Goal: Task Accomplishment & Management: Manage account settings

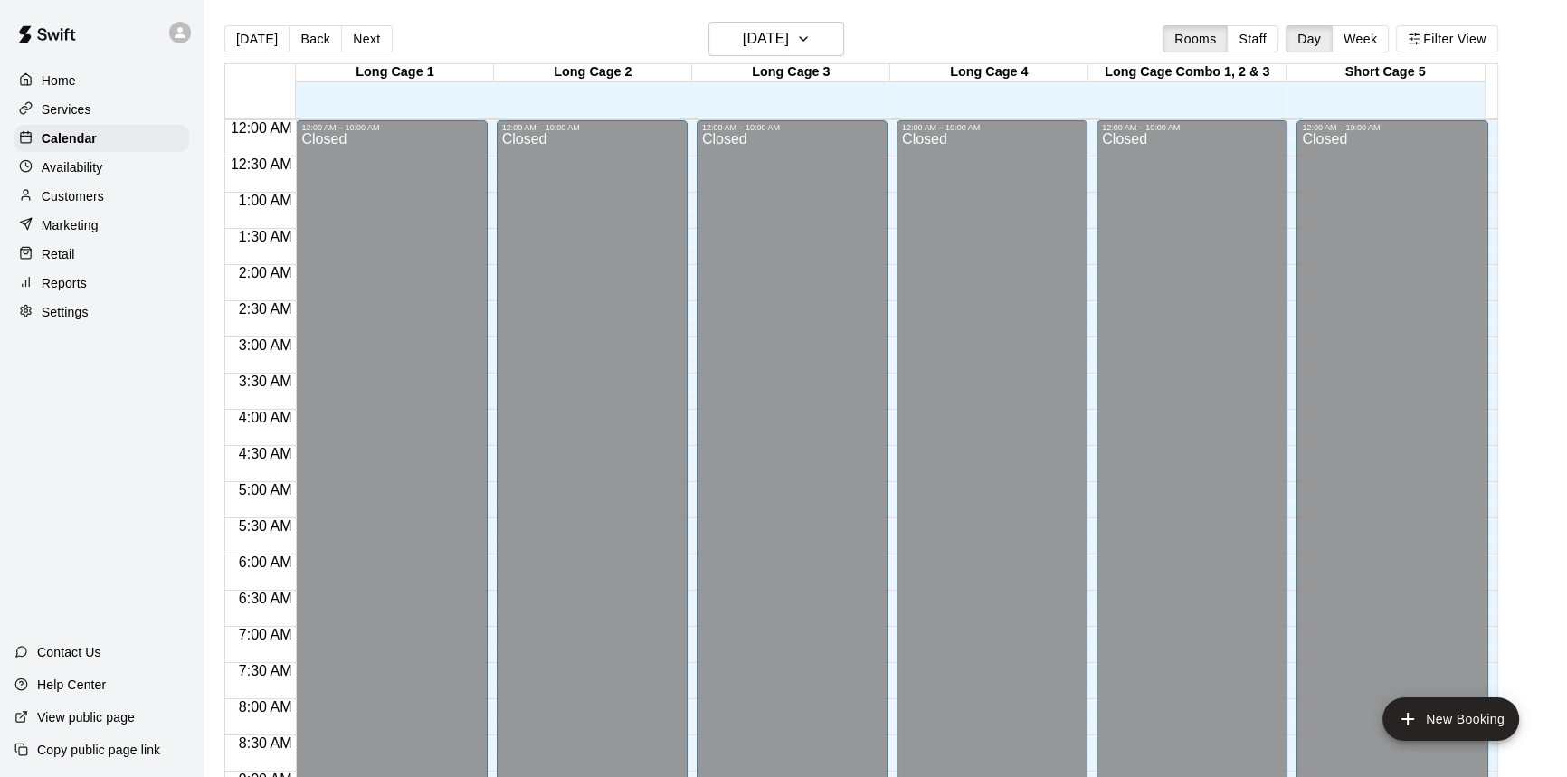
scroll to position [940, 0]
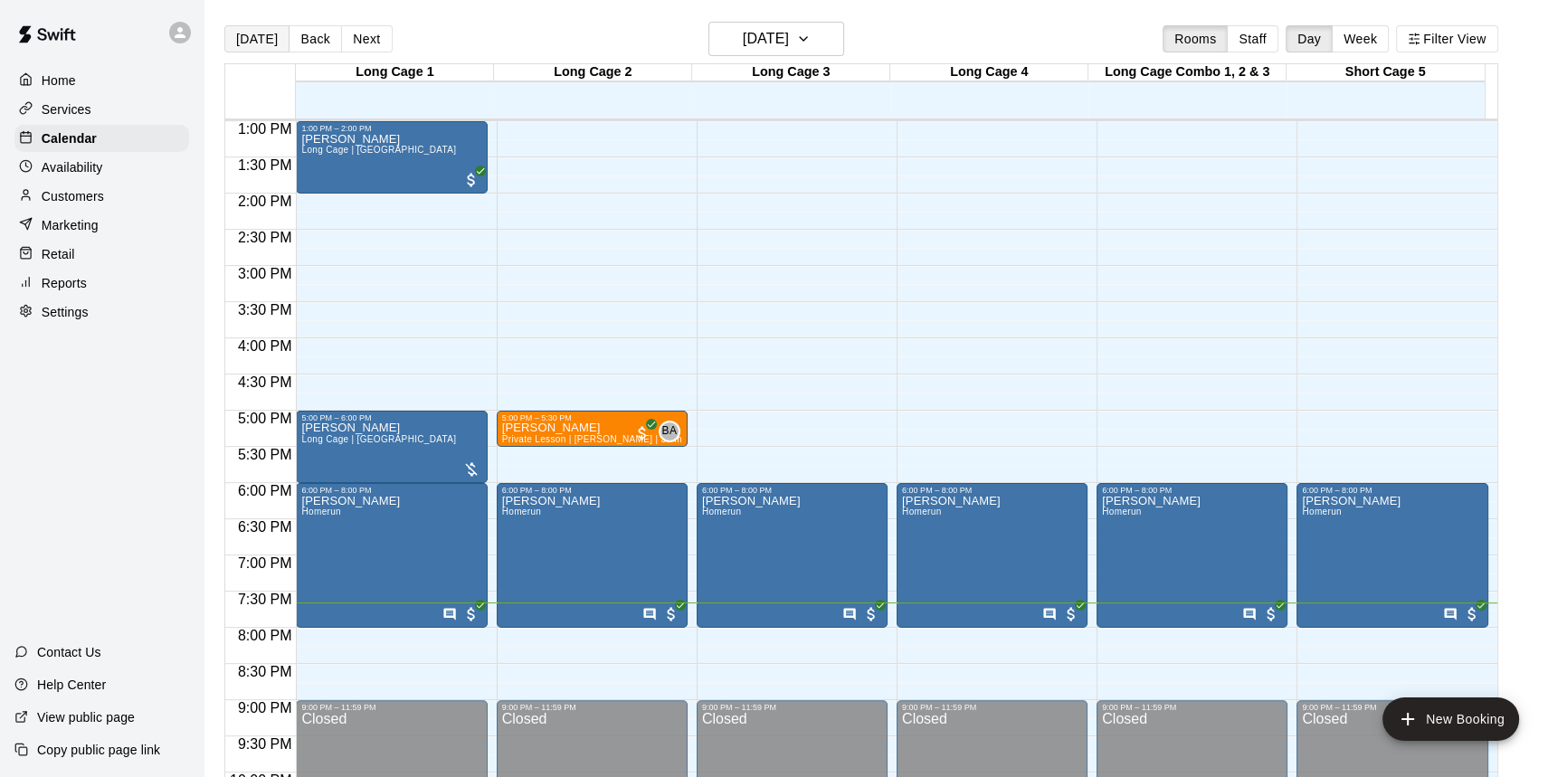
click at [260, 39] on button "[DATE]" at bounding box center [256, 38] width 65 height 27
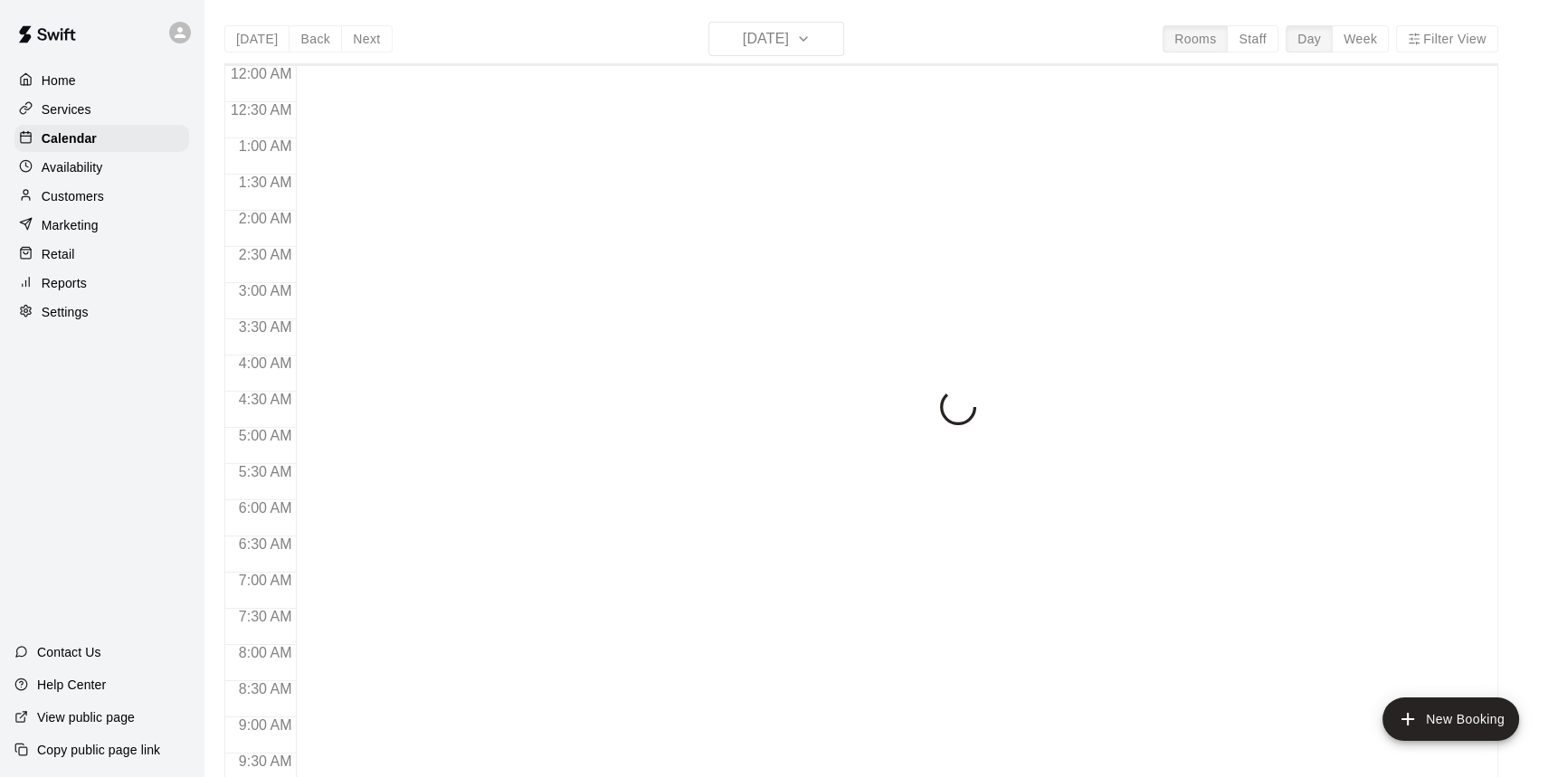
scroll to position [1004, 0]
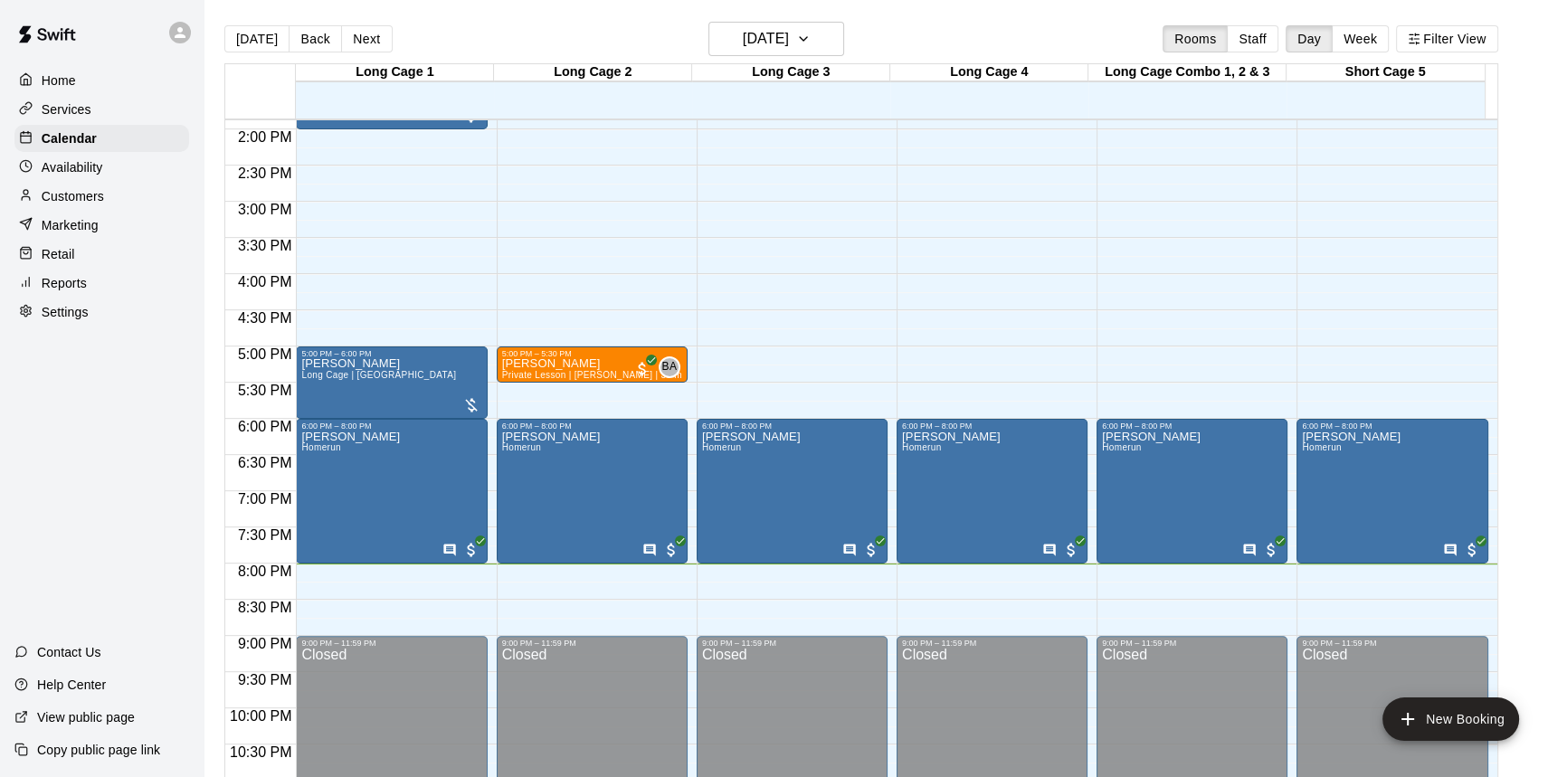
click at [59, 257] on p "Retail" at bounding box center [58, 254] width 33 height 18
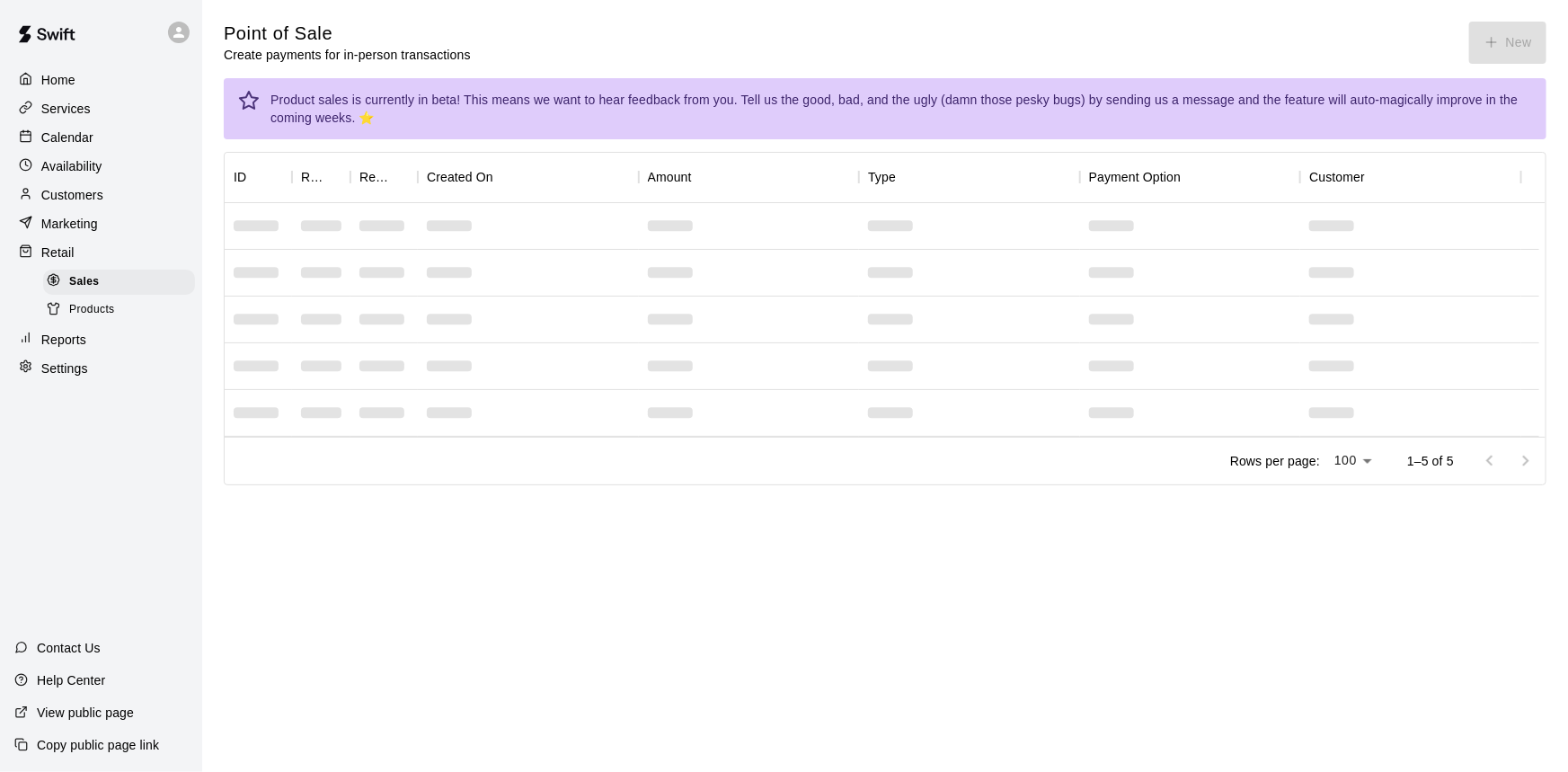
click at [1510, 43] on button "New" at bounding box center [1508, 43] width 78 height 43
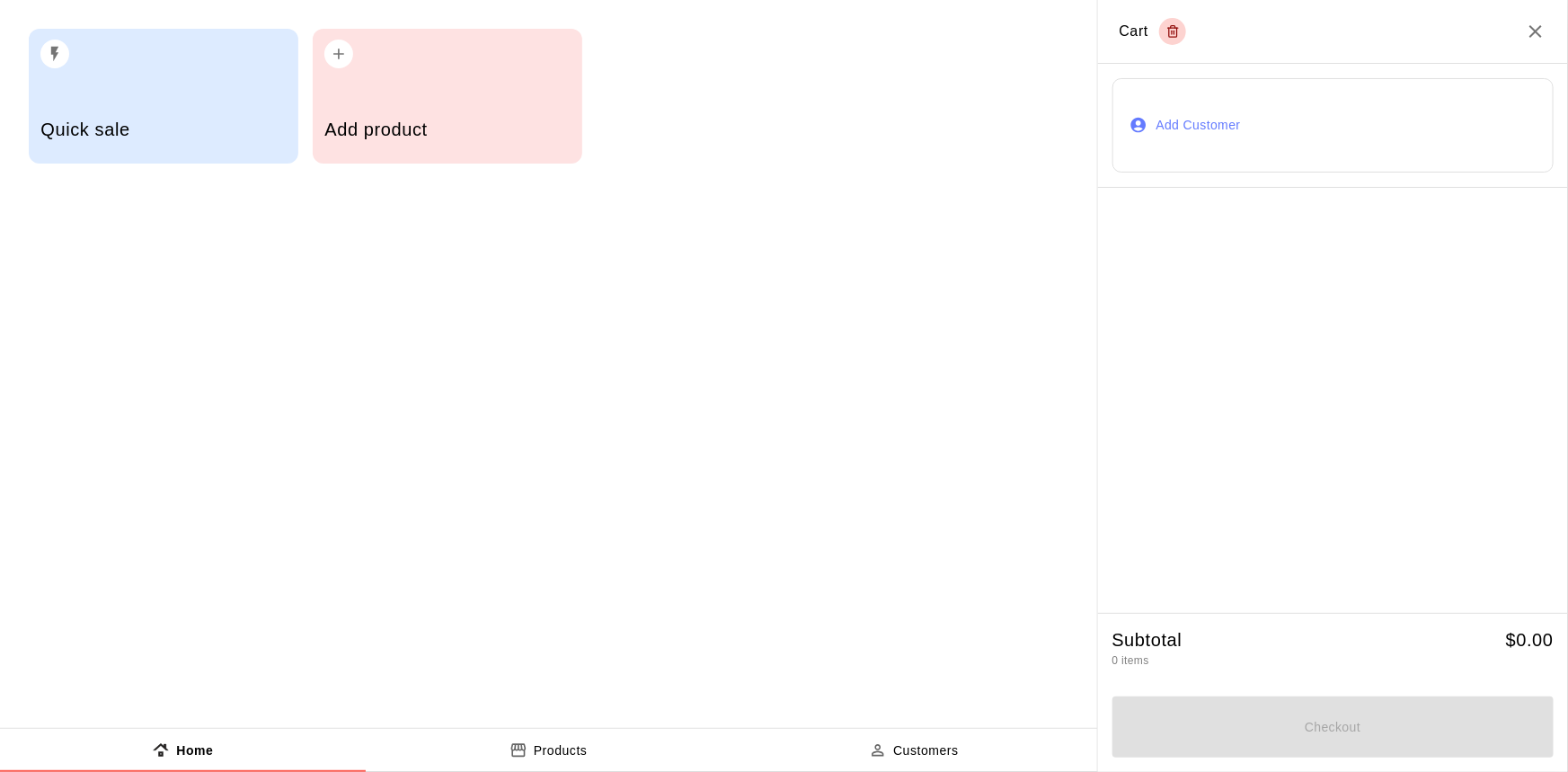
click at [540, 98] on div "Add product" at bounding box center [447, 96] width 269 height 135
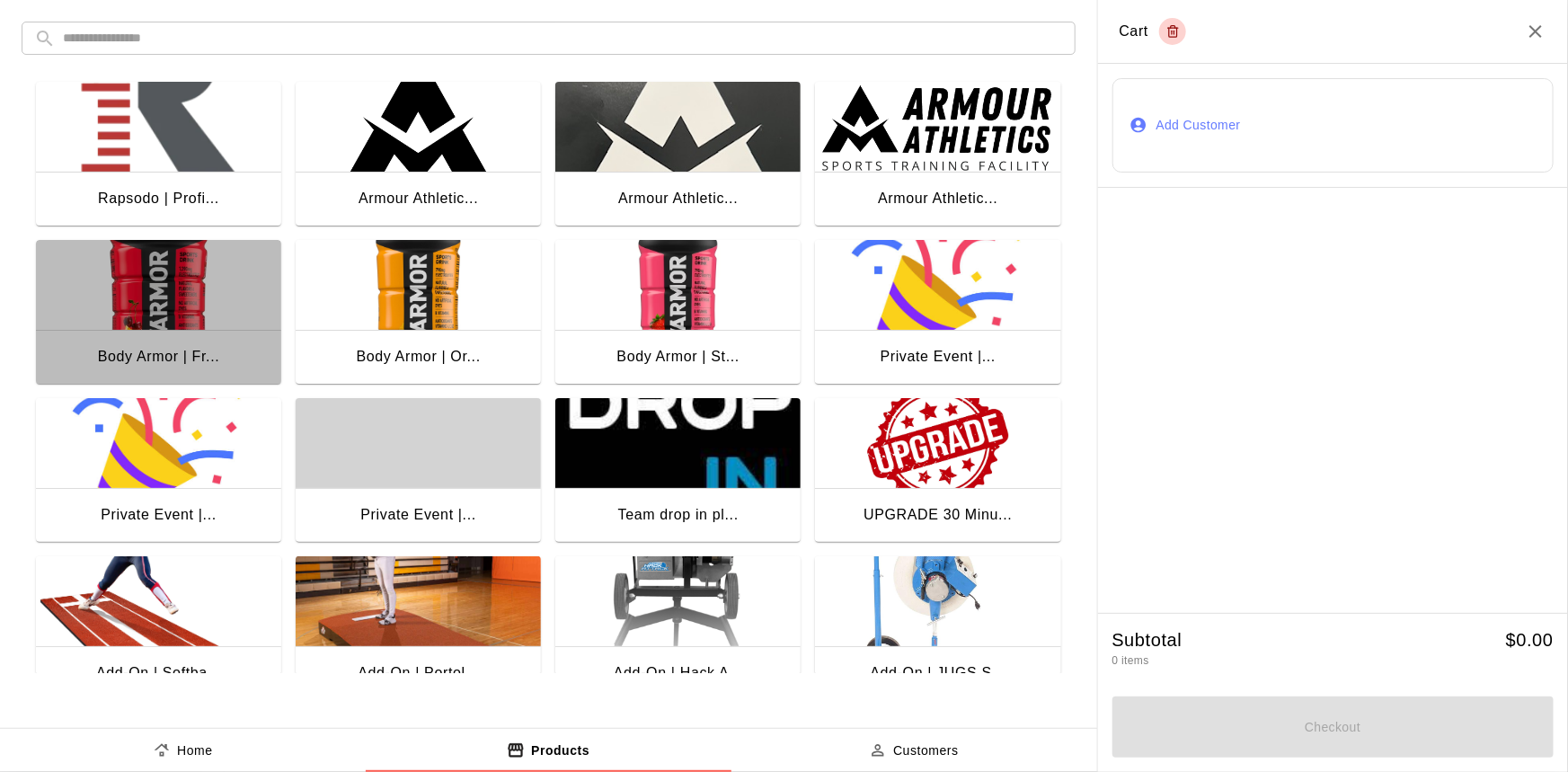
click at [107, 292] on img "button" at bounding box center [158, 284] width 245 height 89
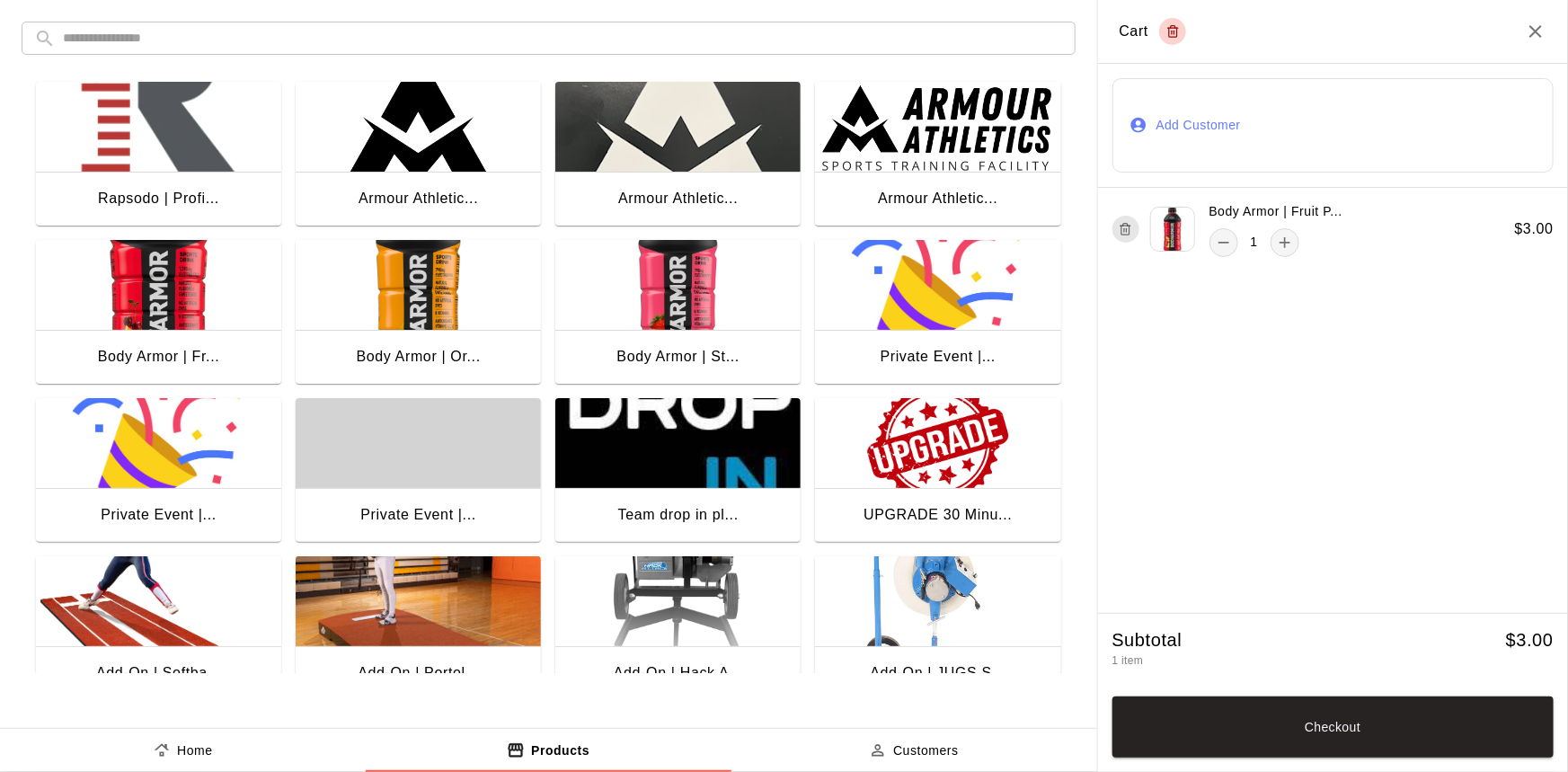
click at [1267, 716] on button "Checkout" at bounding box center [1333, 727] width 442 height 62
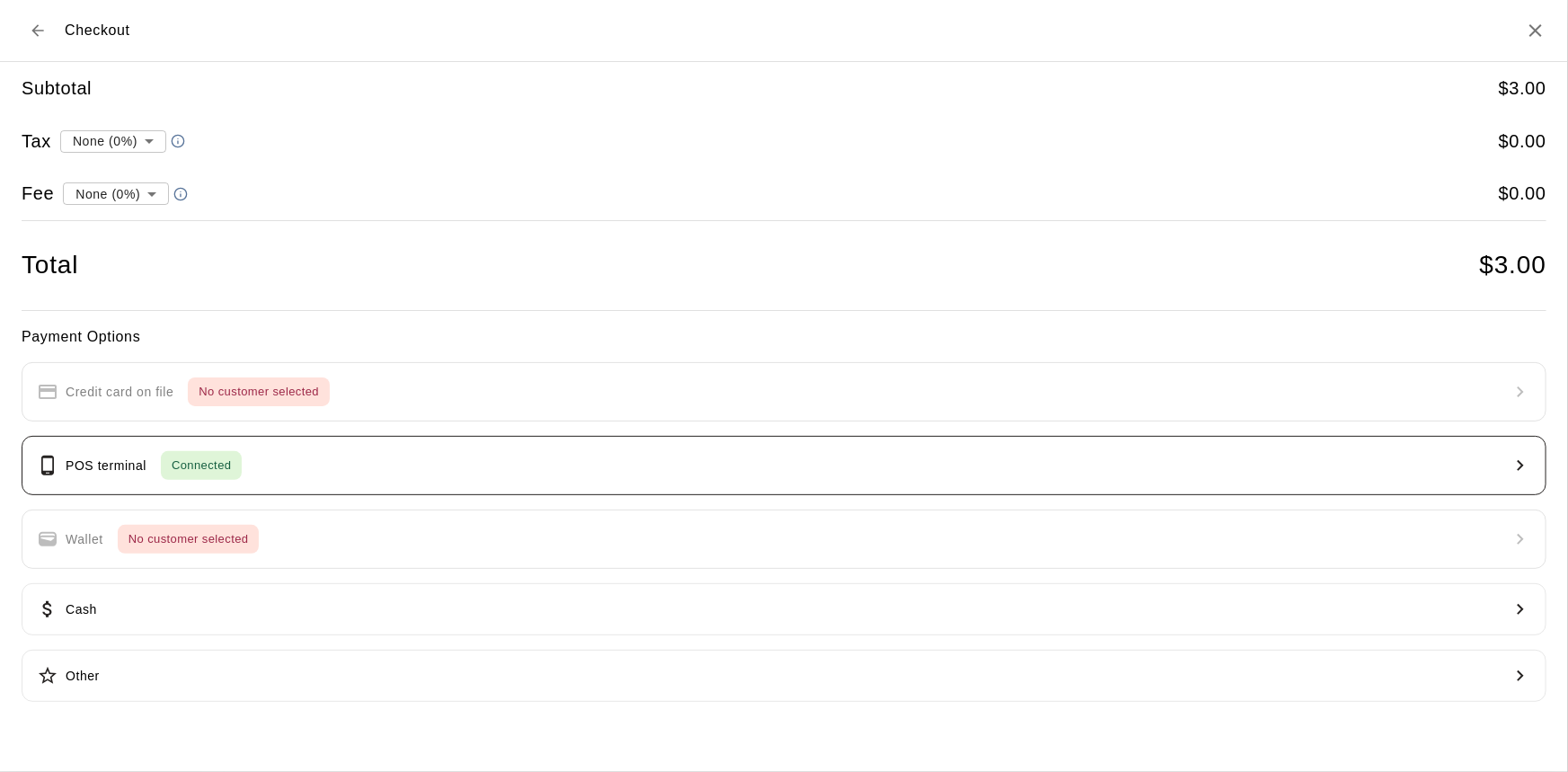
click at [460, 453] on button "POS terminal Connected" at bounding box center [784, 466] width 1525 height 60
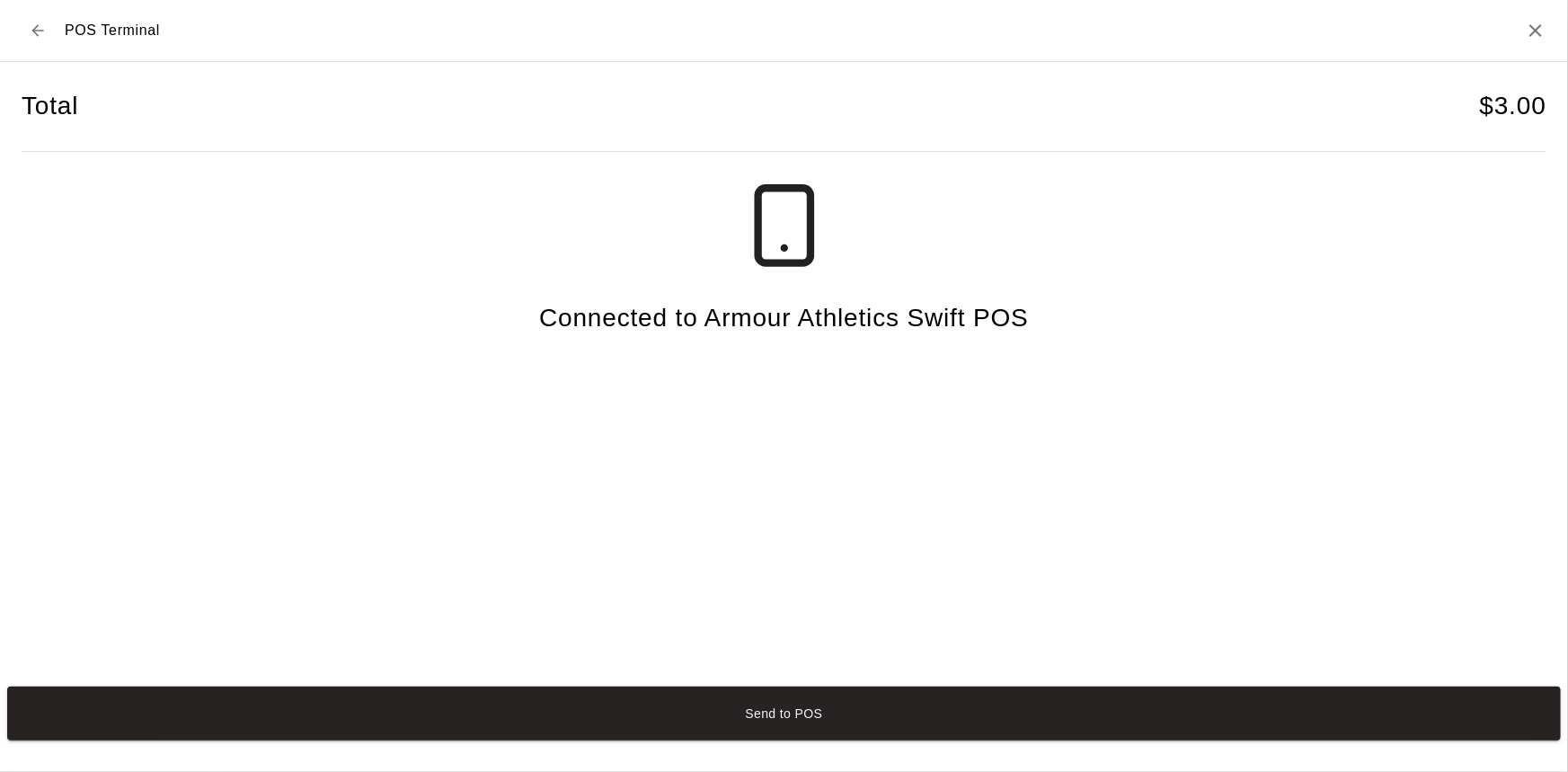
click at [767, 724] on button "Send to POS" at bounding box center [784, 713] width 1554 height 54
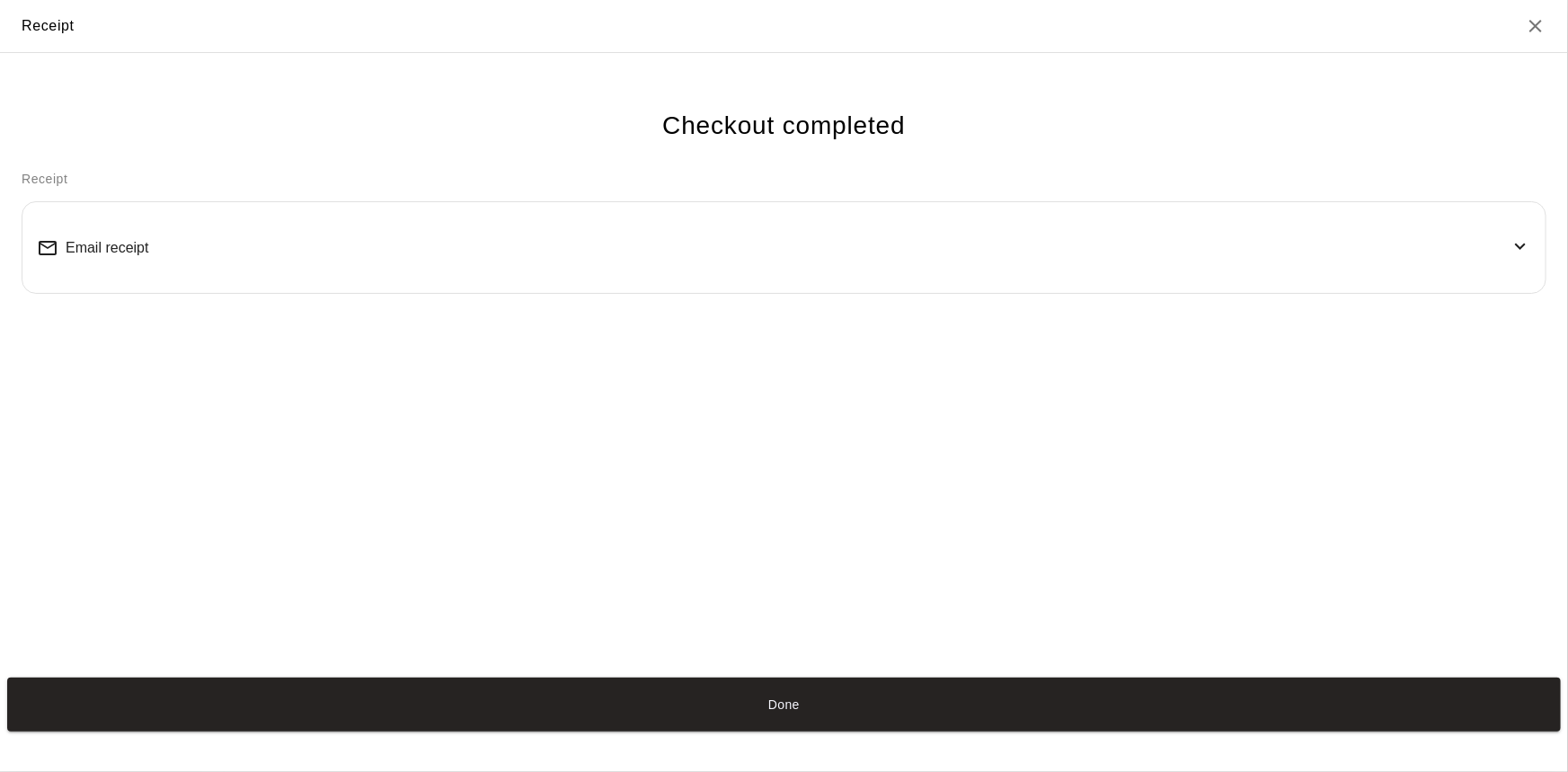
click at [791, 692] on button "Done" at bounding box center [784, 704] width 1554 height 54
click at [774, 704] on button "Done" at bounding box center [784, 704] width 1554 height 54
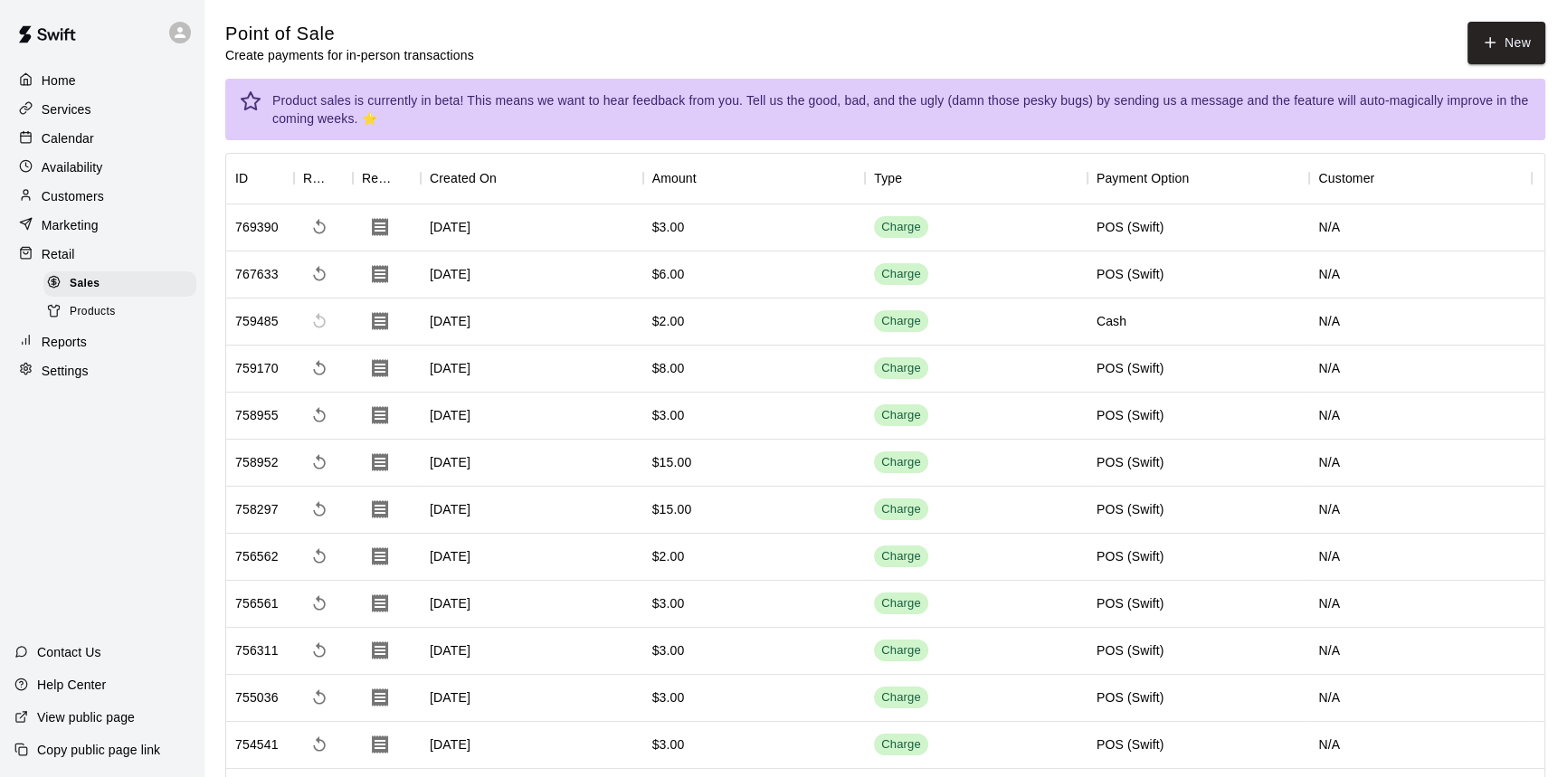
click at [97, 137] on div "Calendar" at bounding box center [101, 138] width 175 height 27
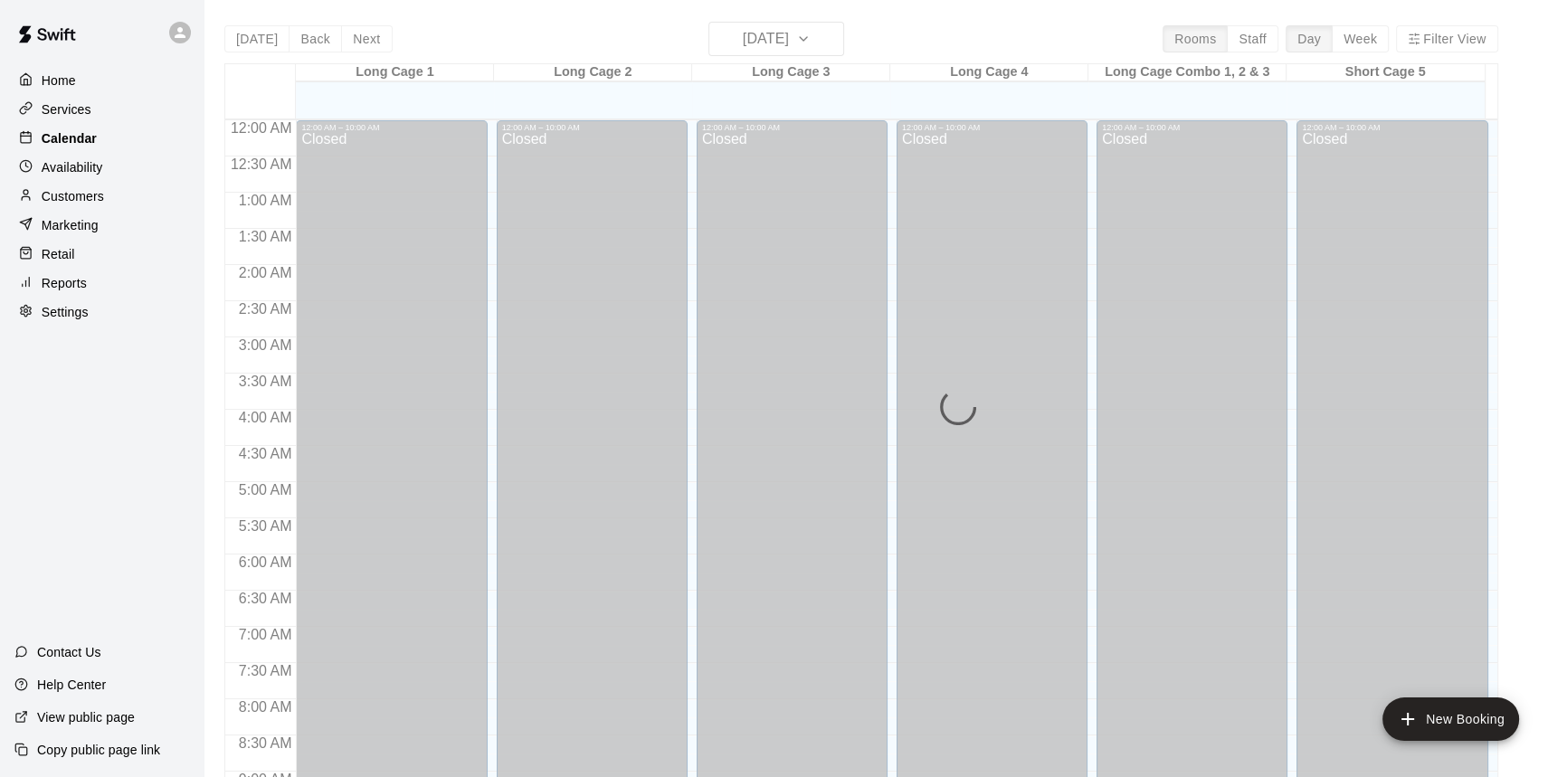
scroll to position [1004, 0]
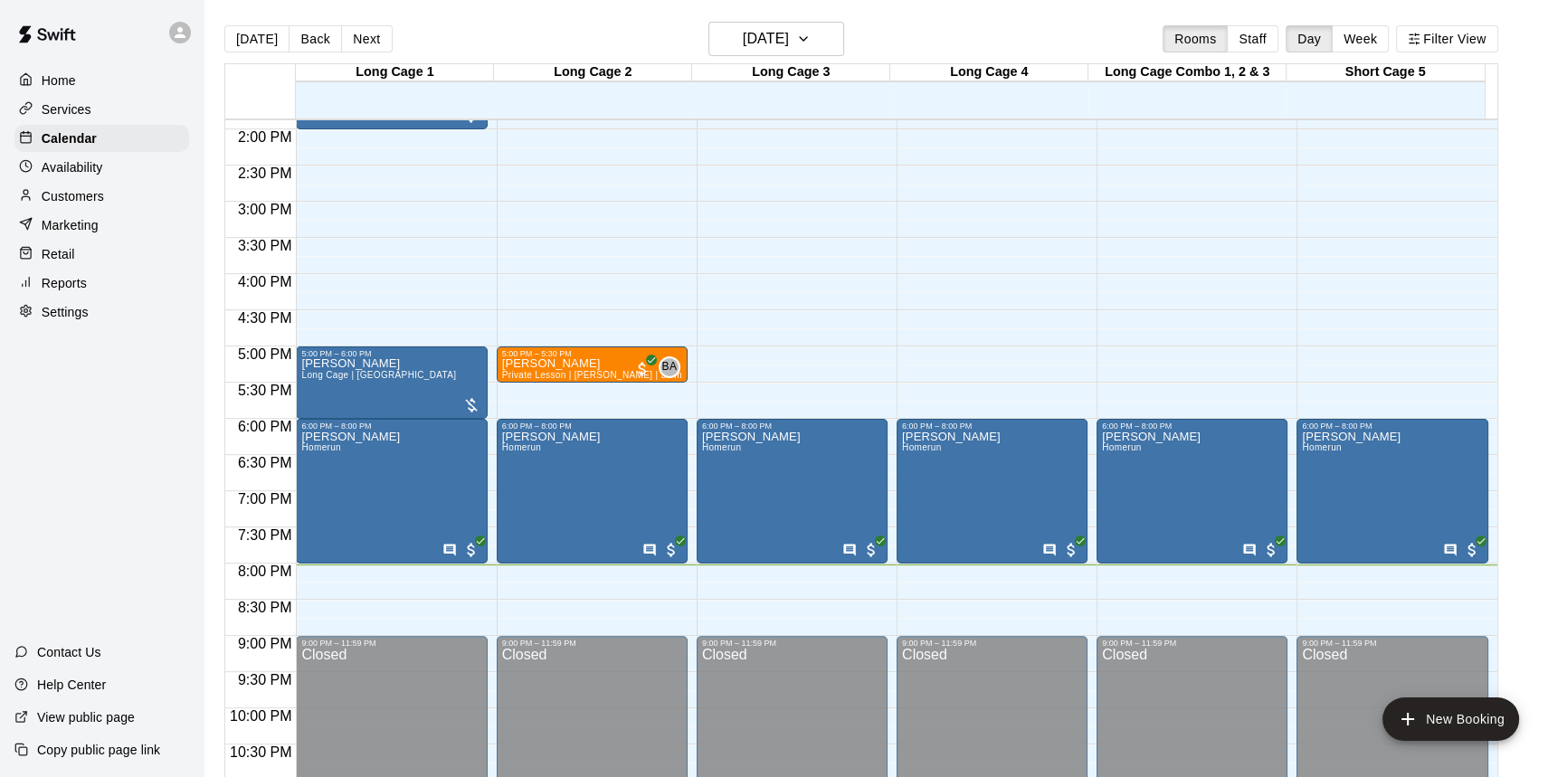
drag, startPoint x: 99, startPoint y: 260, endPoint x: 139, endPoint y: 252, distance: 41.5
click at [99, 260] on div "Retail" at bounding box center [101, 254] width 175 height 27
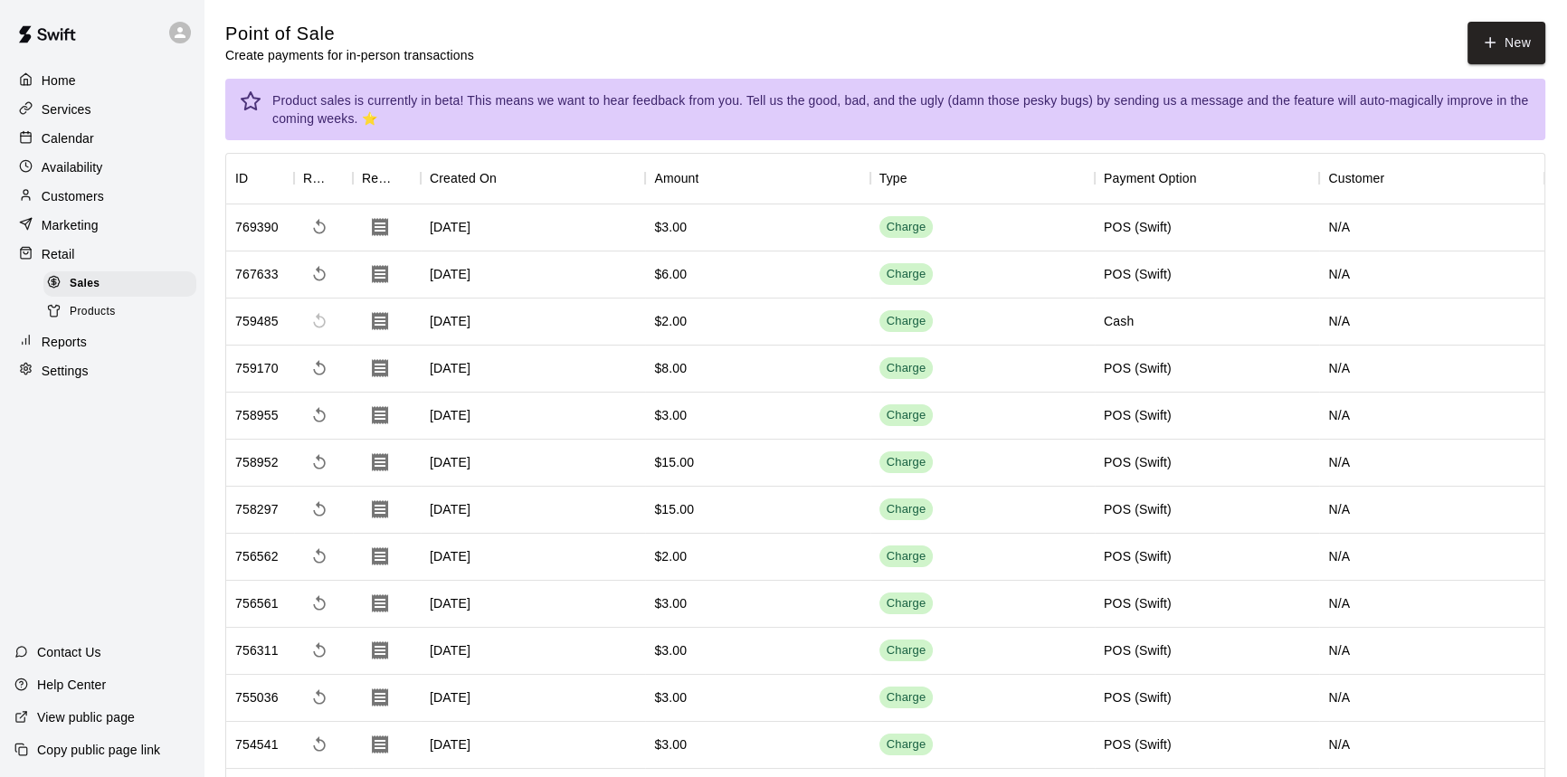
click at [94, 308] on span "Products" at bounding box center [93, 312] width 46 height 18
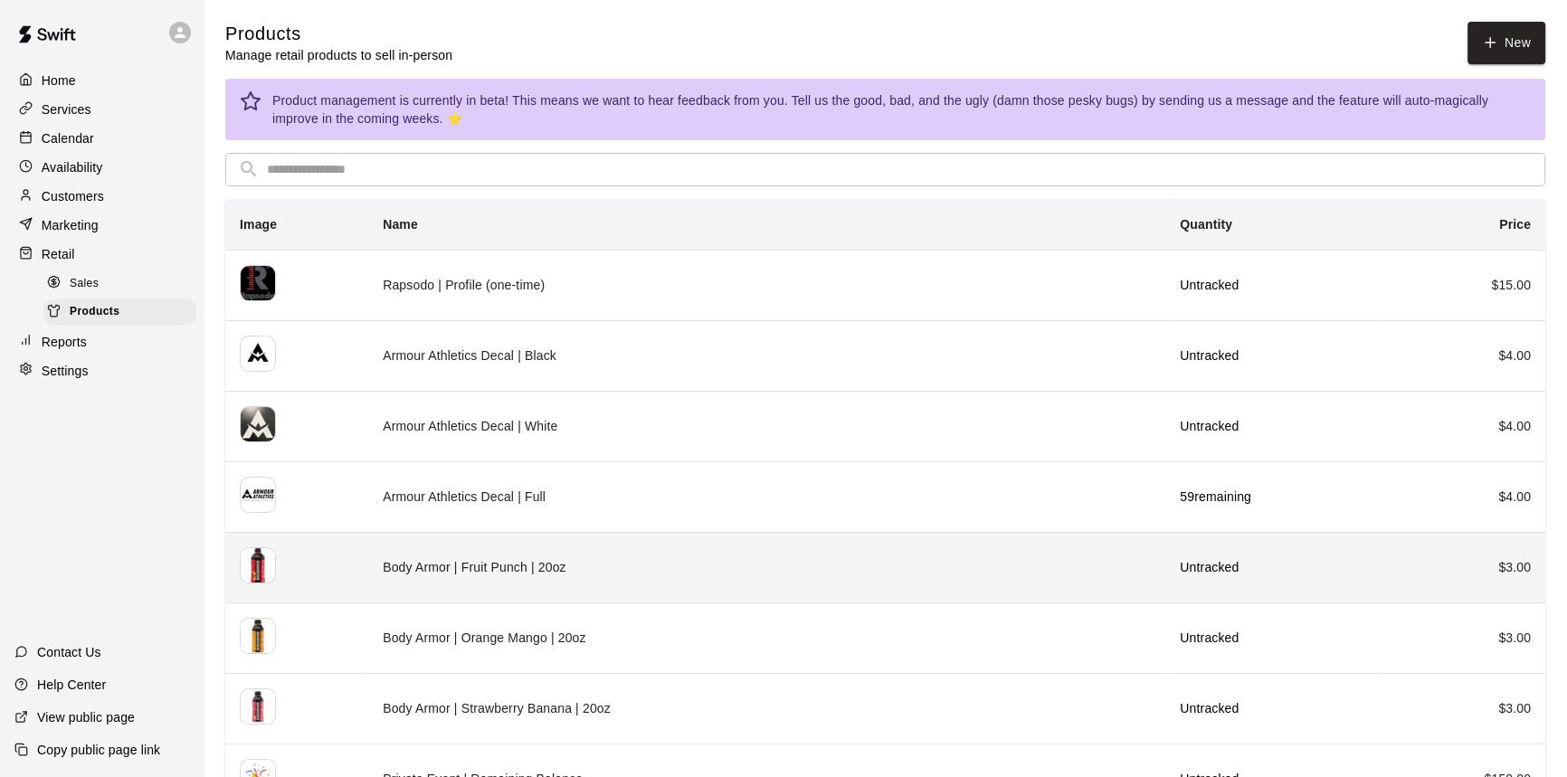
click at [805, 573] on td "Body Armor | Fruit Punch | 20oz" at bounding box center [766, 567] width 797 height 71
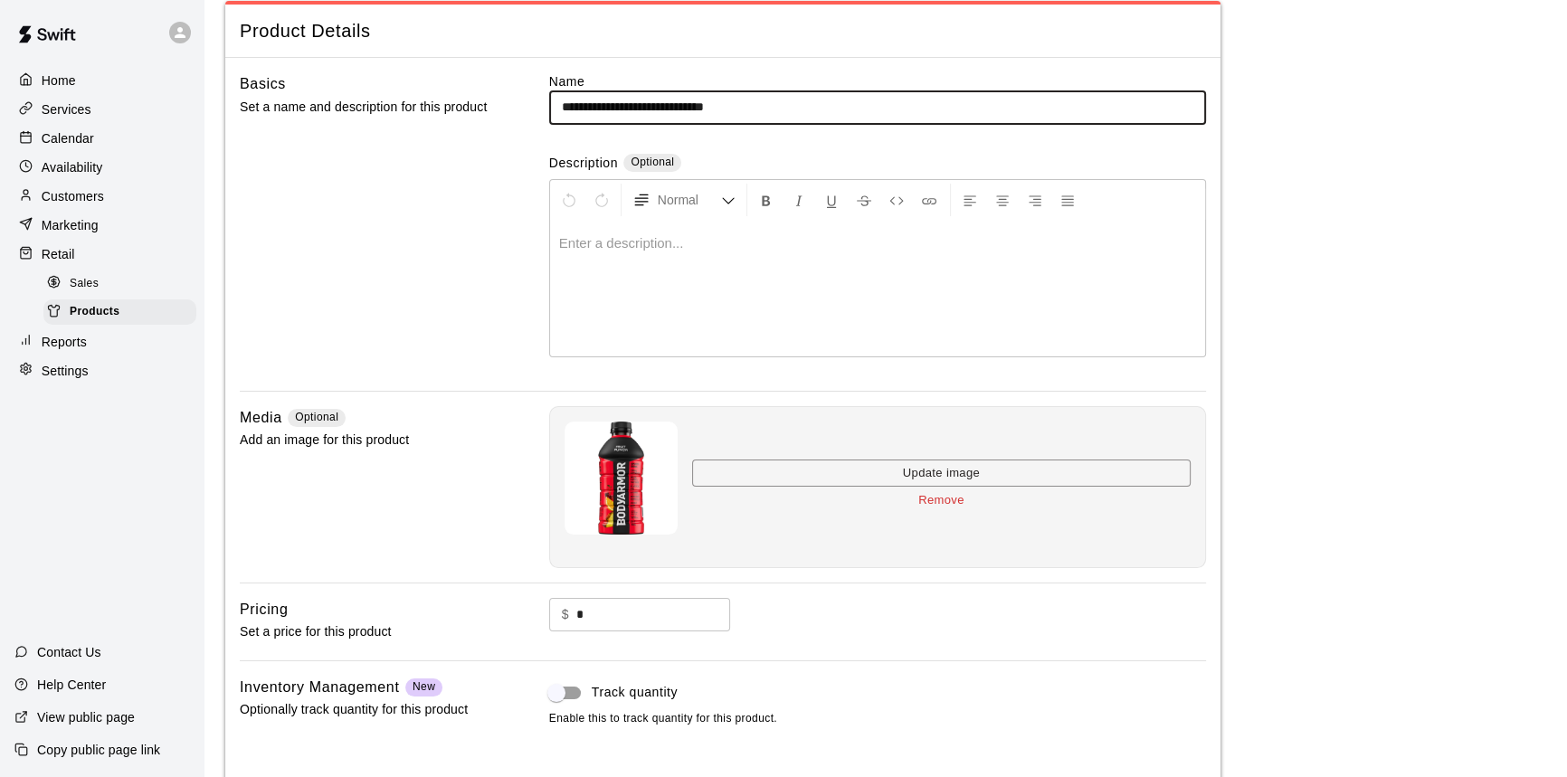
scroll to position [192, 0]
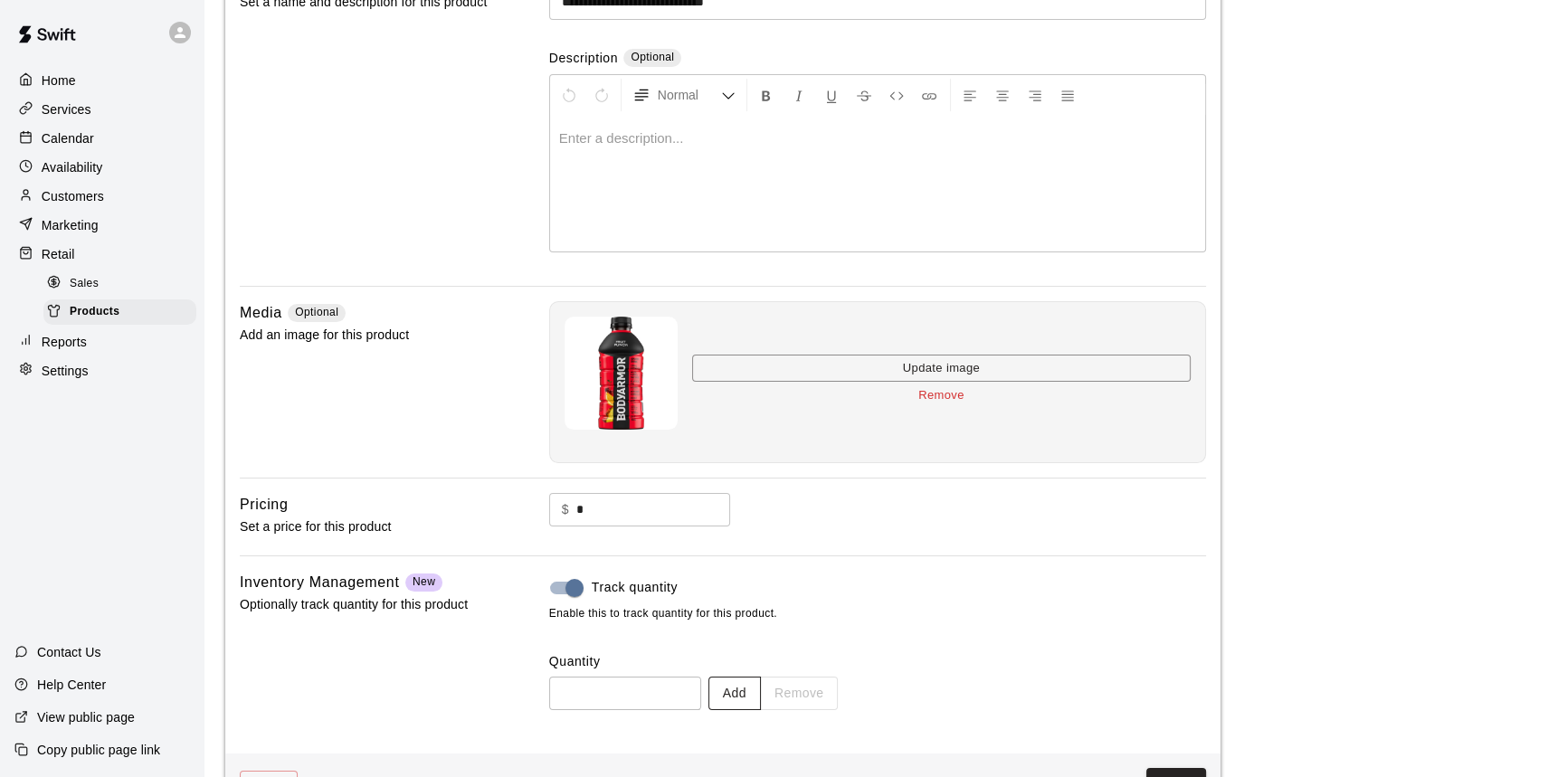
click at [761, 696] on button "Add" at bounding box center [734, 693] width 52 height 33
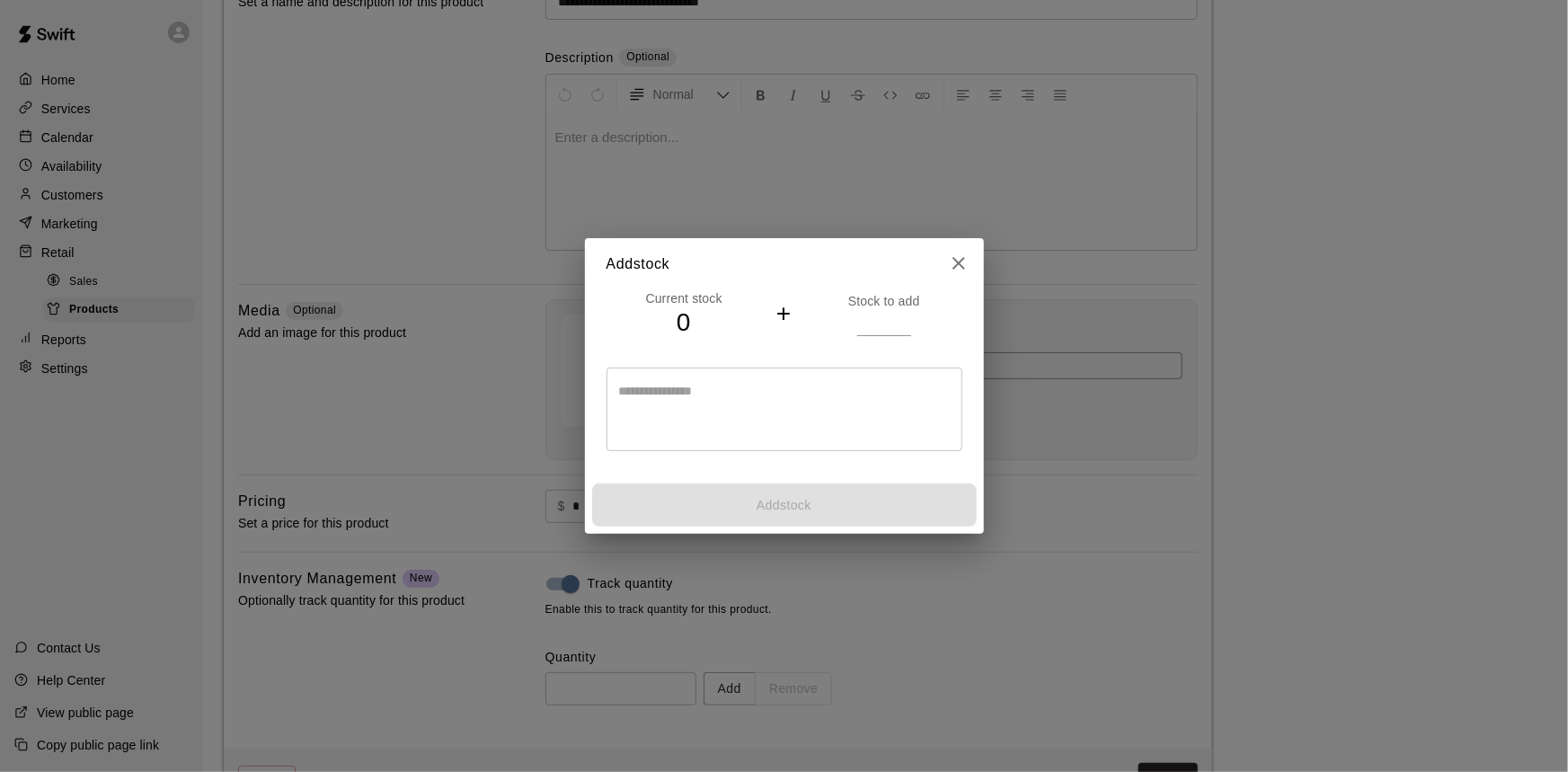
click at [784, 315] on h4 "+" at bounding box center [783, 314] width 15 height 32
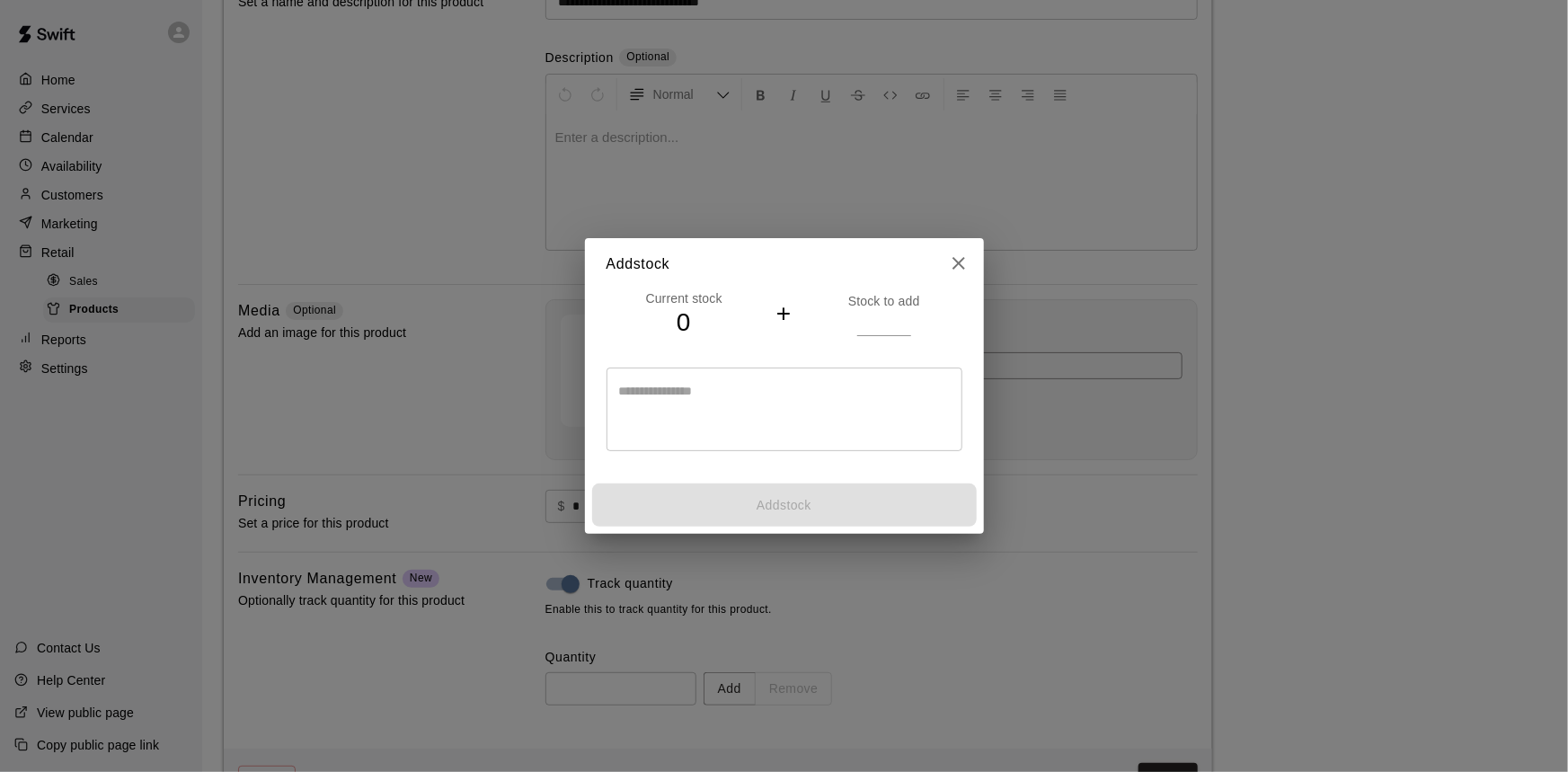
click at [746, 329] on h4 "0" at bounding box center [685, 323] width 155 height 32
click at [674, 324] on h4 "0" at bounding box center [685, 323] width 155 height 32
click at [880, 306] on p "Stock to add" at bounding box center [883, 301] width 155 height 18
click at [786, 309] on h4 "+" at bounding box center [783, 314] width 15 height 32
click at [781, 315] on h4 "+" at bounding box center [783, 314] width 15 height 32
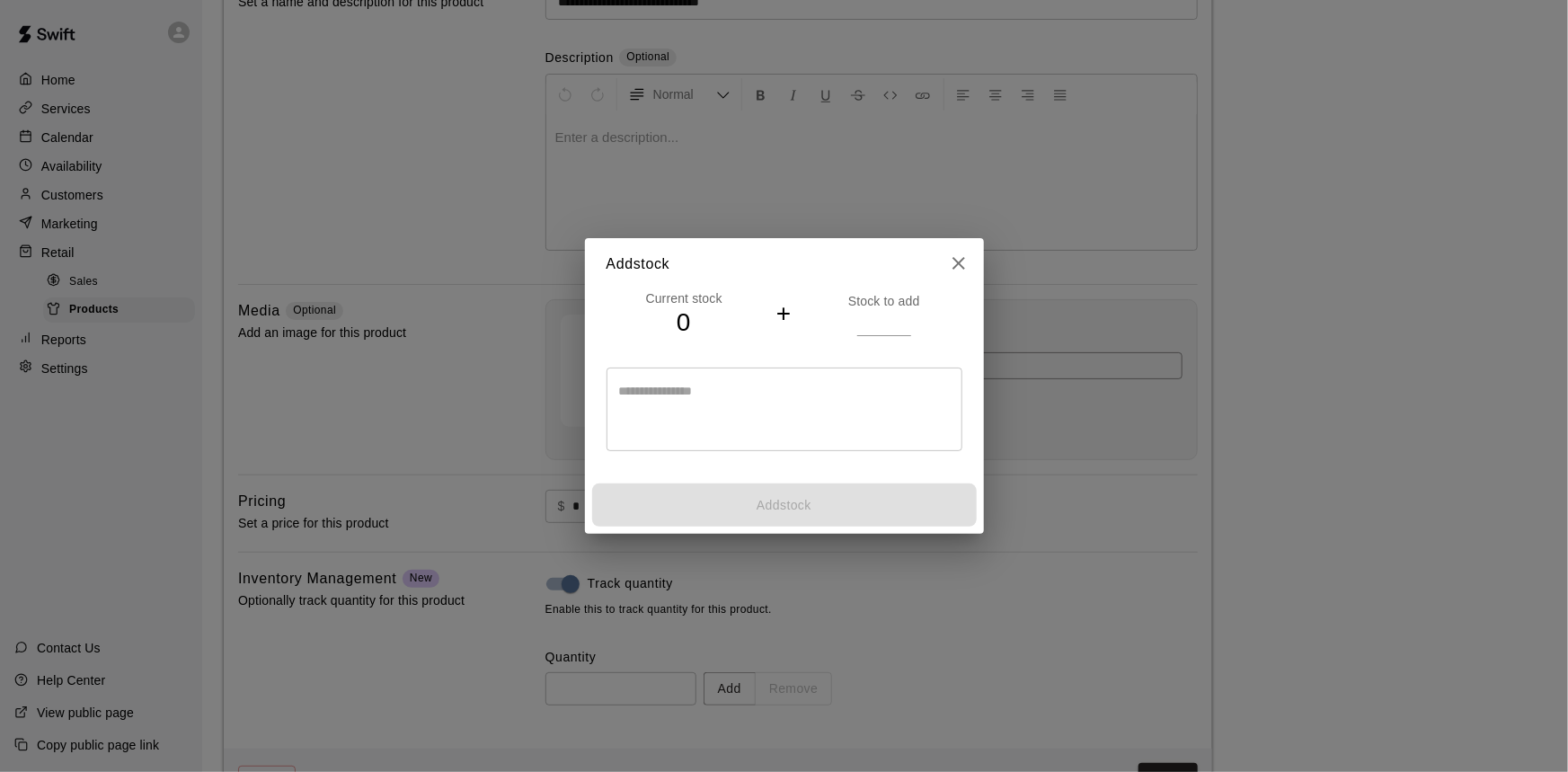
click at [893, 300] on p "Stock to add" at bounding box center [883, 301] width 155 height 18
click at [907, 319] on input "*" at bounding box center [884, 323] width 54 height 26
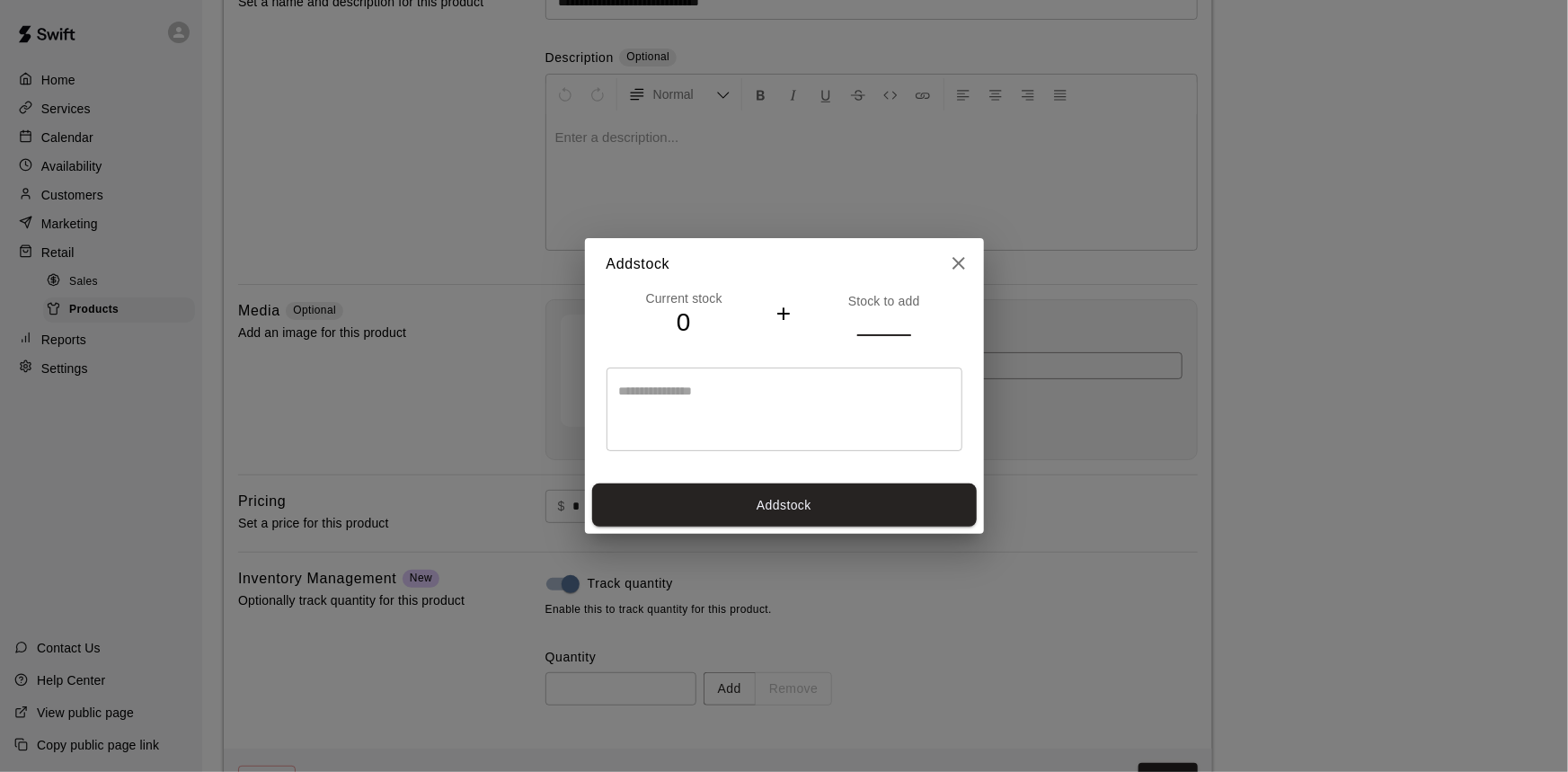
click at [906, 319] on input "*" at bounding box center [884, 323] width 54 height 26
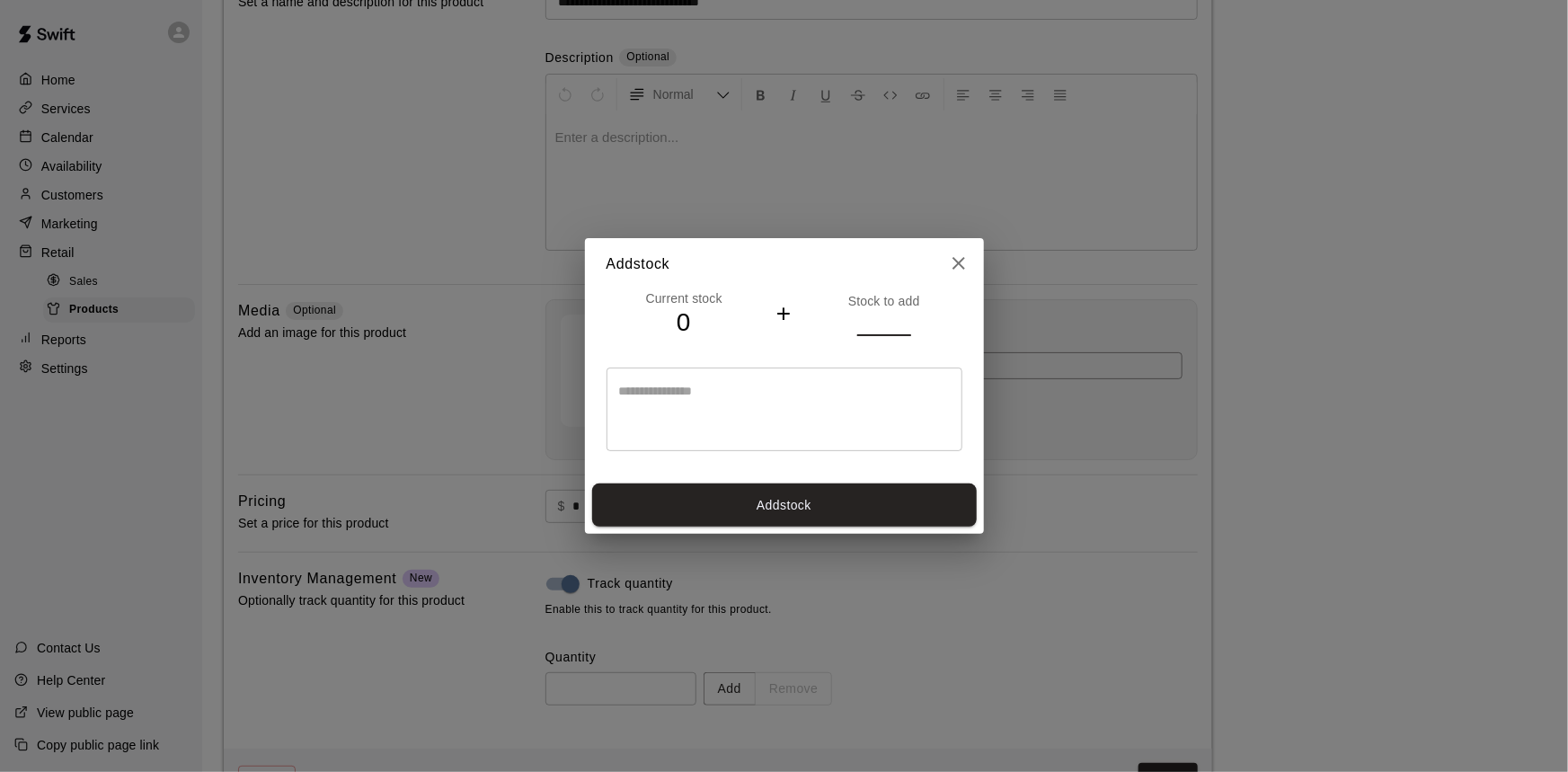
click at [906, 319] on input "*" at bounding box center [884, 323] width 54 height 26
click at [906, 319] on input "**" at bounding box center [884, 323] width 54 height 26
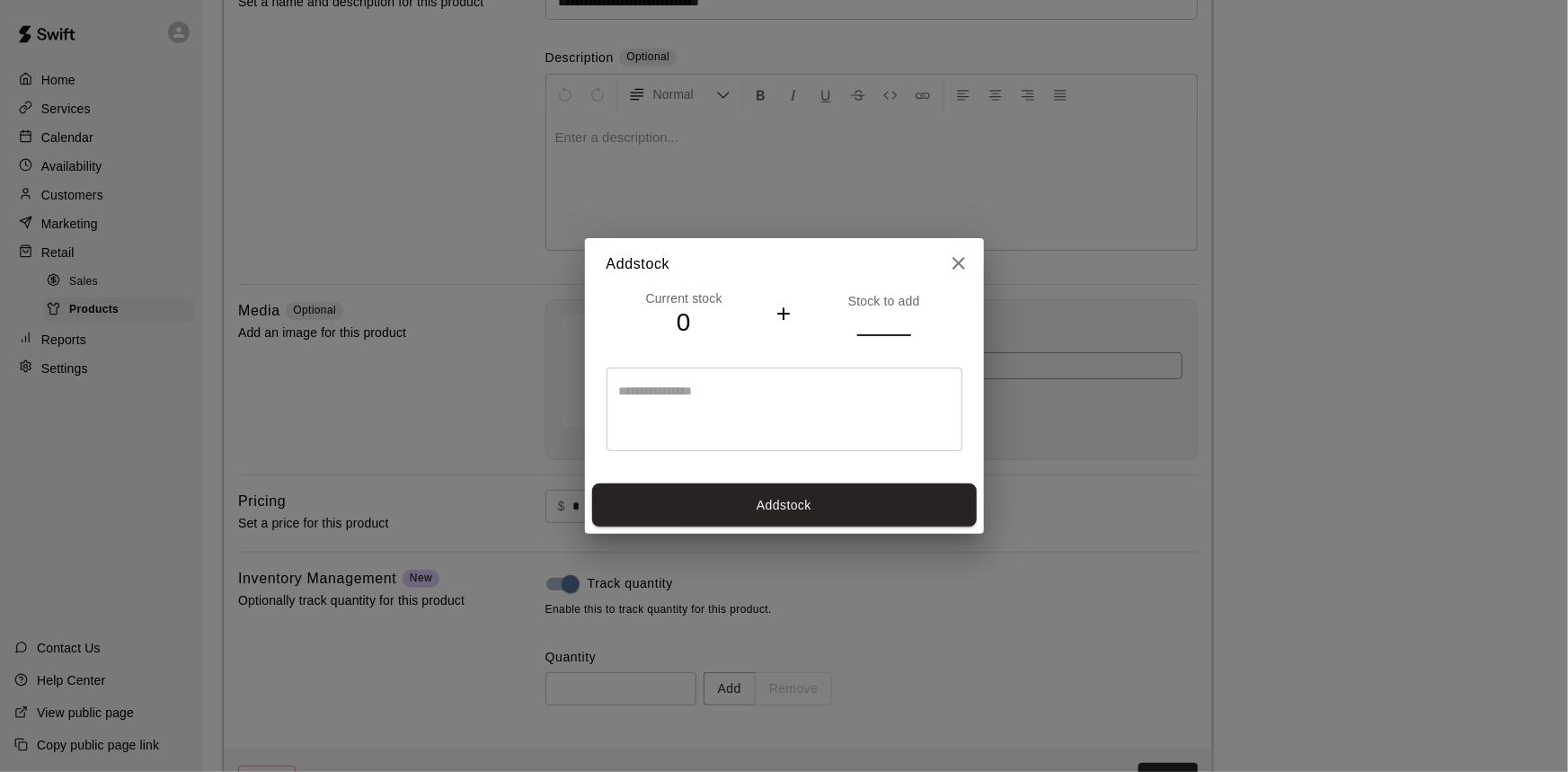
click at [906, 319] on input "**" at bounding box center [884, 323] width 54 height 26
type input "**"
click at [904, 315] on input "**" at bounding box center [884, 323] width 54 height 26
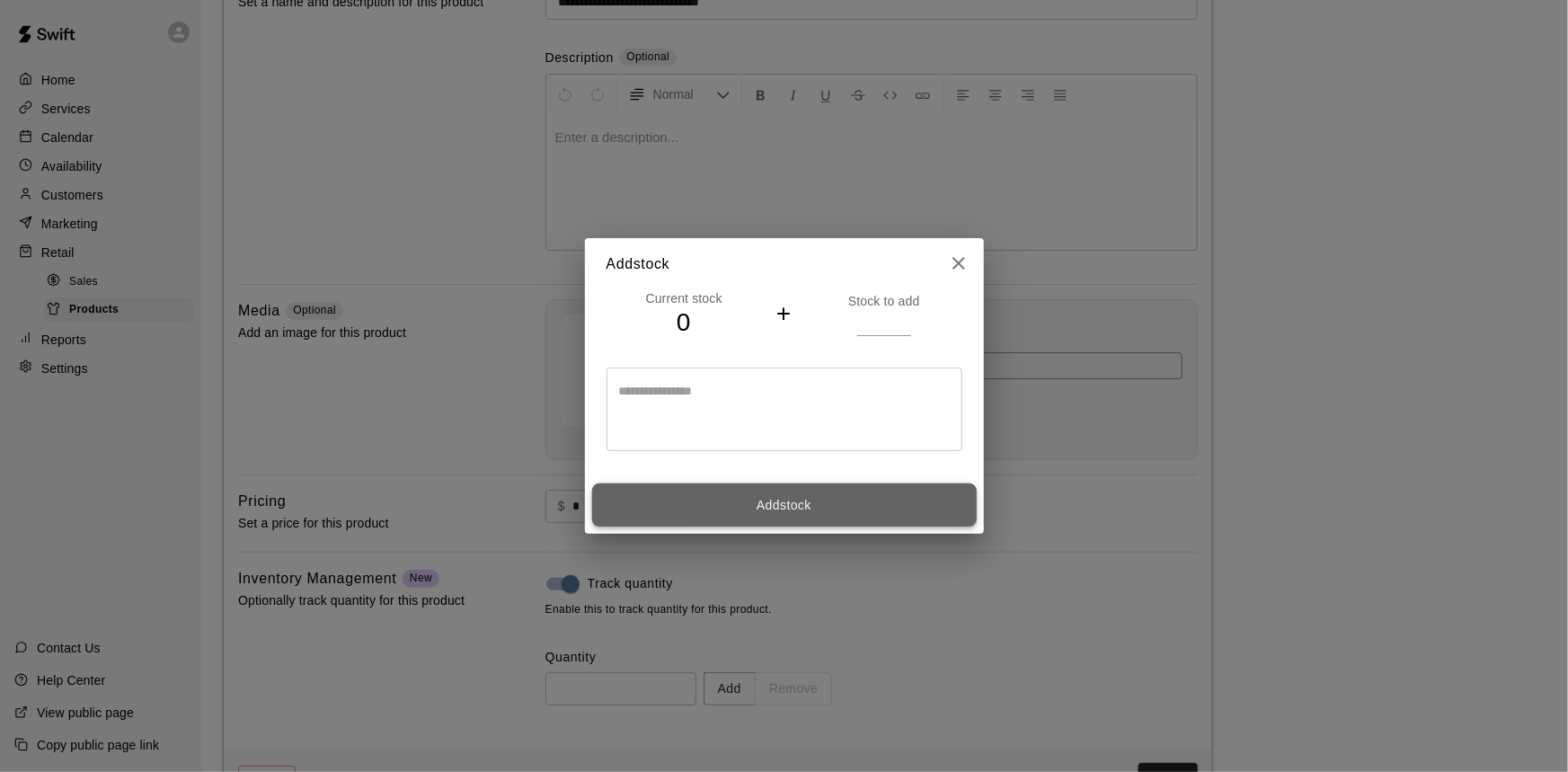
click at [806, 502] on button "Add stock" at bounding box center [784, 506] width 385 height 44
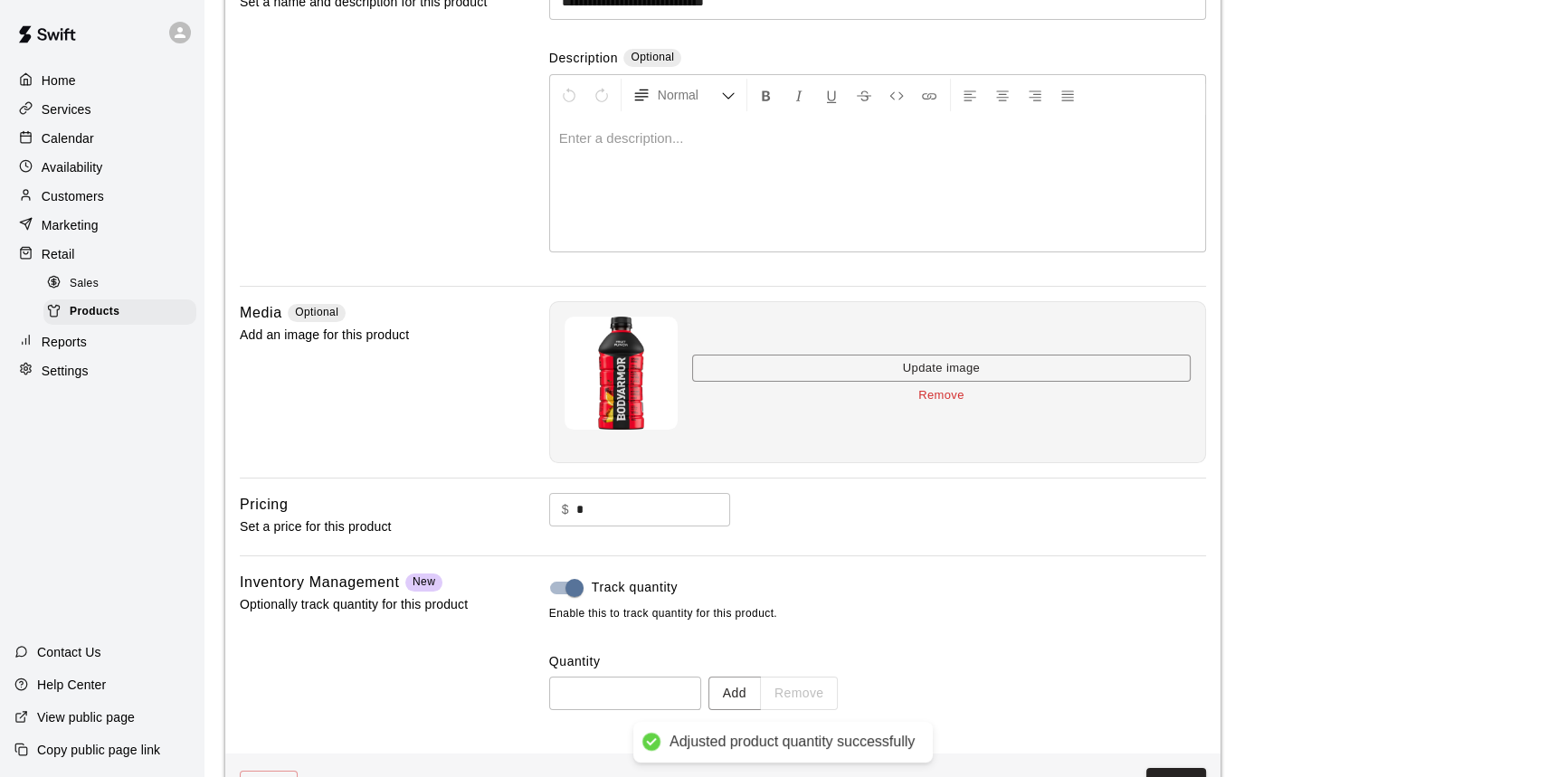
type input "**"
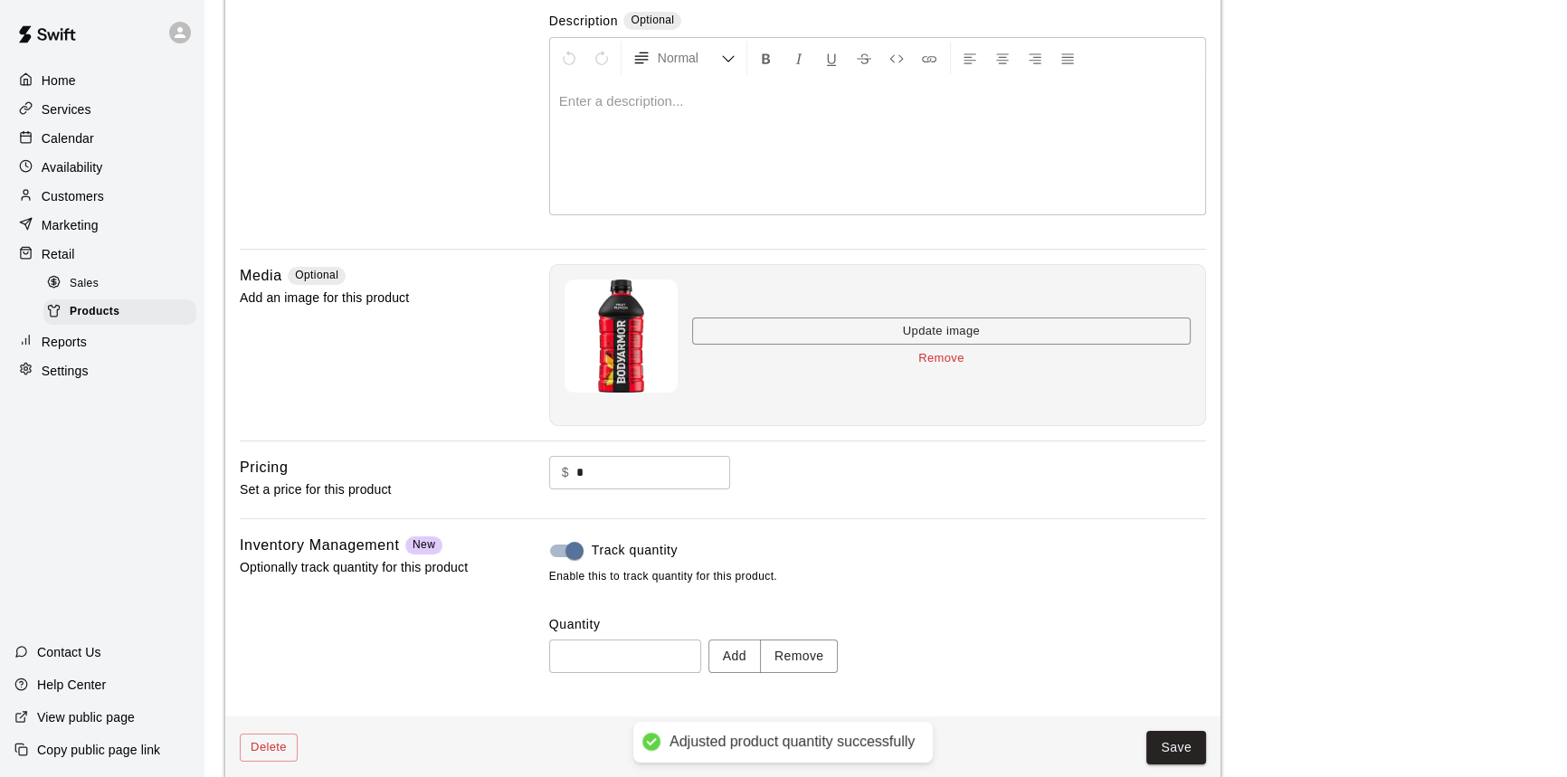
scroll to position [250, 0]
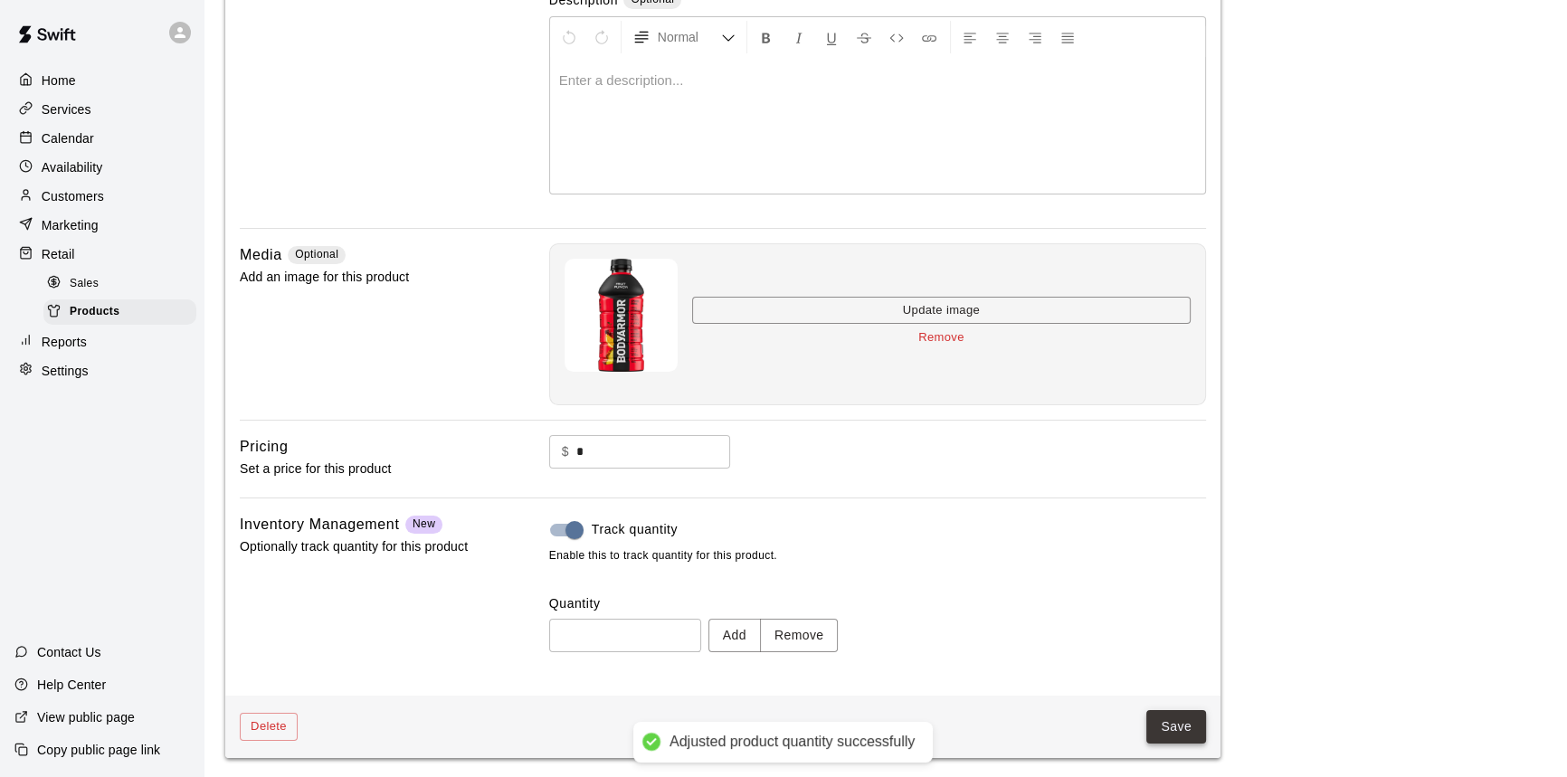
click at [1179, 724] on button "Save" at bounding box center [1176, 726] width 60 height 33
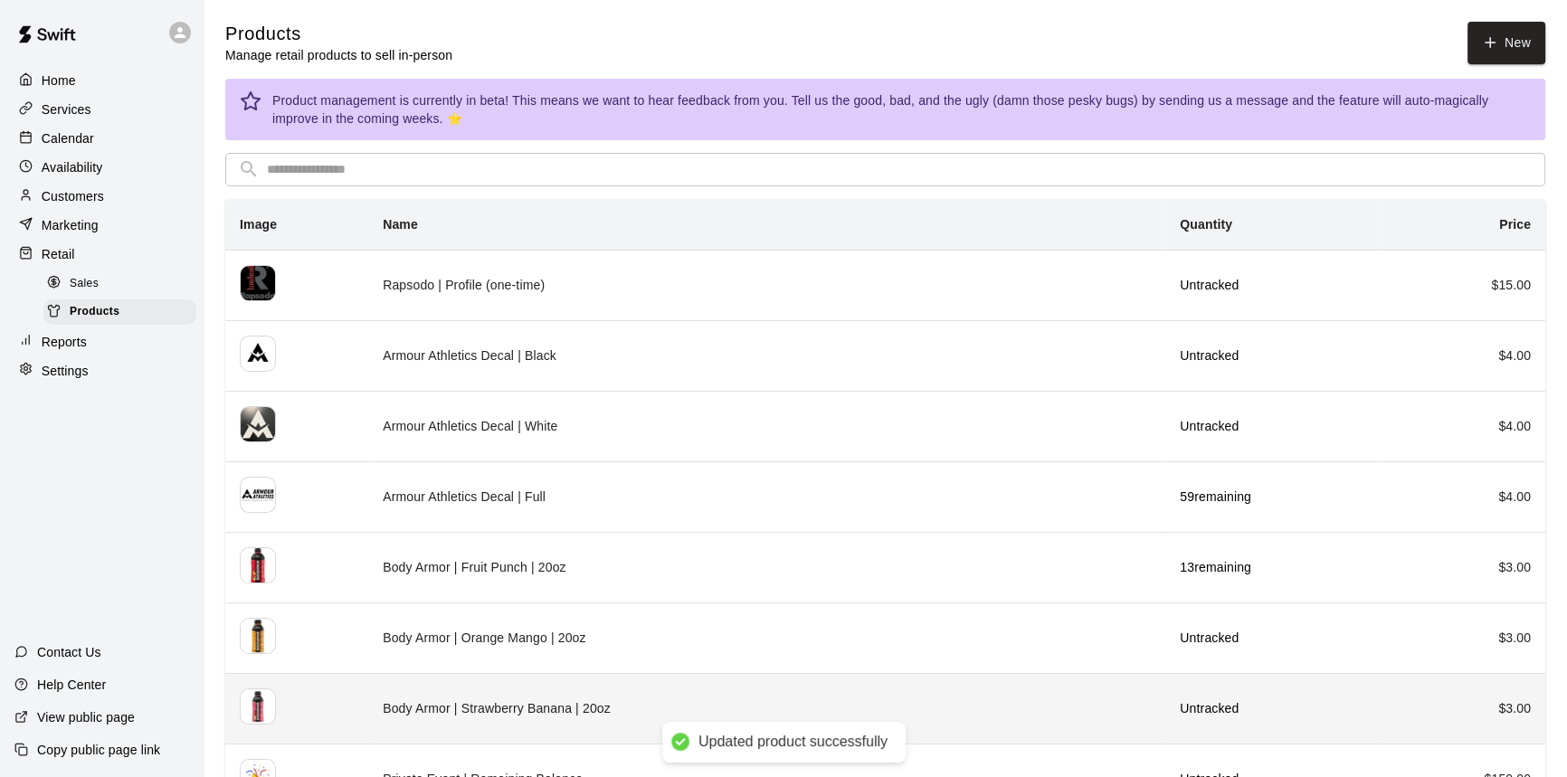
drag, startPoint x: 499, startPoint y: 704, endPoint x: 546, endPoint y: 722, distance: 50.4
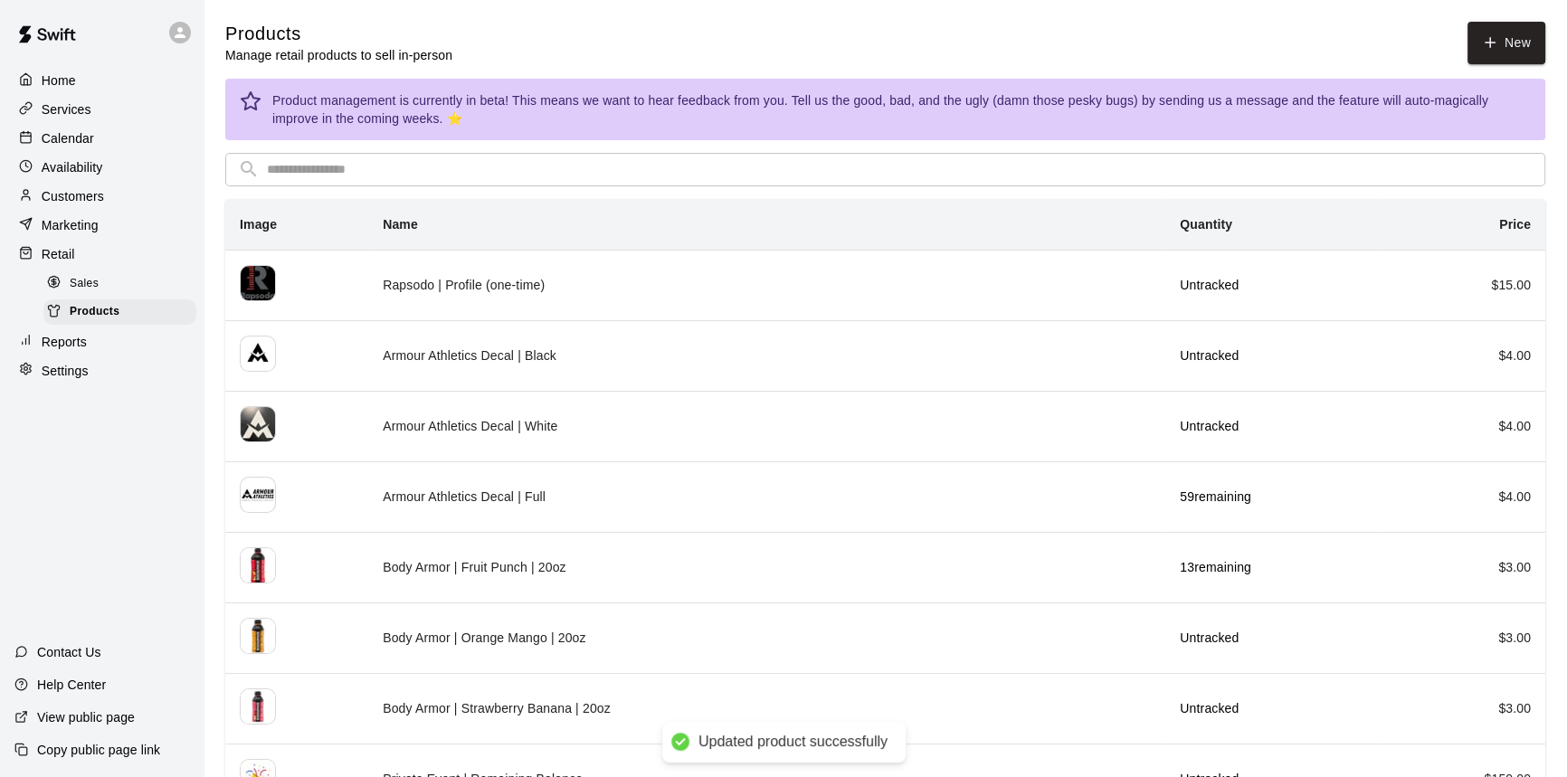
click at [500, 705] on td "Body Armor | Strawberry Banana | 20oz" at bounding box center [766, 708] width 797 height 71
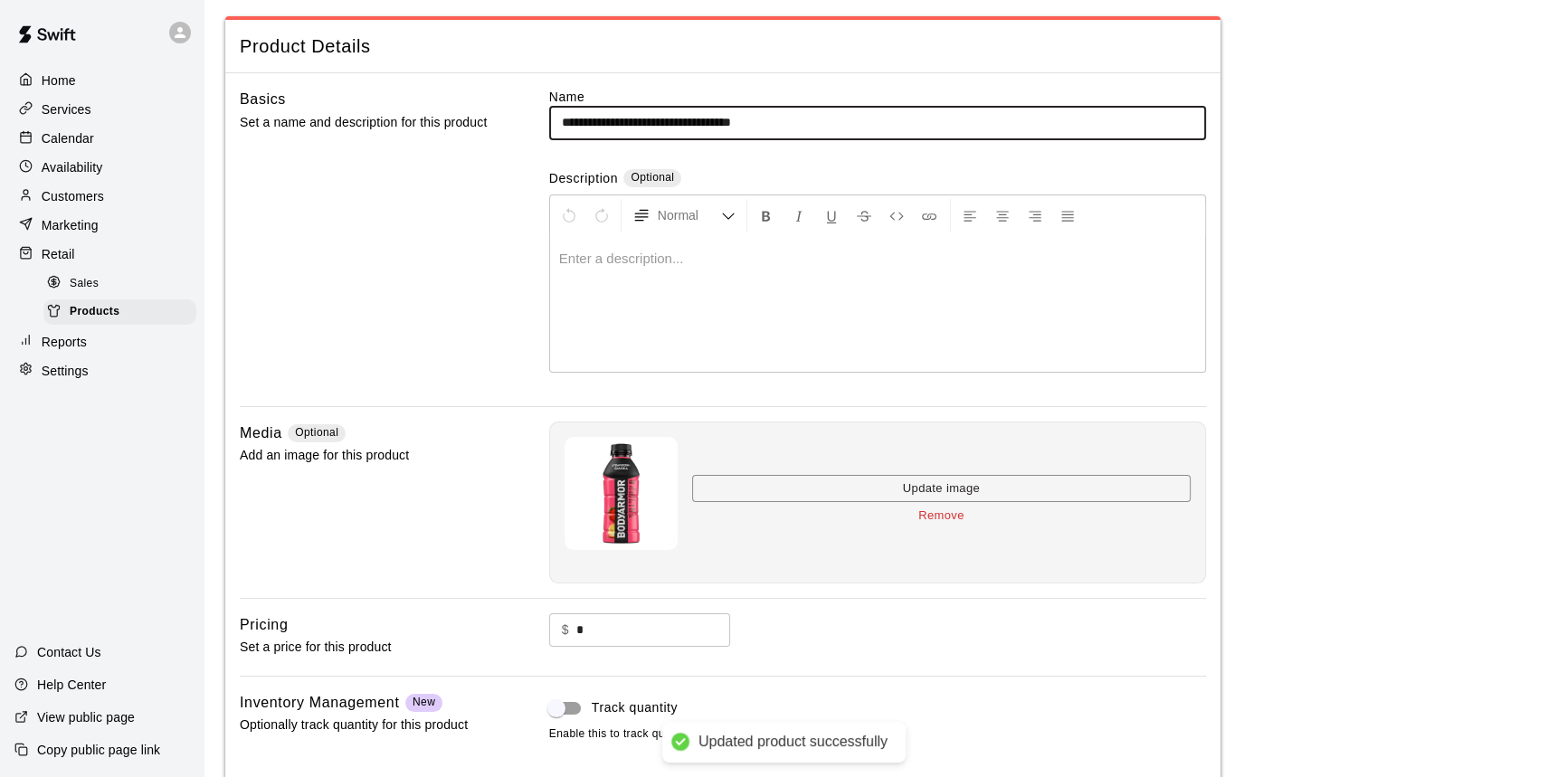
scroll to position [192, 0]
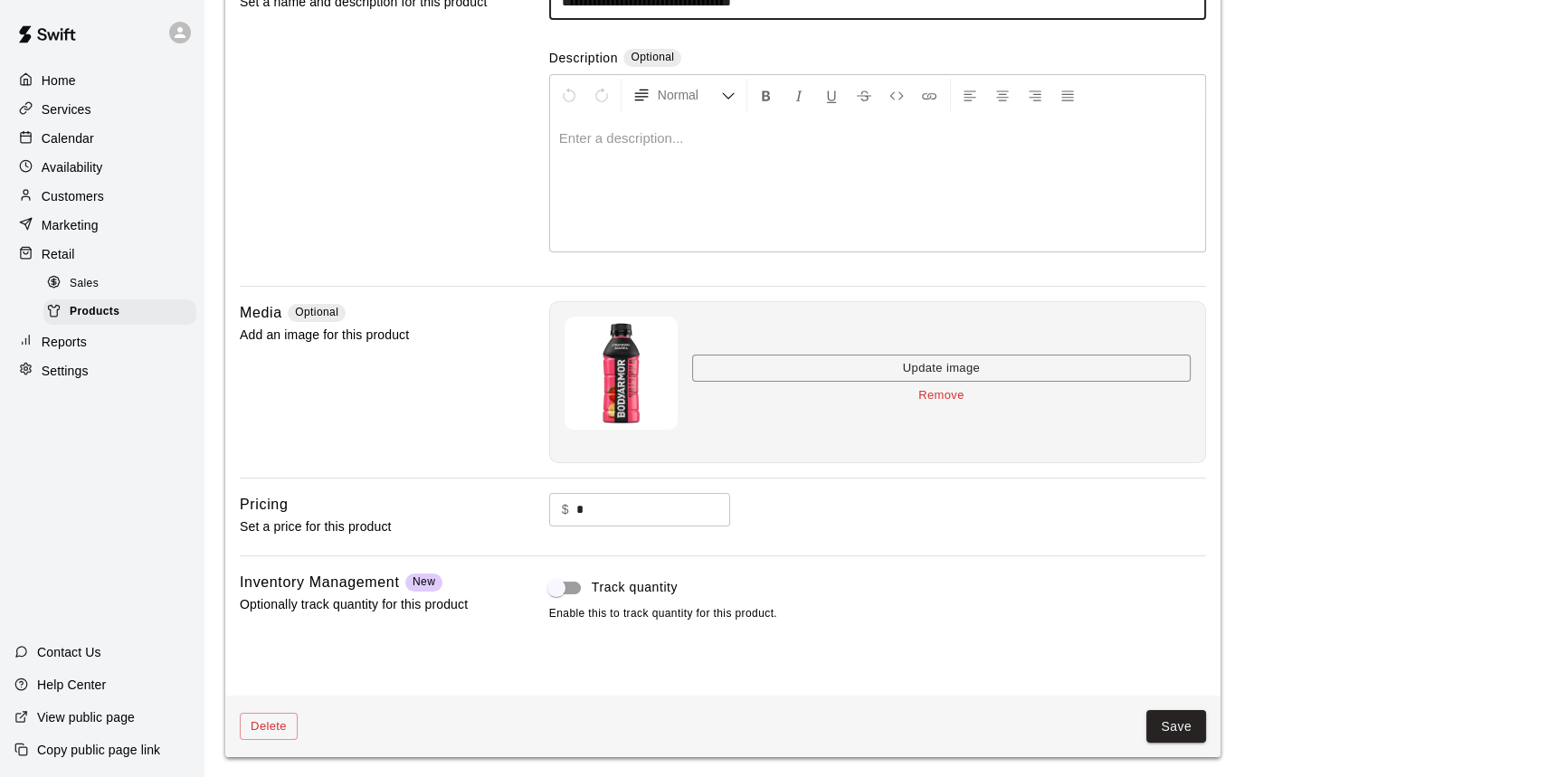
click at [538, 579] on div "Inventory Management New Optionally track quantity for this product Track quant…" at bounding box center [723, 626] width 966 height 110
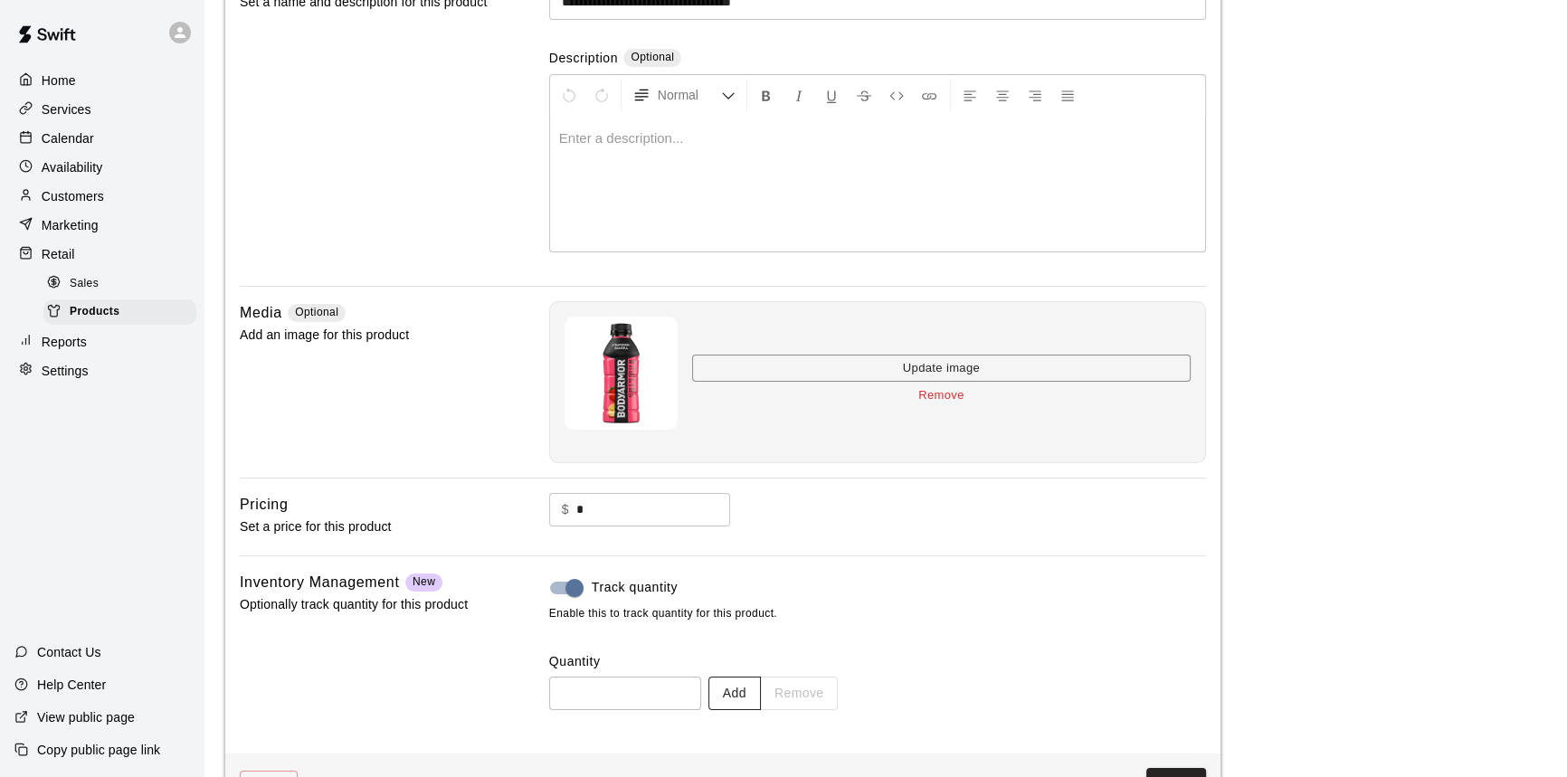
click at [761, 697] on button "Add" at bounding box center [734, 693] width 52 height 33
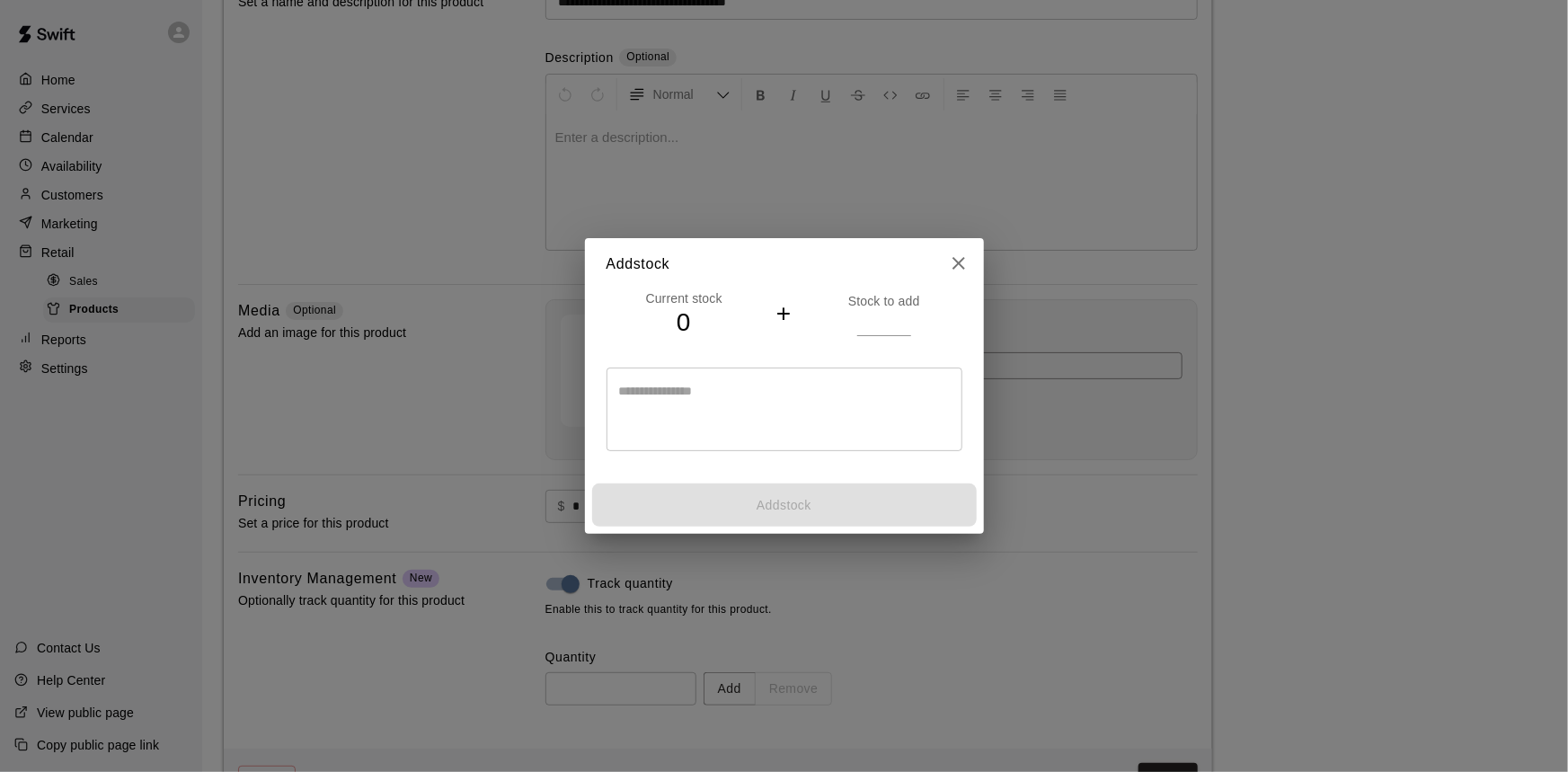
click at [785, 314] on h4 "+" at bounding box center [783, 314] width 15 height 32
drag, startPoint x: 852, startPoint y: 326, endPoint x: 884, endPoint y: 315, distance: 33.8
click at [858, 326] on div "Stock to add" at bounding box center [883, 314] width 155 height 44
click at [903, 315] on input "number" at bounding box center [884, 323] width 54 height 26
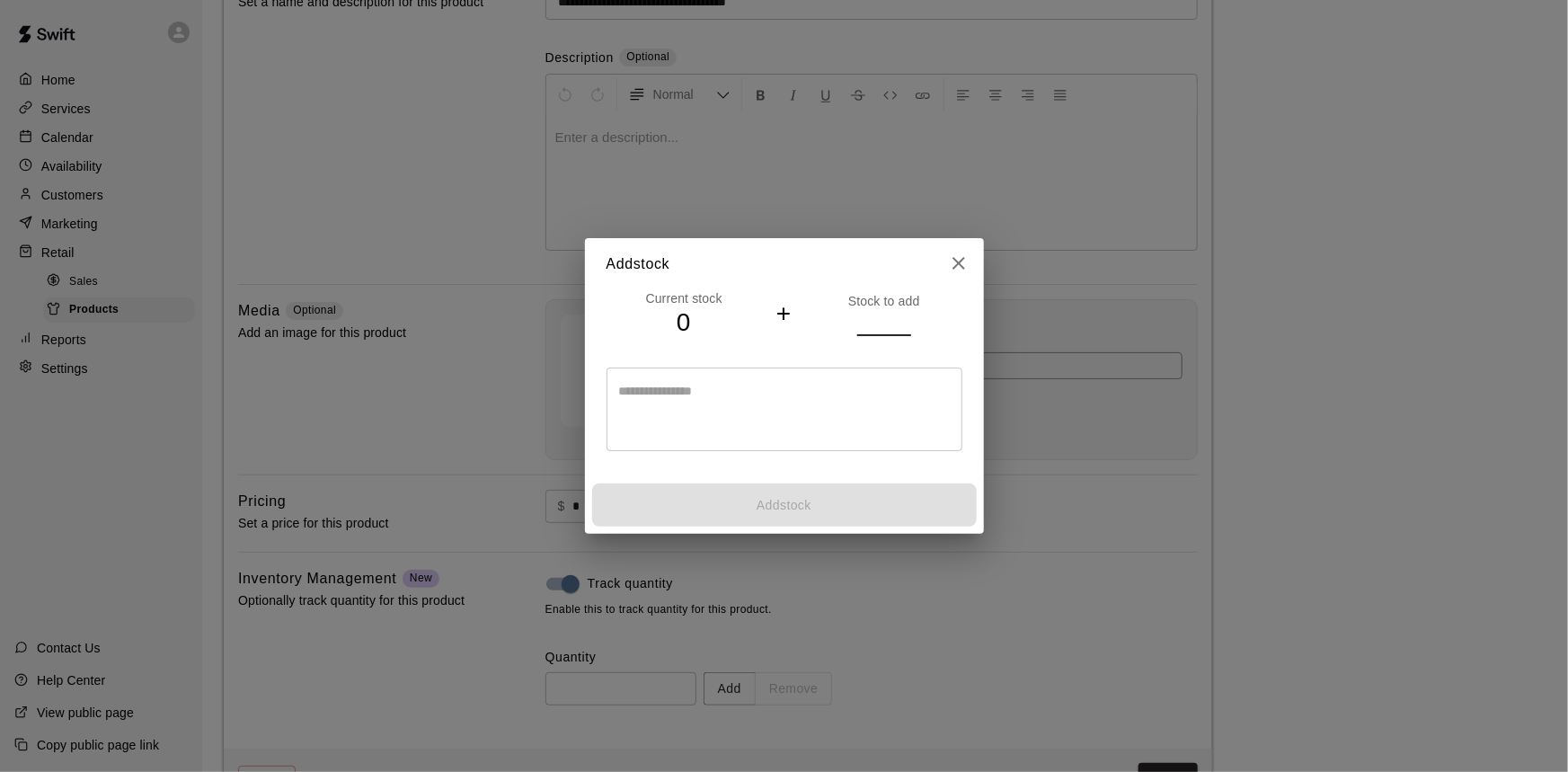
click at [903, 316] on input "*" at bounding box center [884, 323] width 54 height 26
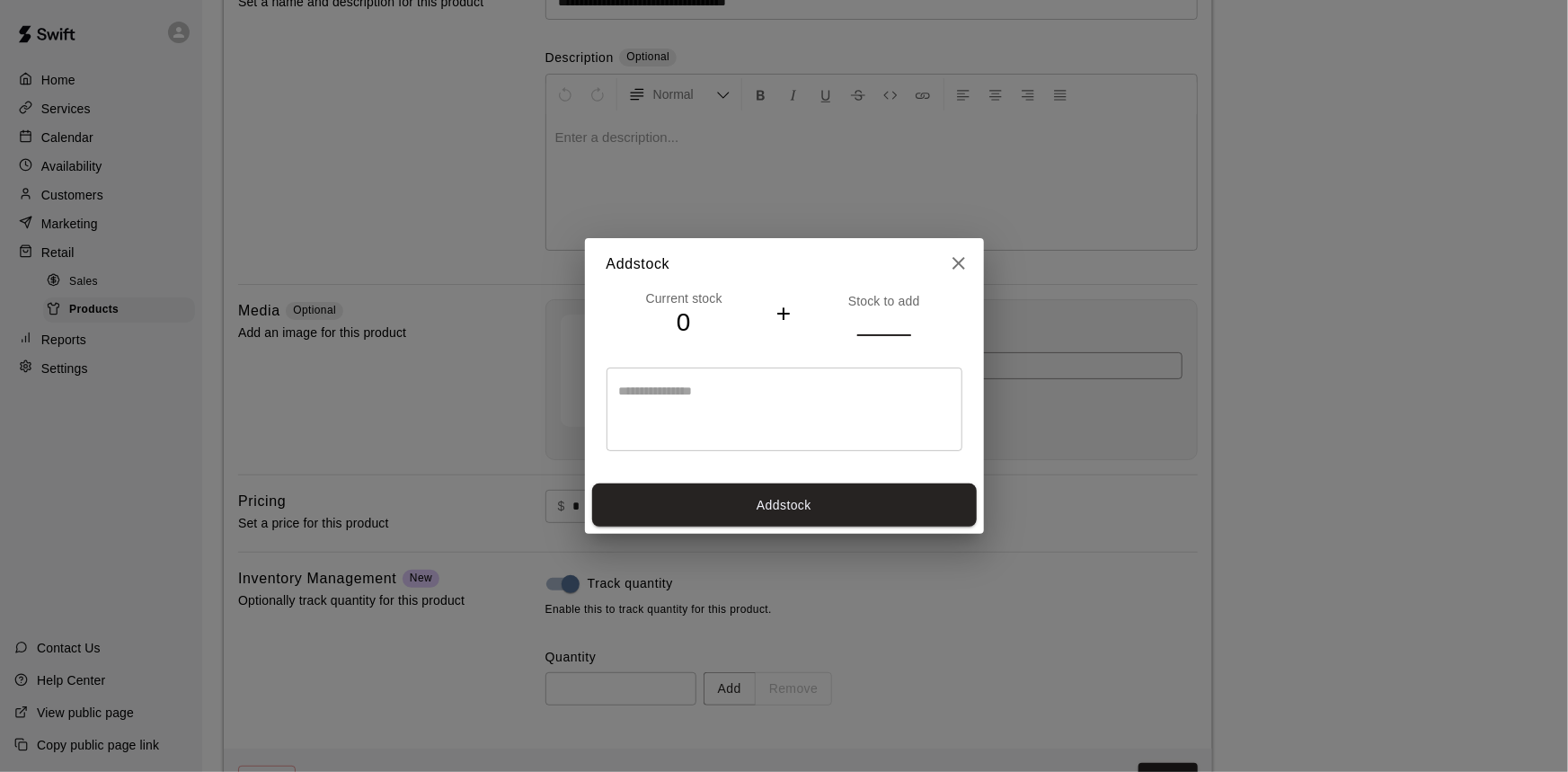
click at [903, 316] on input "*" at bounding box center [884, 323] width 54 height 26
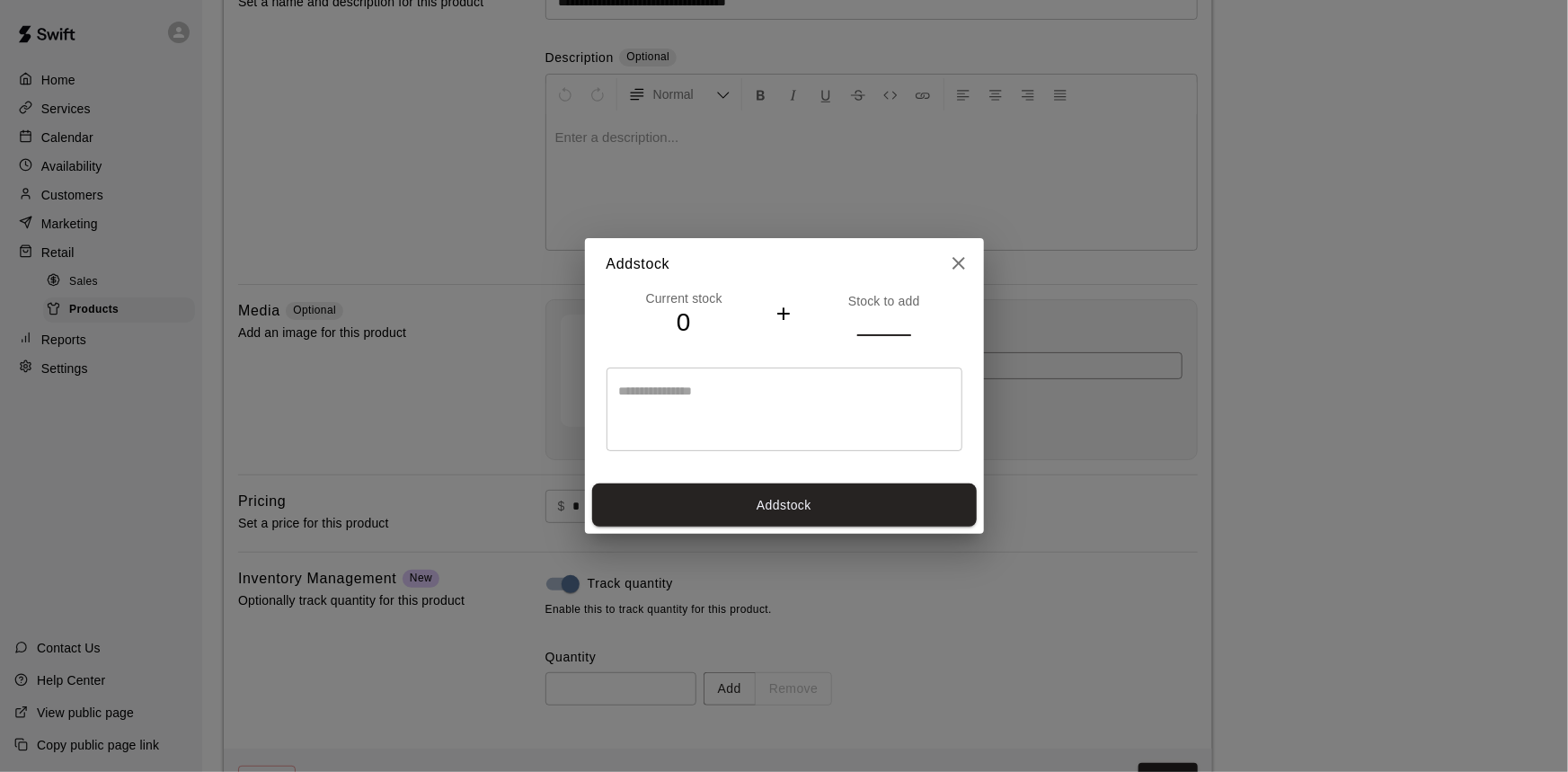
click at [903, 316] on input "*" at bounding box center [884, 323] width 54 height 26
type input "*"
click at [903, 316] on input "*" at bounding box center [884, 323] width 54 height 26
click at [780, 502] on button "Add stock" at bounding box center [784, 506] width 385 height 44
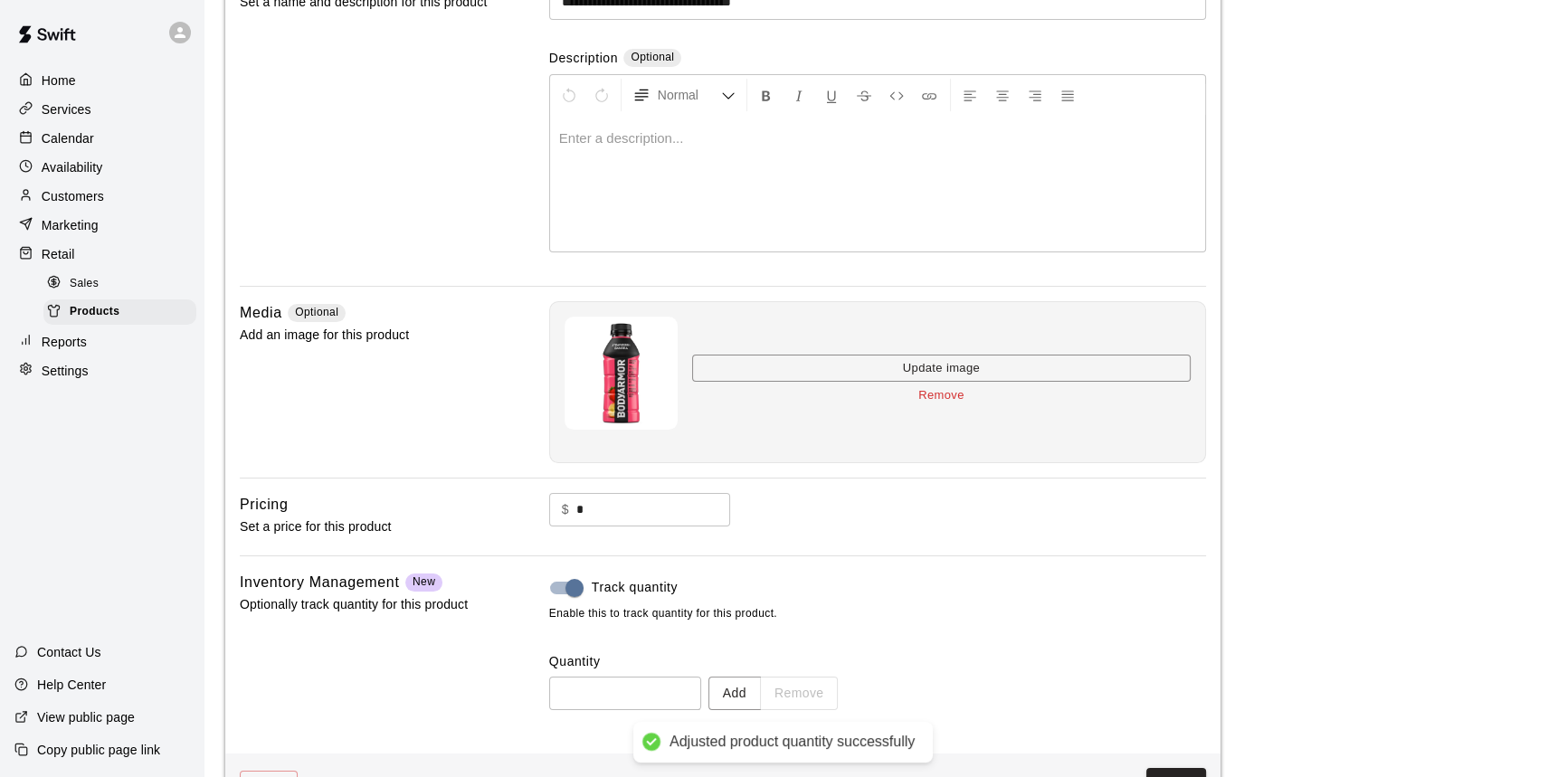
type input "*"
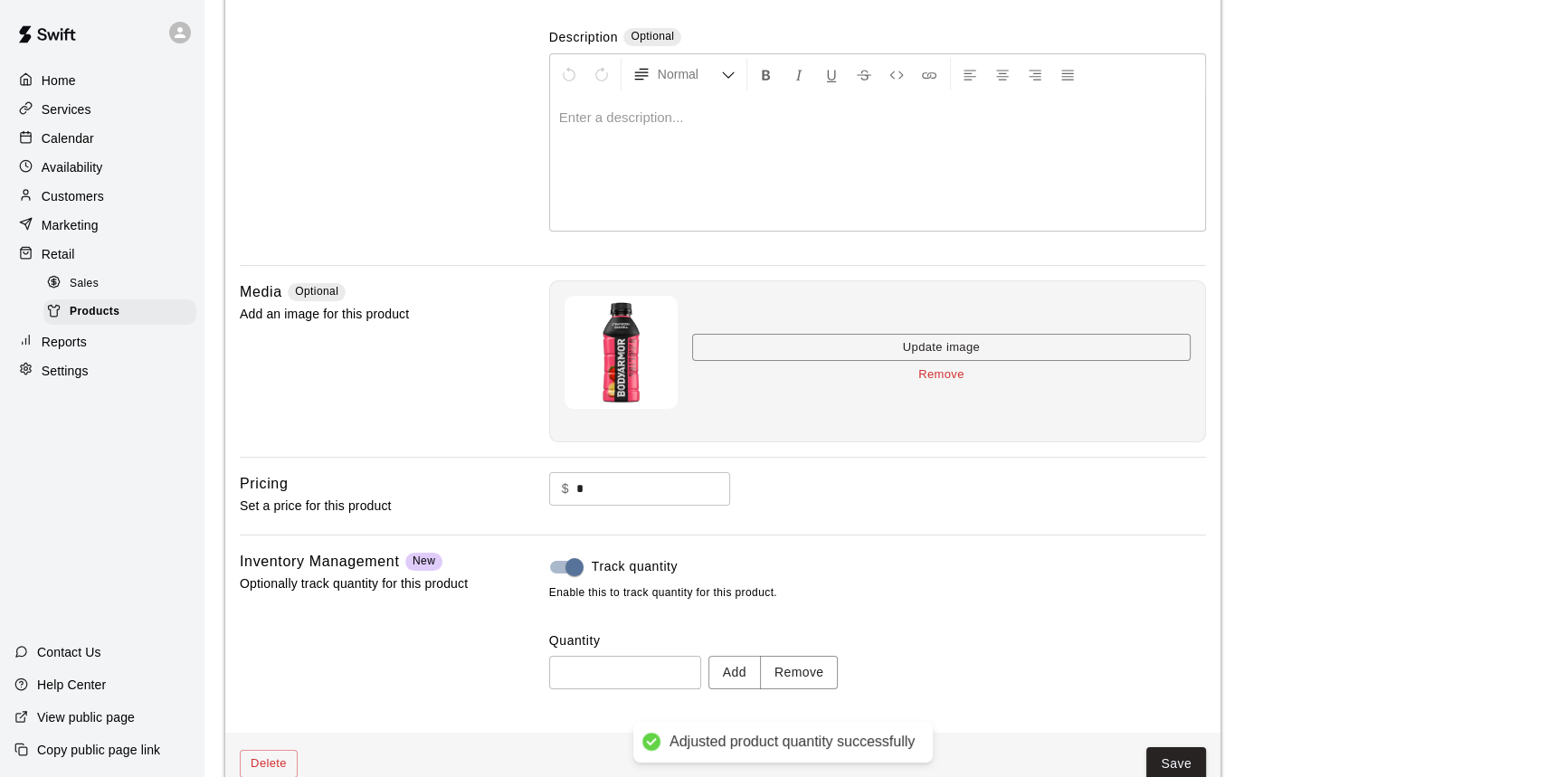
scroll to position [250, 0]
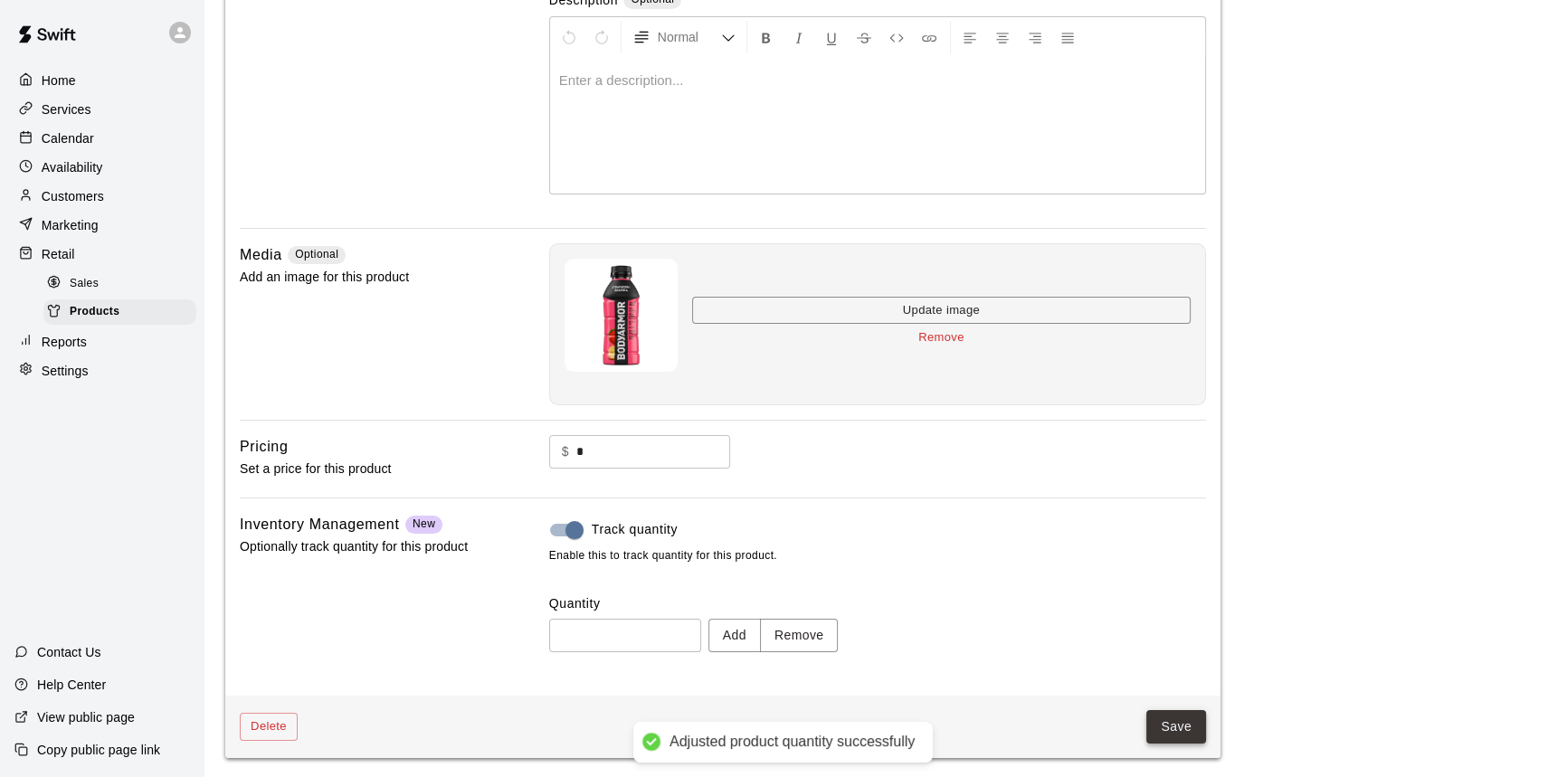
click at [1185, 724] on button "Save" at bounding box center [1176, 726] width 60 height 33
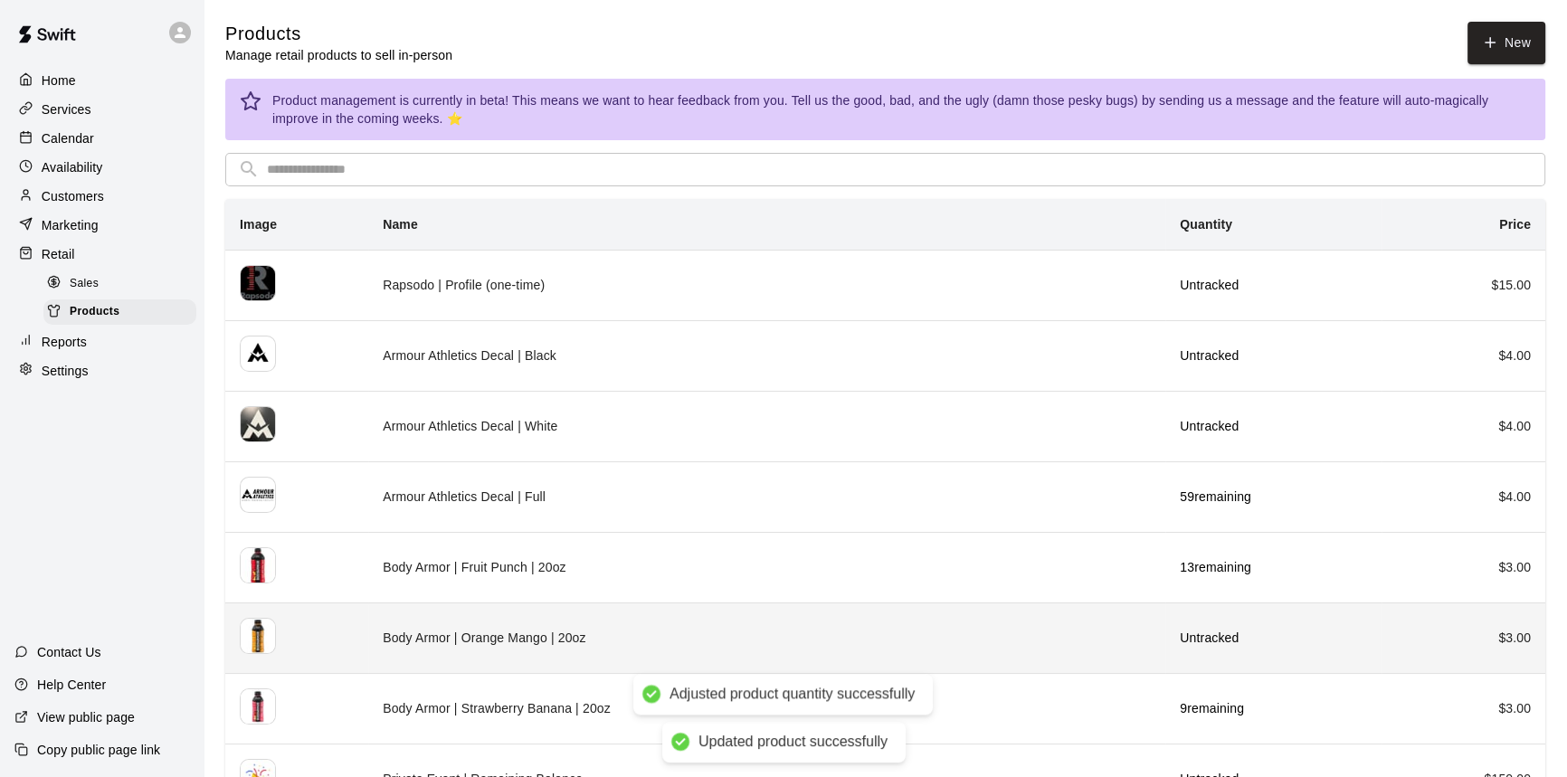
click at [612, 649] on td "Body Armor | Orange Mango | 20oz" at bounding box center [766, 637] width 797 height 71
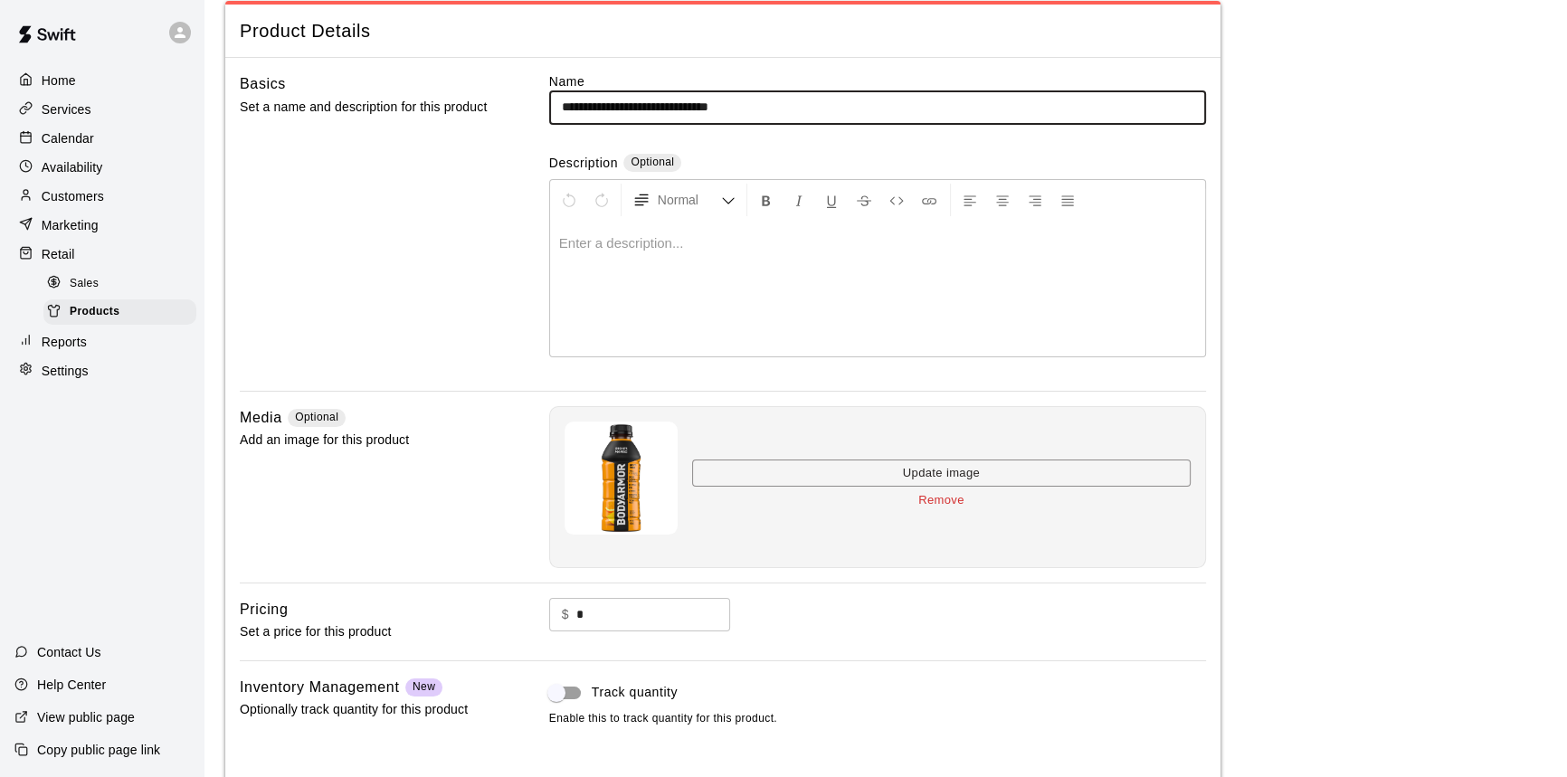
scroll to position [192, 0]
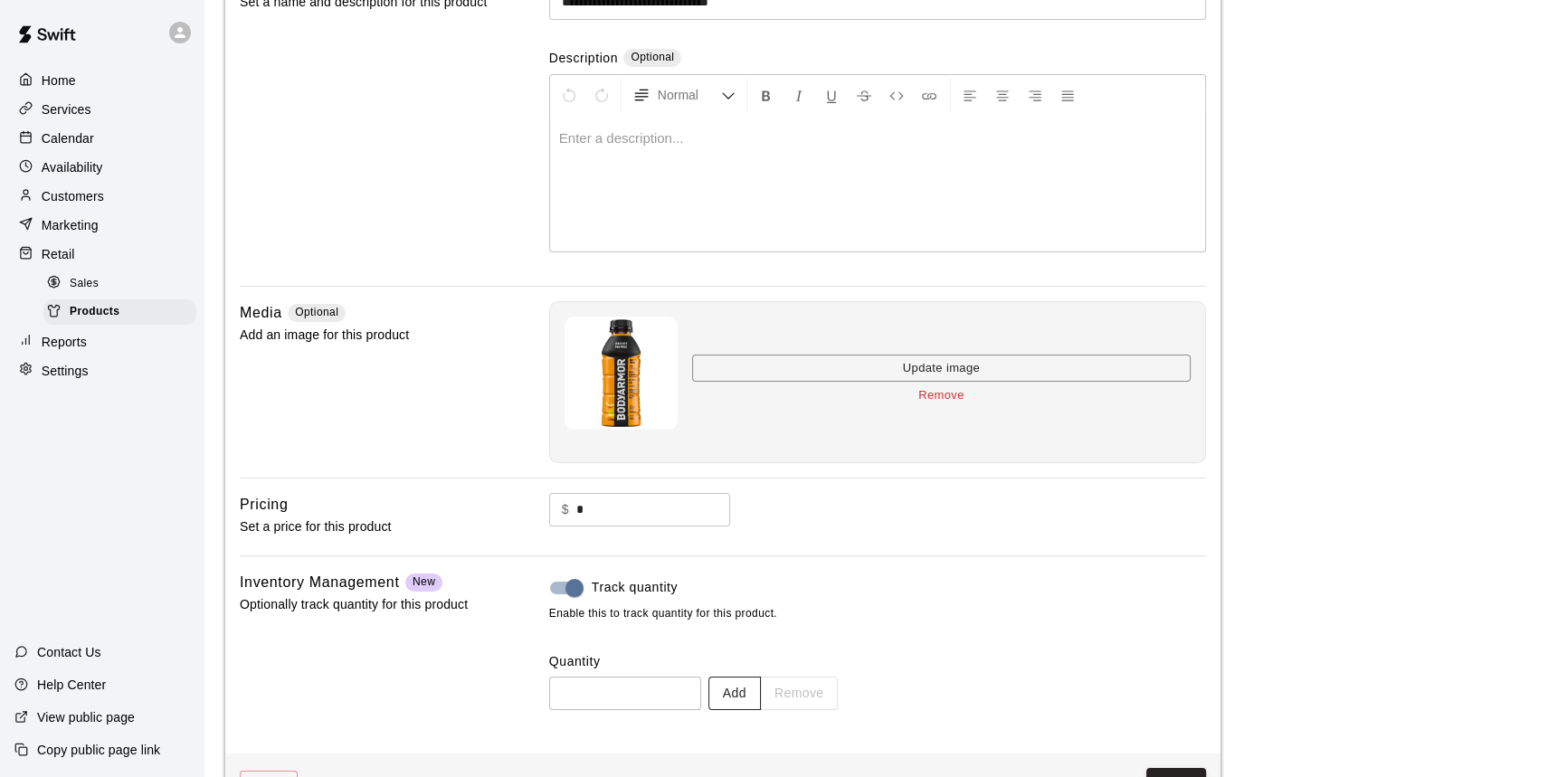
click at [761, 692] on button "Add" at bounding box center [734, 693] width 52 height 33
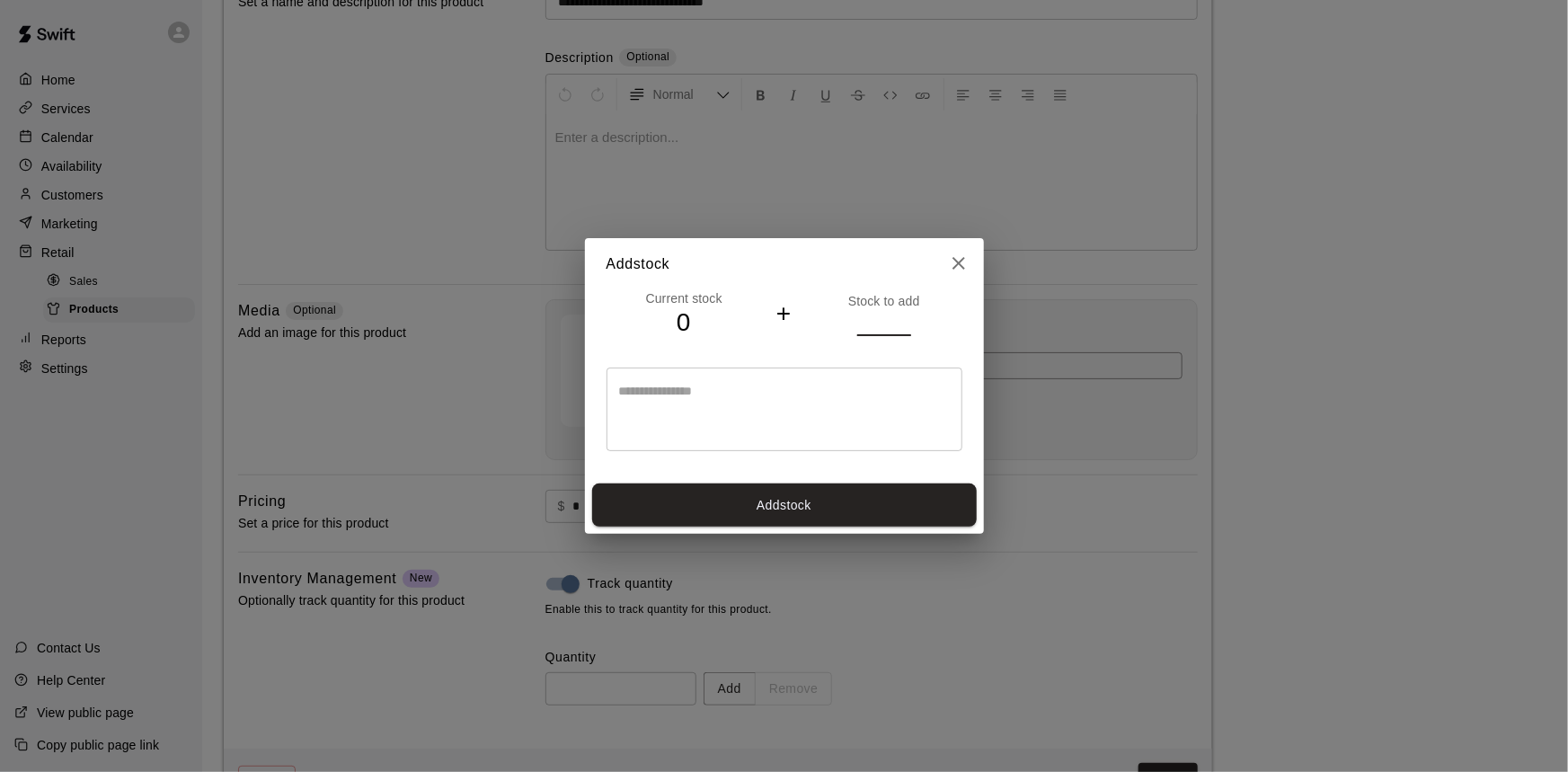
click at [903, 317] on input "*" at bounding box center [884, 323] width 54 height 26
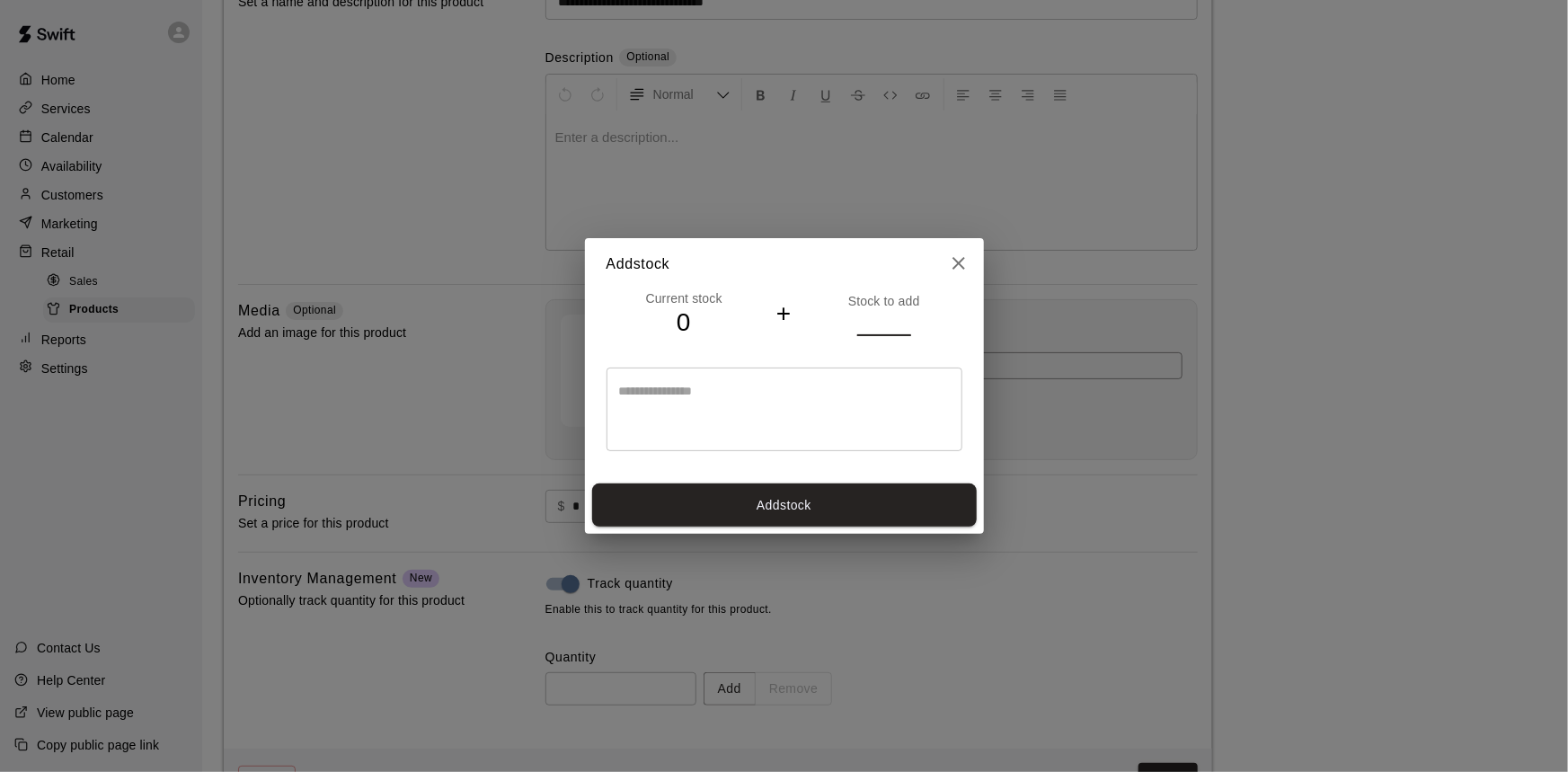
click at [903, 317] on input "*" at bounding box center [884, 323] width 54 height 26
click at [903, 317] on input "**" at bounding box center [884, 323] width 54 height 26
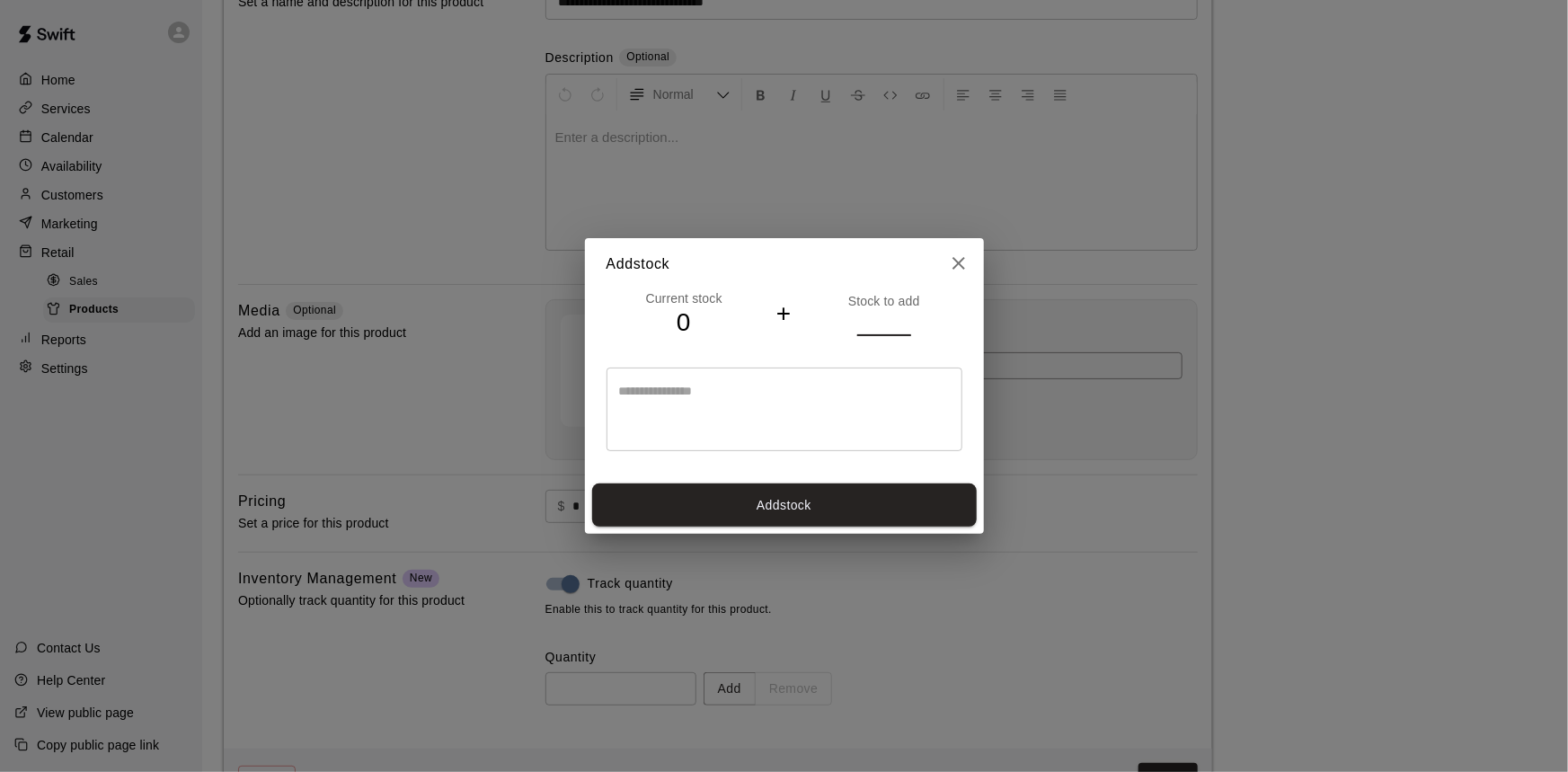
click at [903, 317] on input "**" at bounding box center [884, 323] width 54 height 26
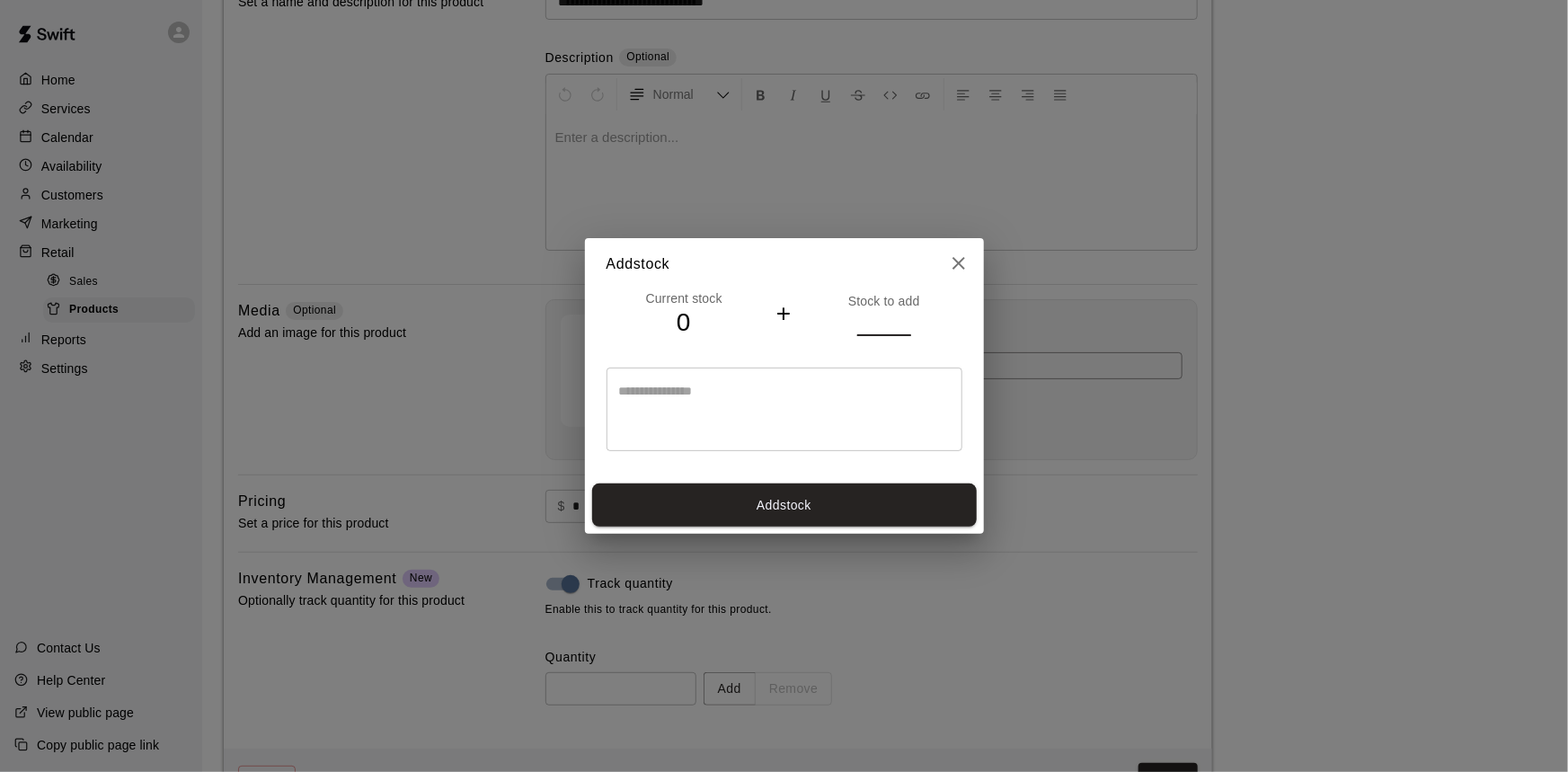
click at [903, 317] on input "**" at bounding box center [884, 323] width 54 height 26
type input "**"
click at [903, 317] on input "**" at bounding box center [884, 323] width 54 height 26
drag, startPoint x: 776, startPoint y: 506, endPoint x: 853, endPoint y: 513, distance: 77.3
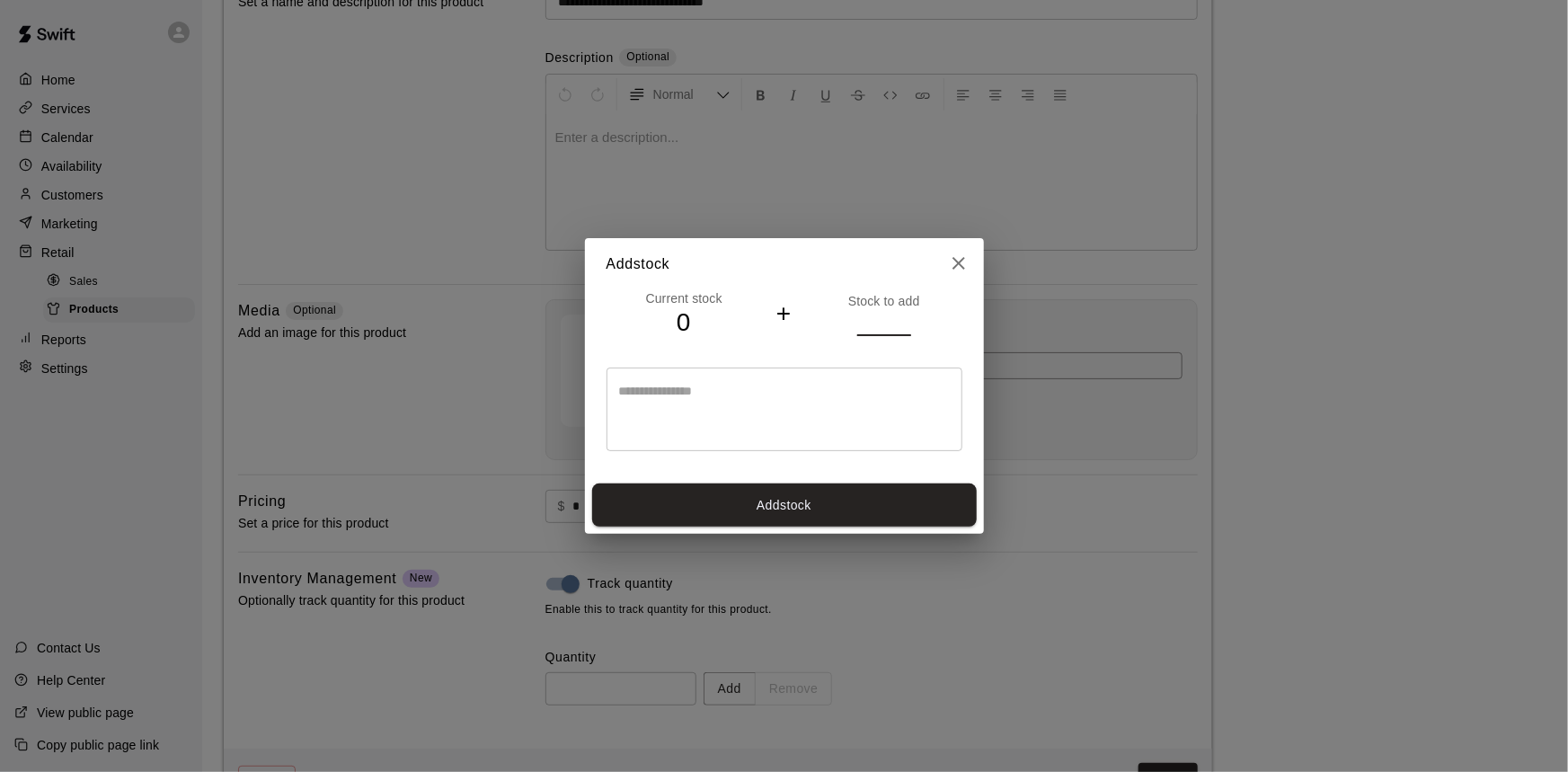
click at [778, 507] on button "Add stock" at bounding box center [784, 506] width 385 height 44
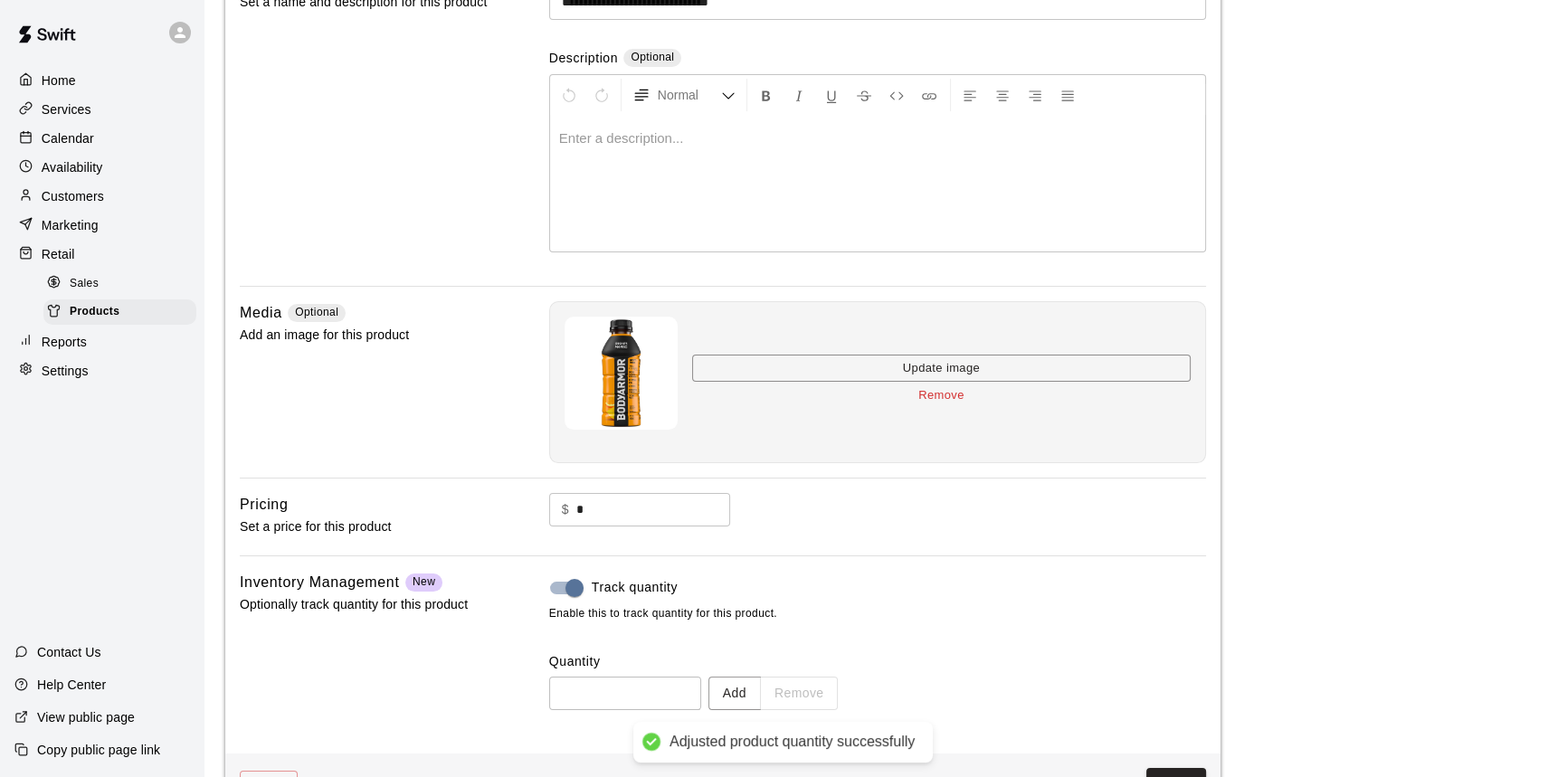
type input "**"
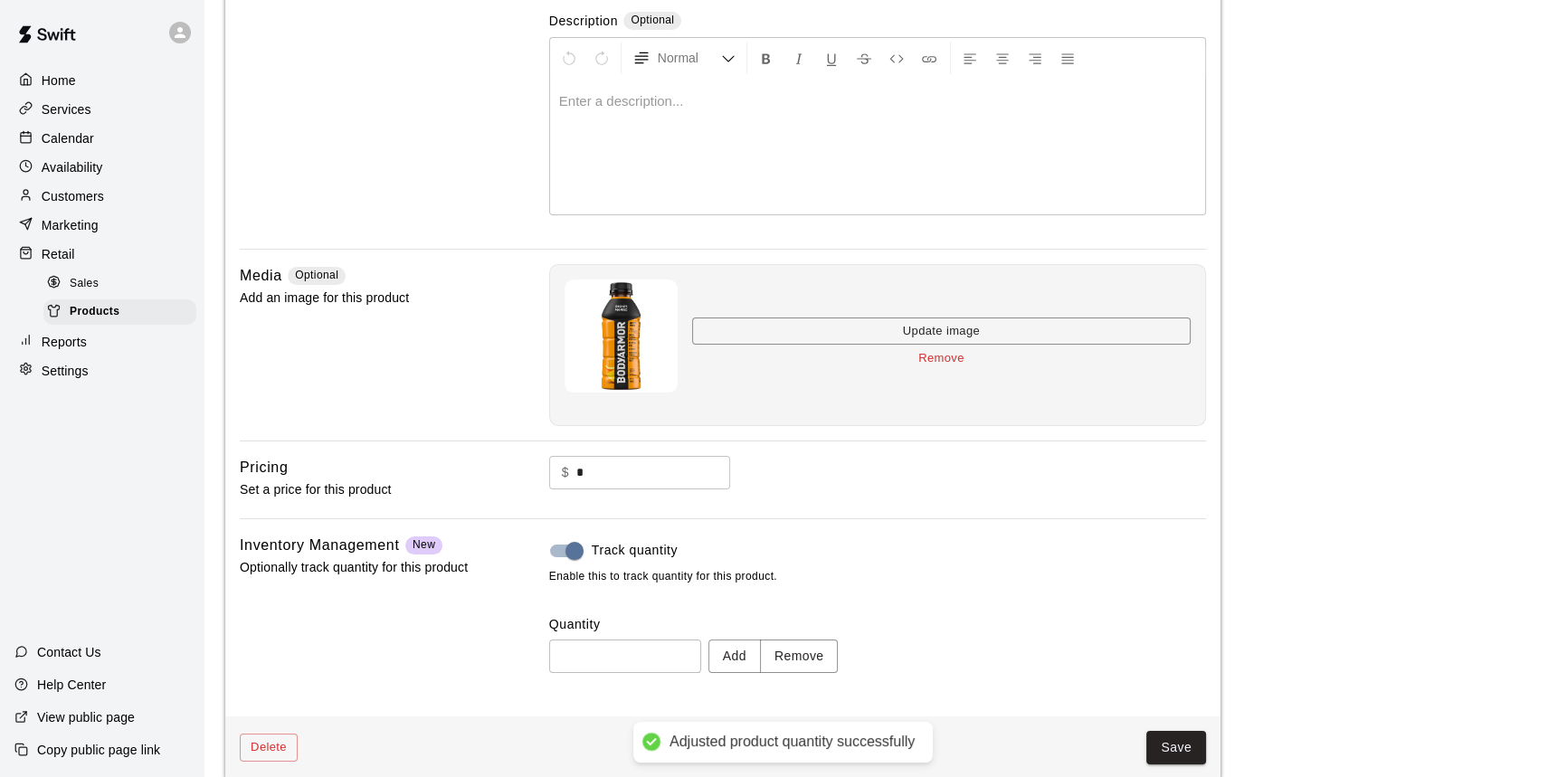
scroll to position [250, 0]
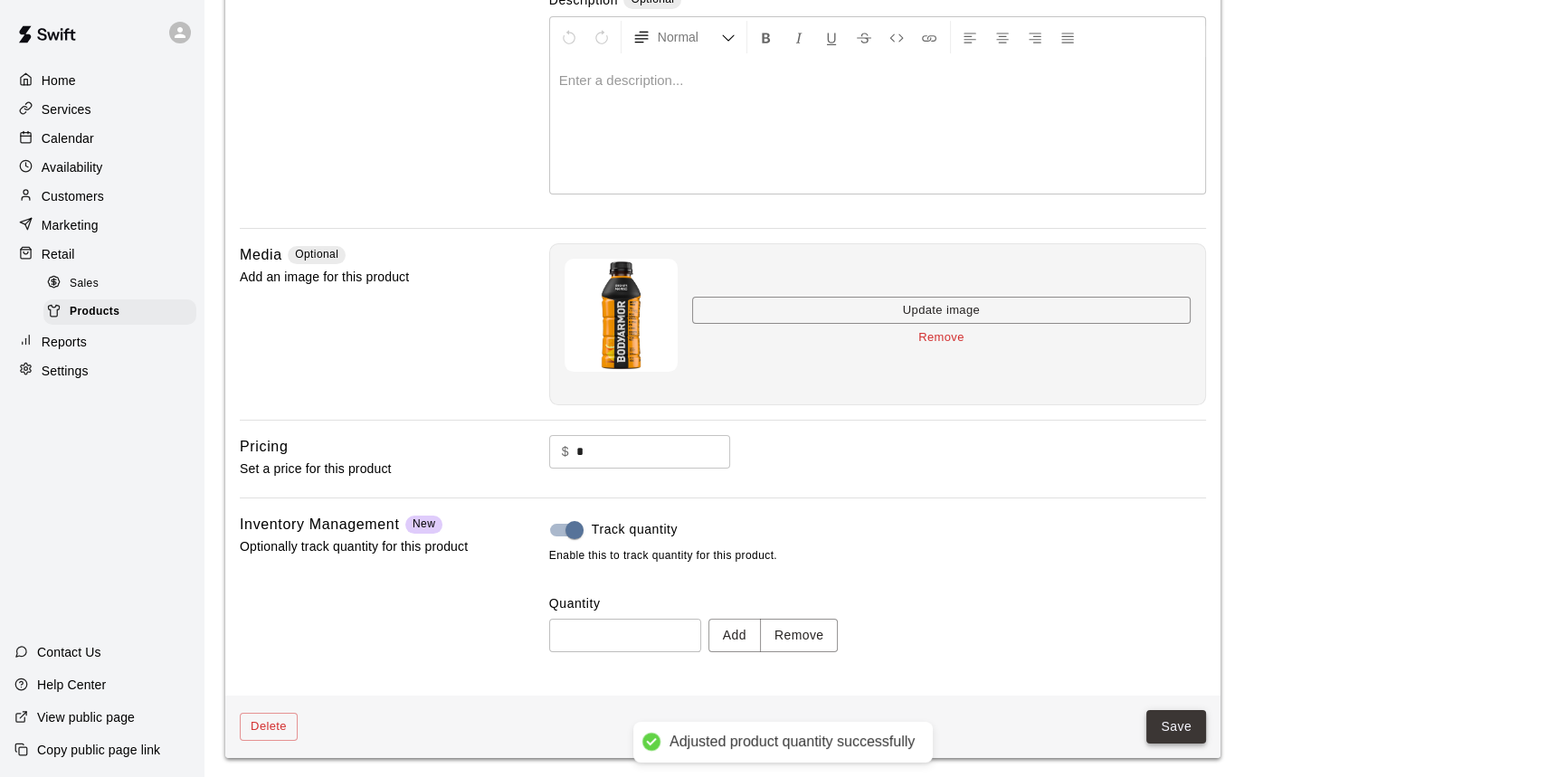
click at [1179, 713] on button "Save" at bounding box center [1176, 726] width 60 height 33
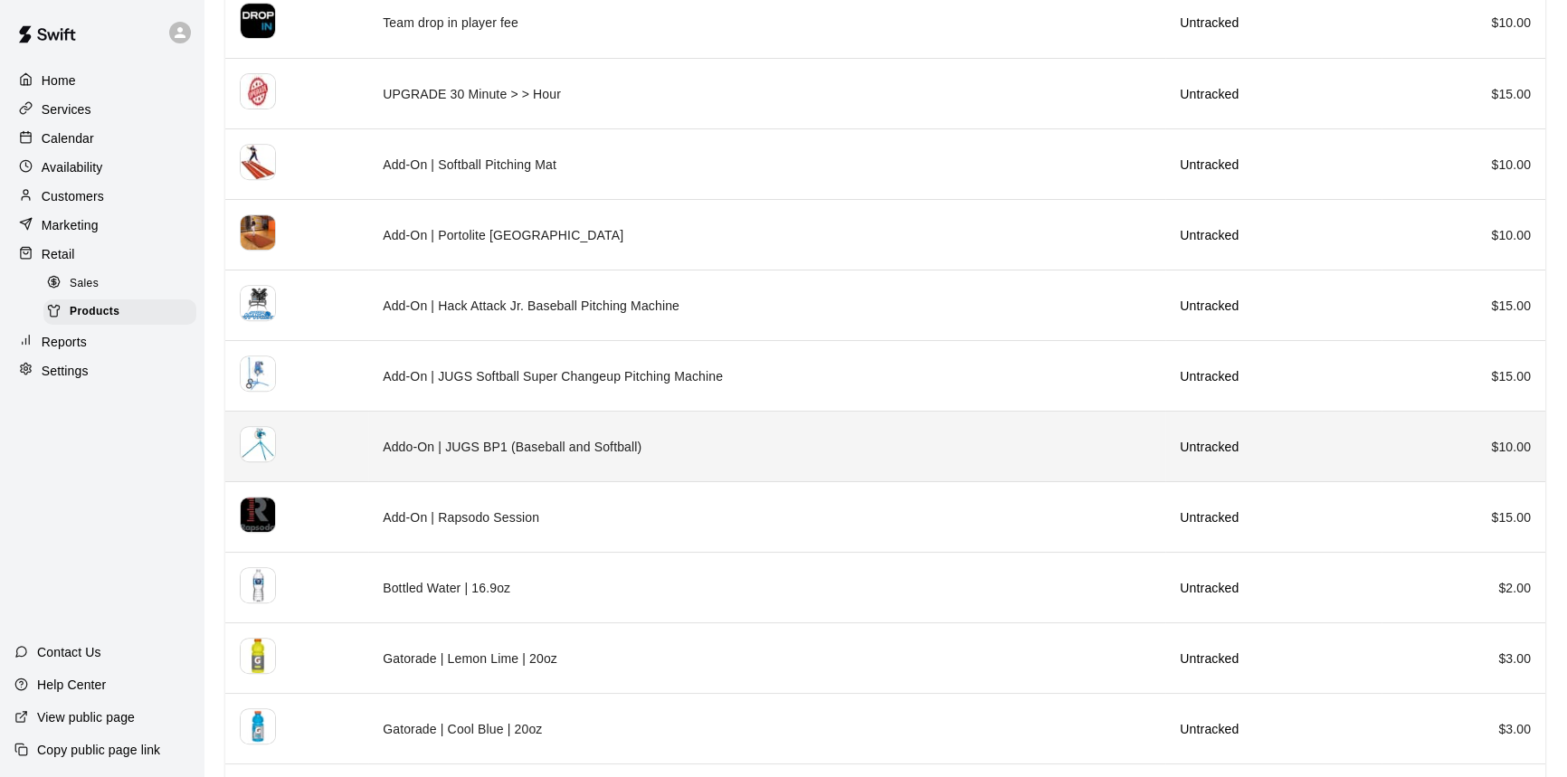
scroll to position [1034, 0]
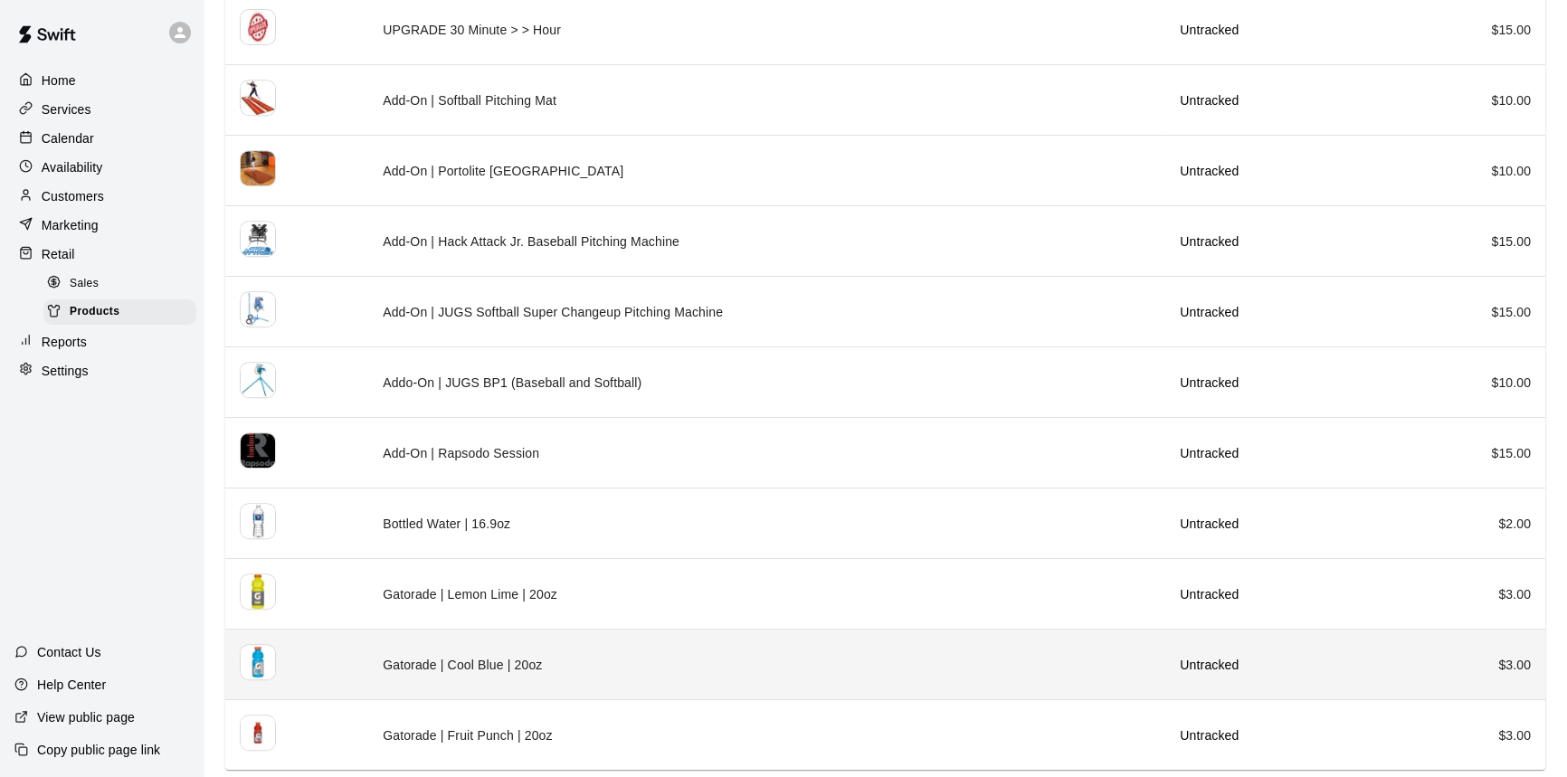
click at [928, 640] on td "Gatorade | Cool Blue | 20oz" at bounding box center [766, 665] width 797 height 71
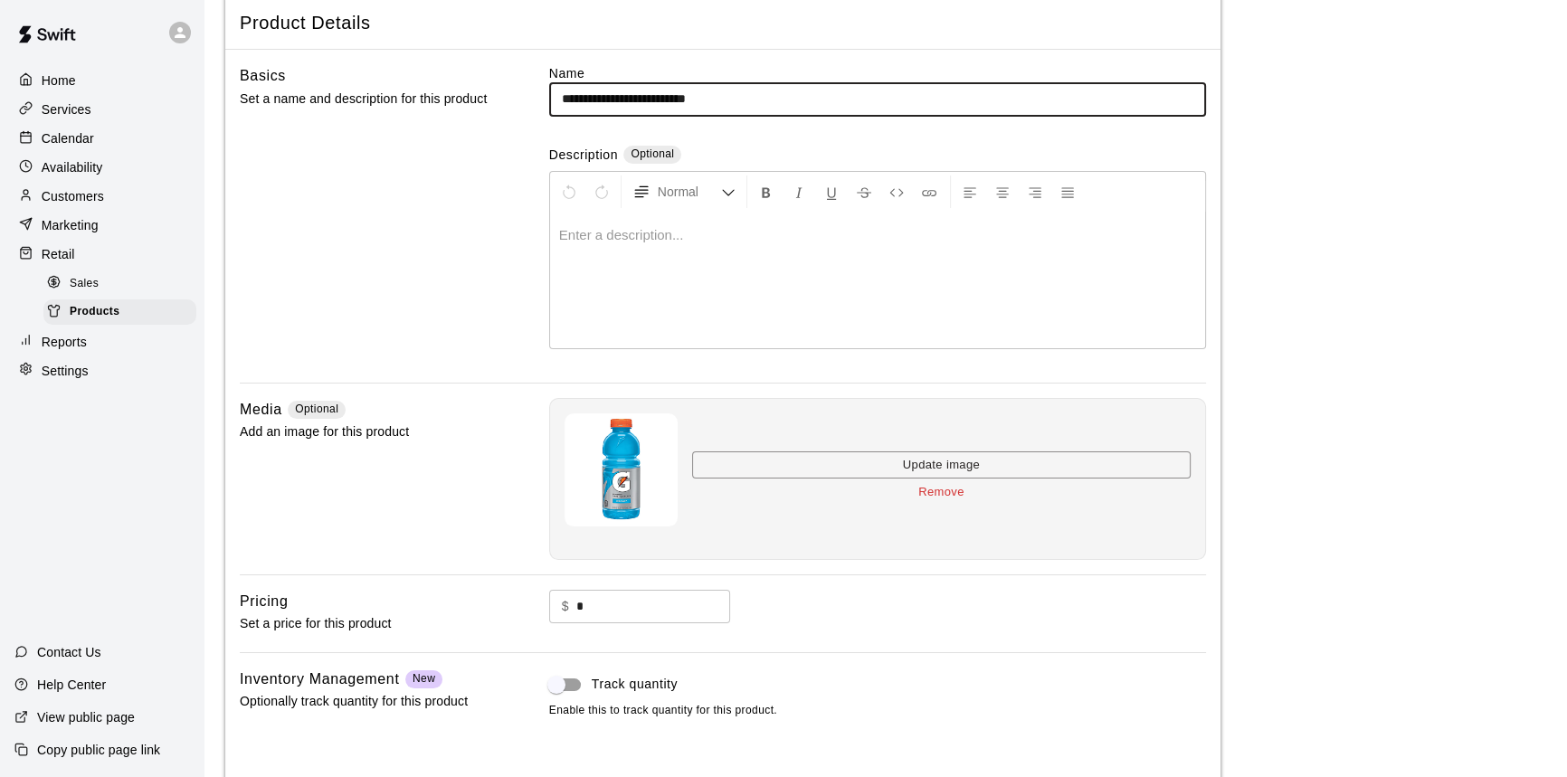
scroll to position [192, 0]
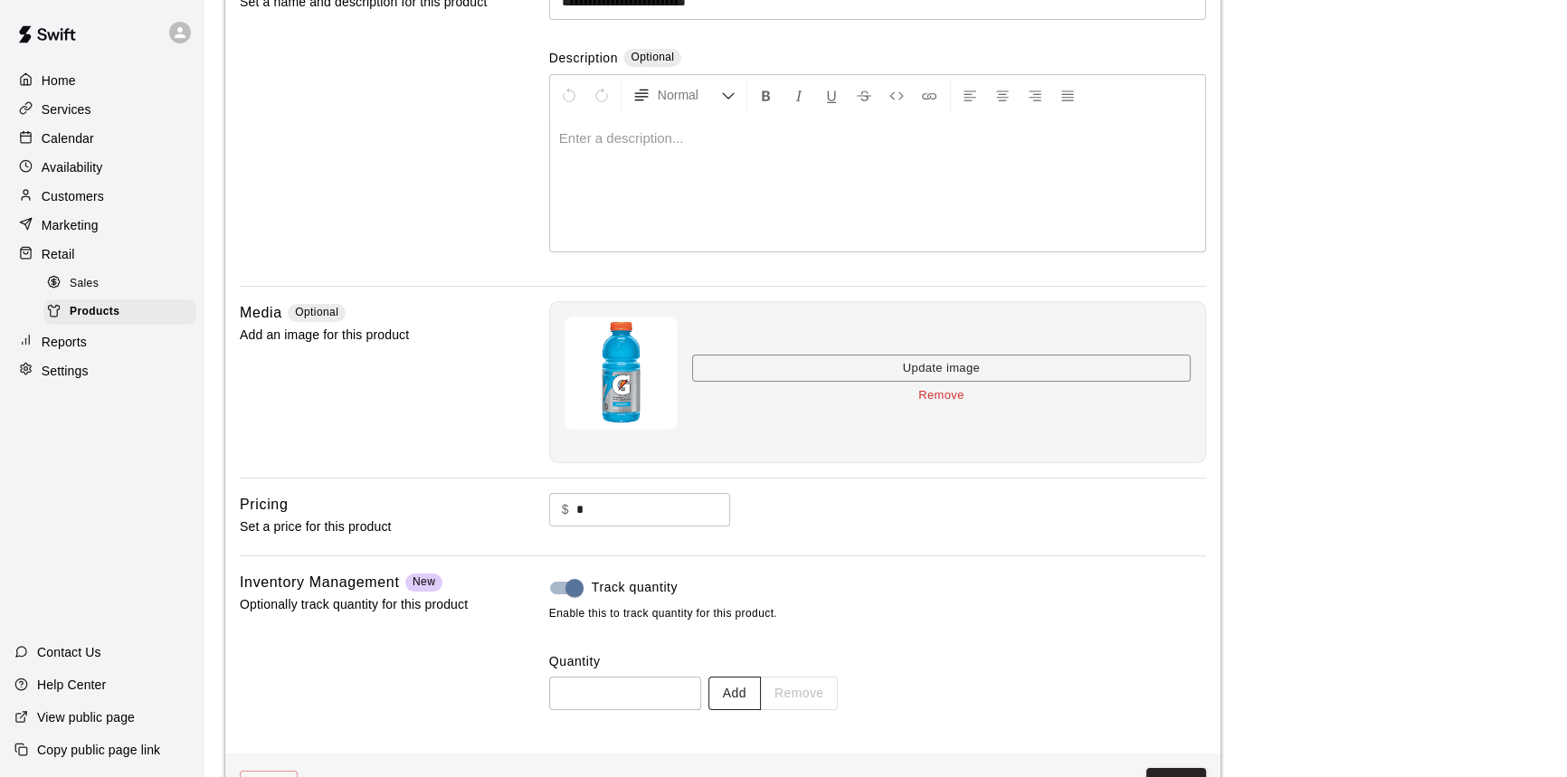
click at [761, 690] on button "Add" at bounding box center [734, 693] width 52 height 33
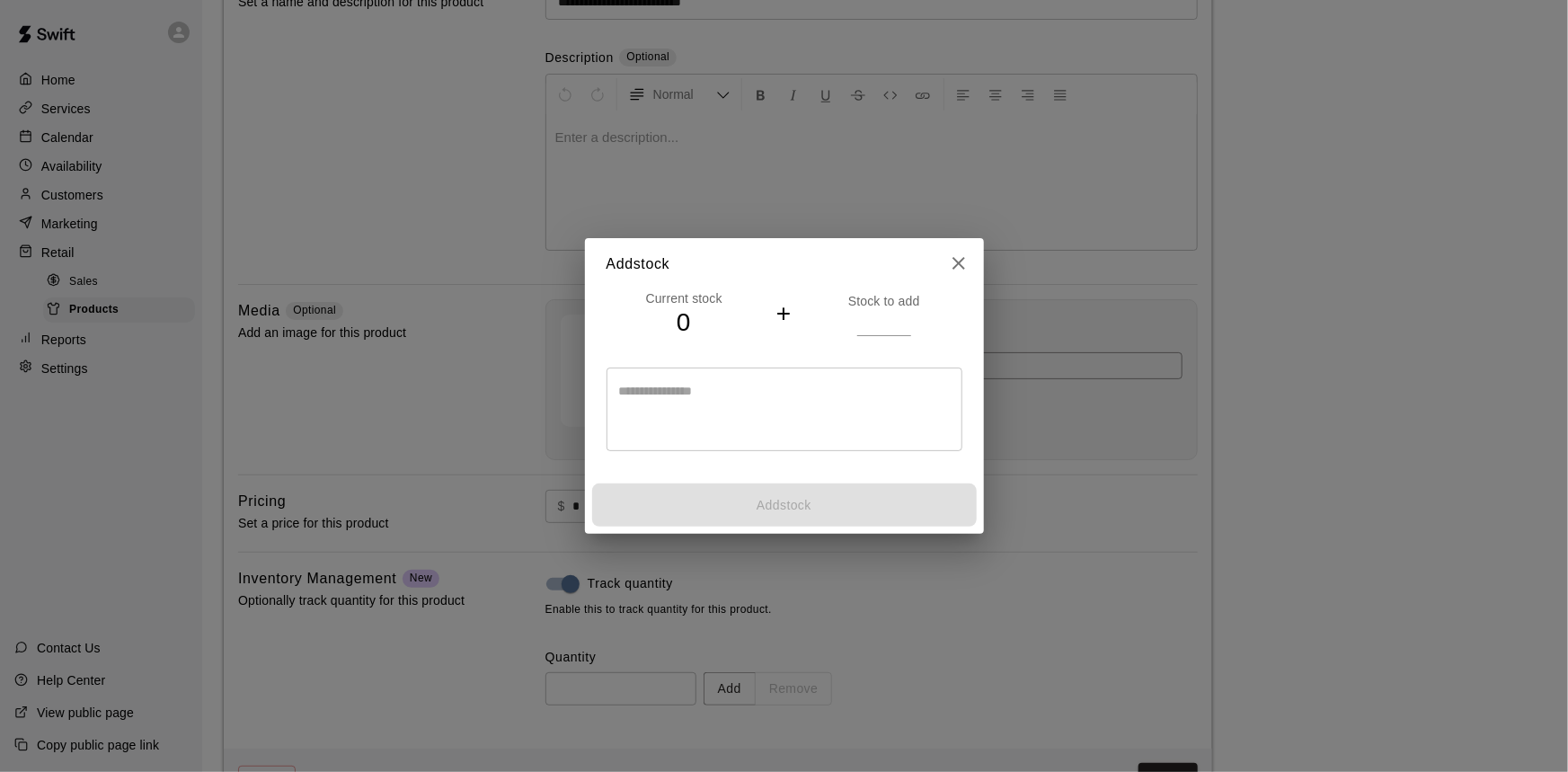
click at [907, 315] on input "*" at bounding box center [884, 323] width 54 height 26
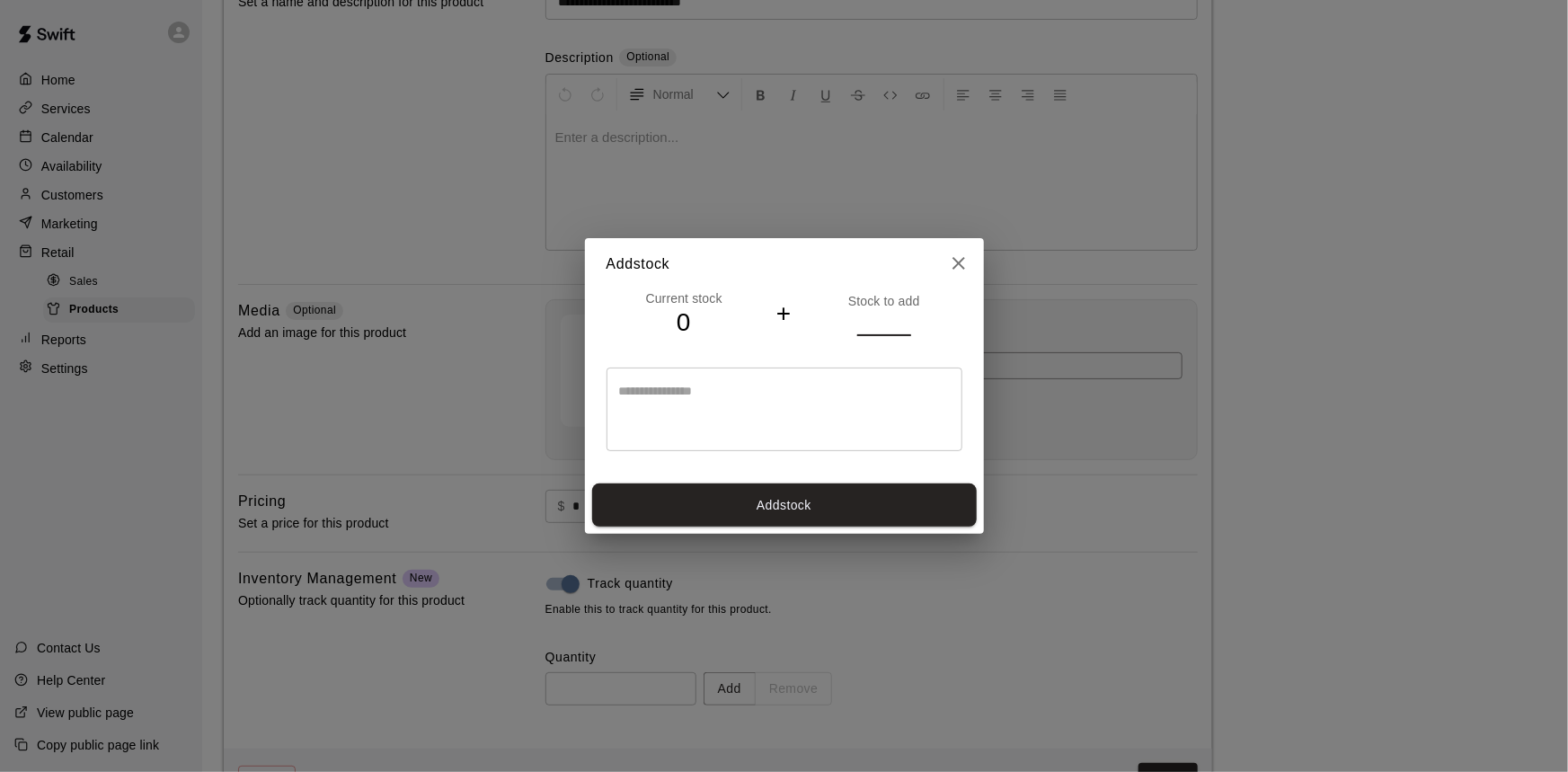
type input "*"
click at [907, 315] on input "*" at bounding box center [884, 323] width 54 height 26
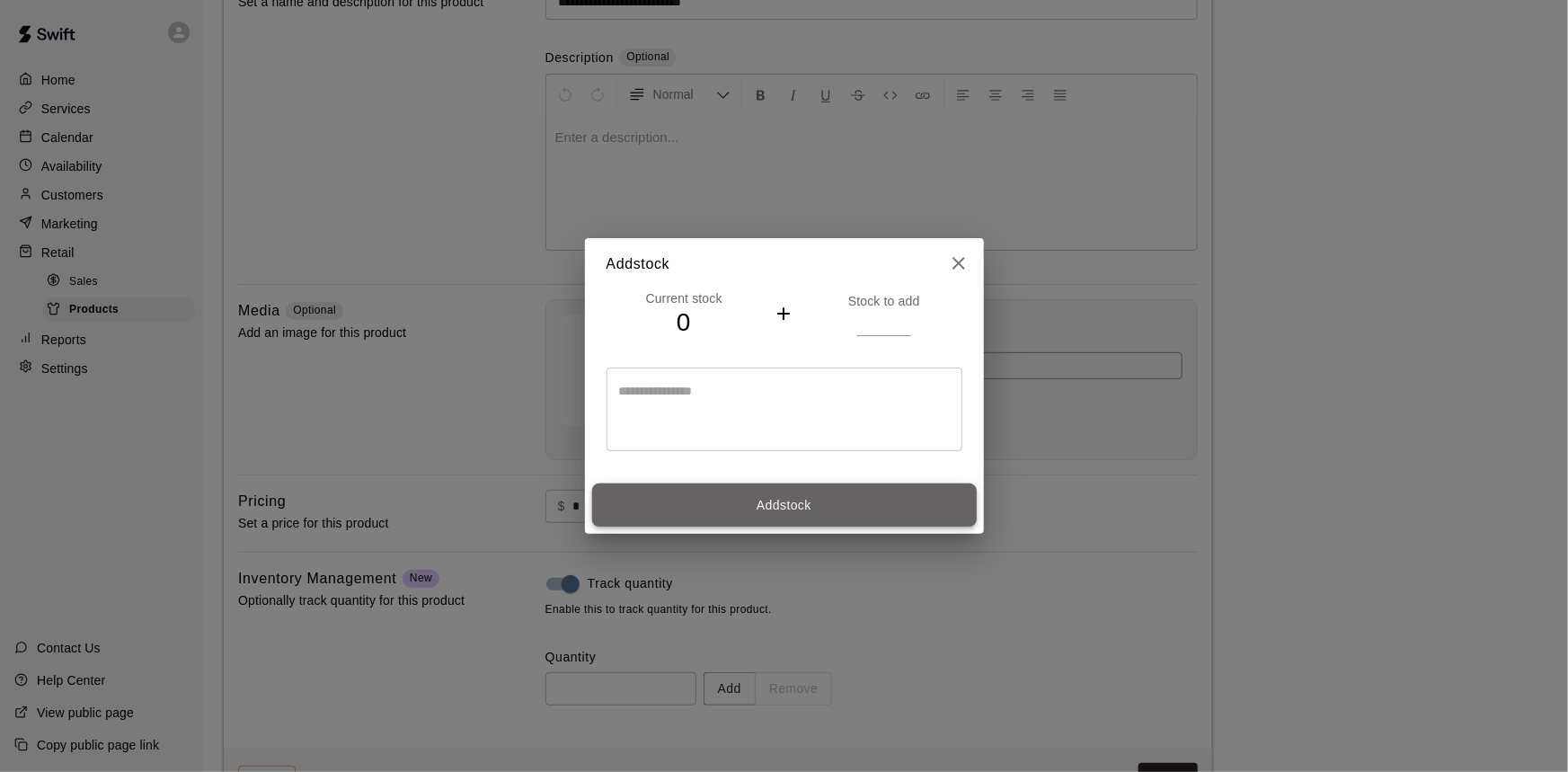
click at [824, 513] on button "Add stock" at bounding box center [784, 506] width 385 height 44
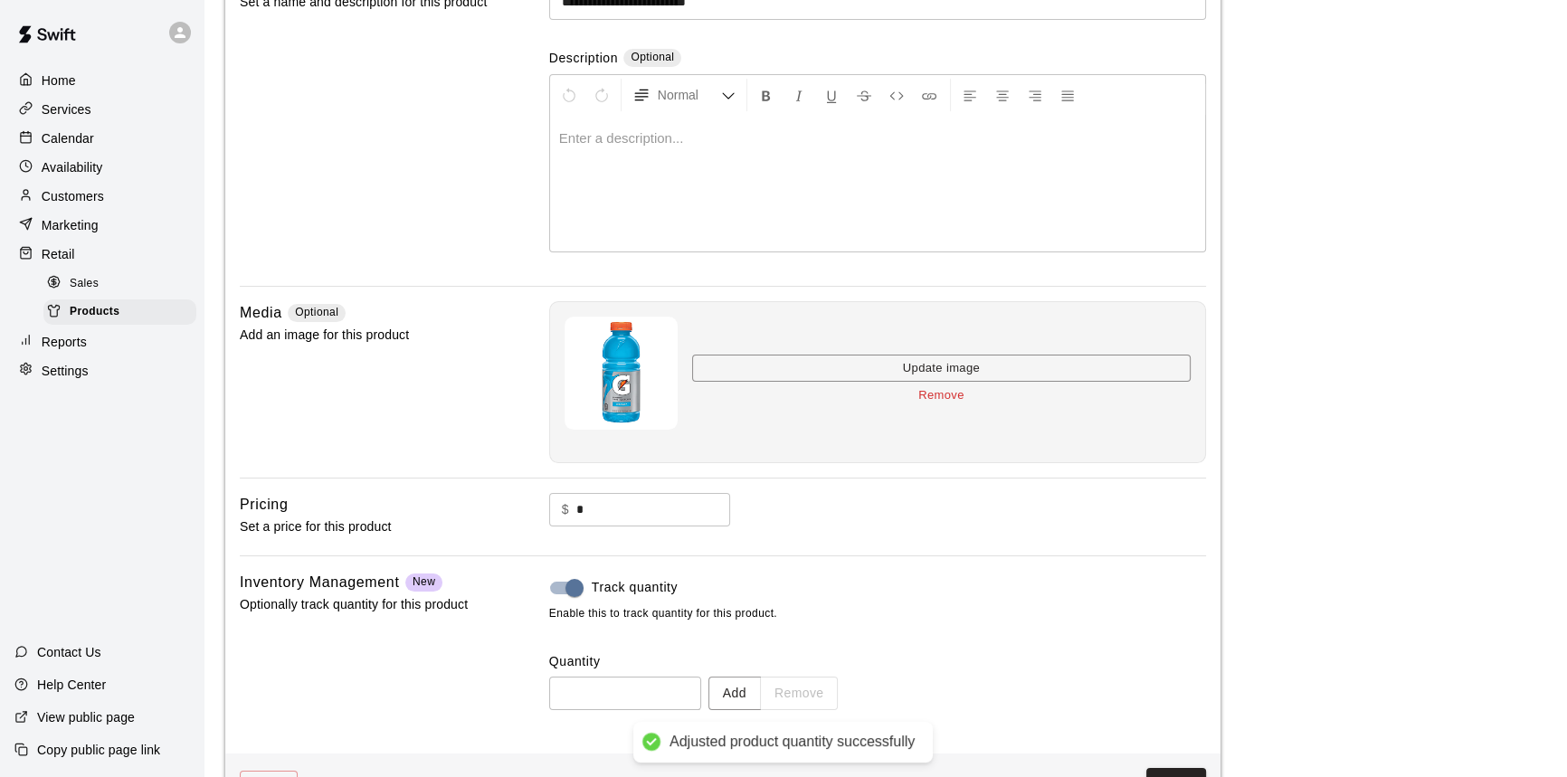
type input "*"
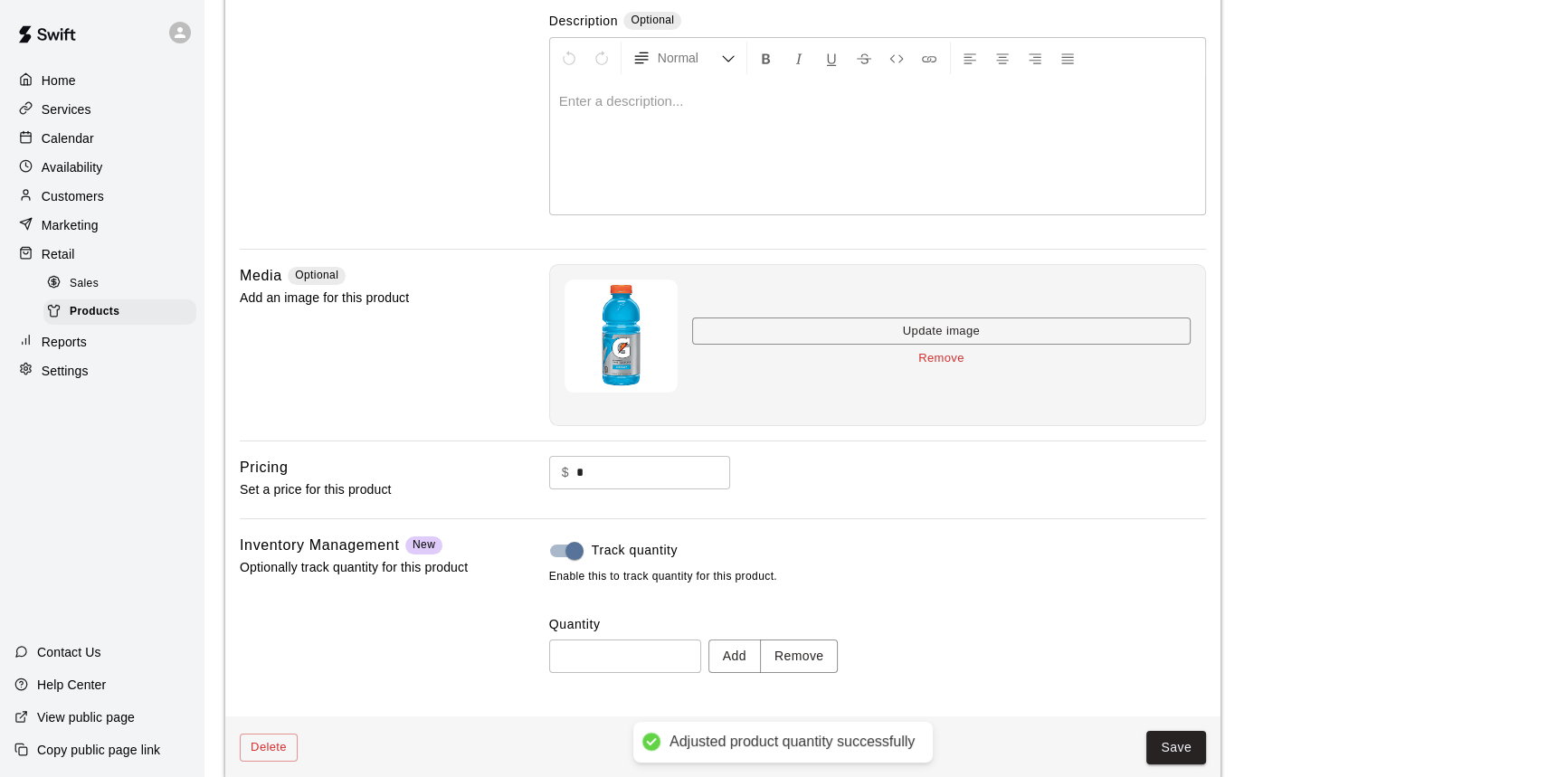
scroll to position [250, 0]
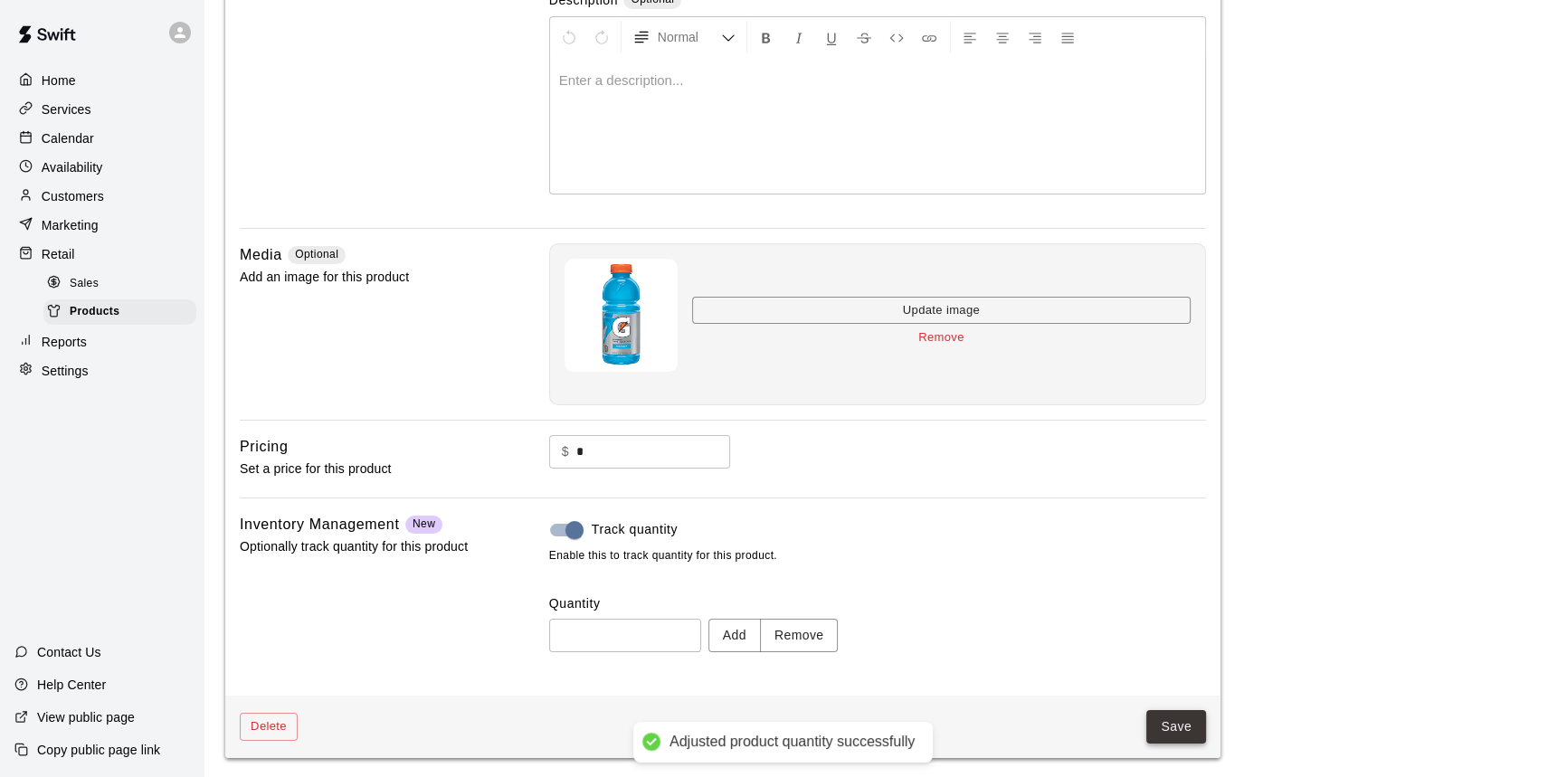
click at [1173, 729] on button "Save" at bounding box center [1176, 726] width 60 height 33
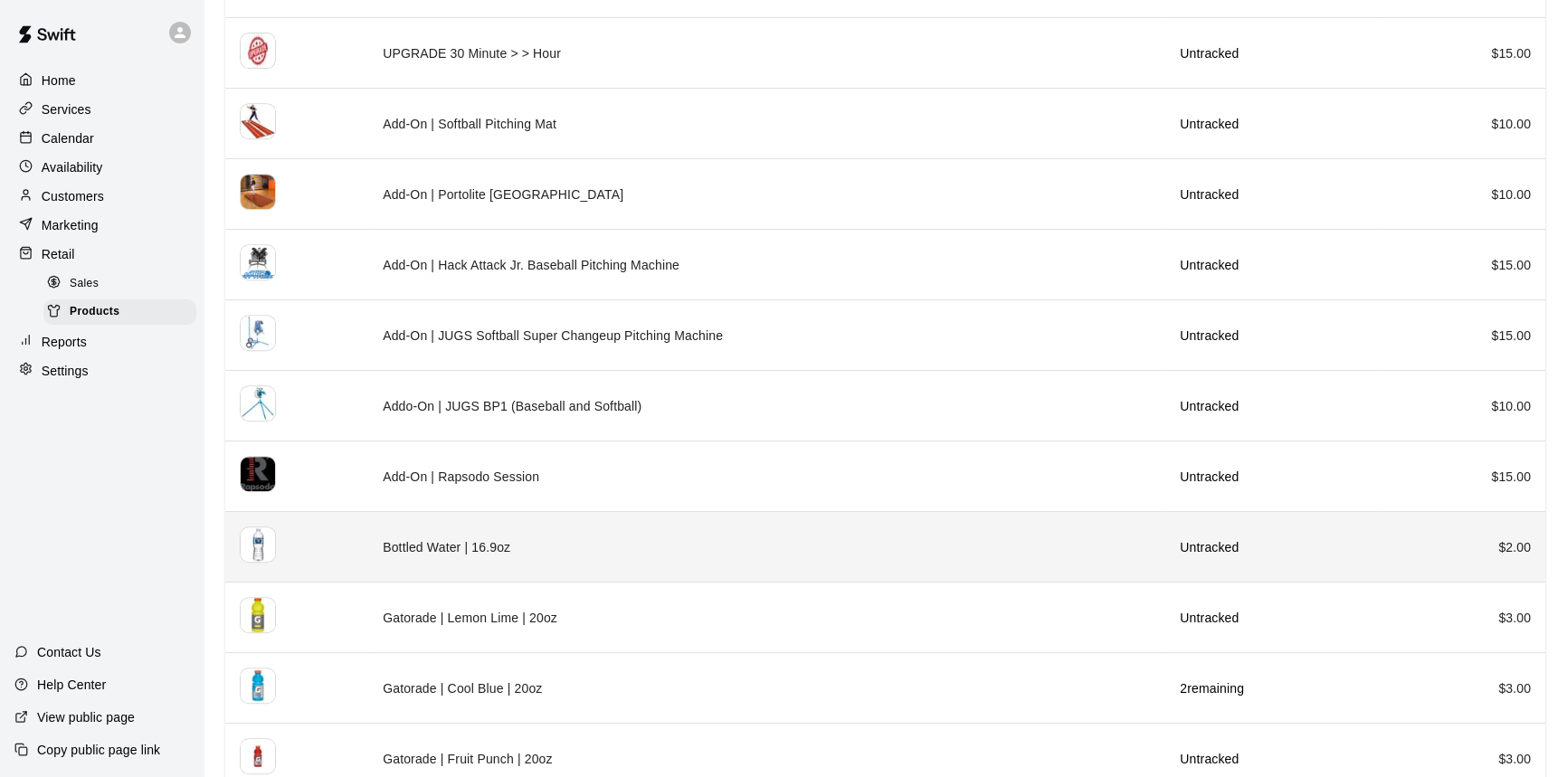
scroll to position [1034, 0]
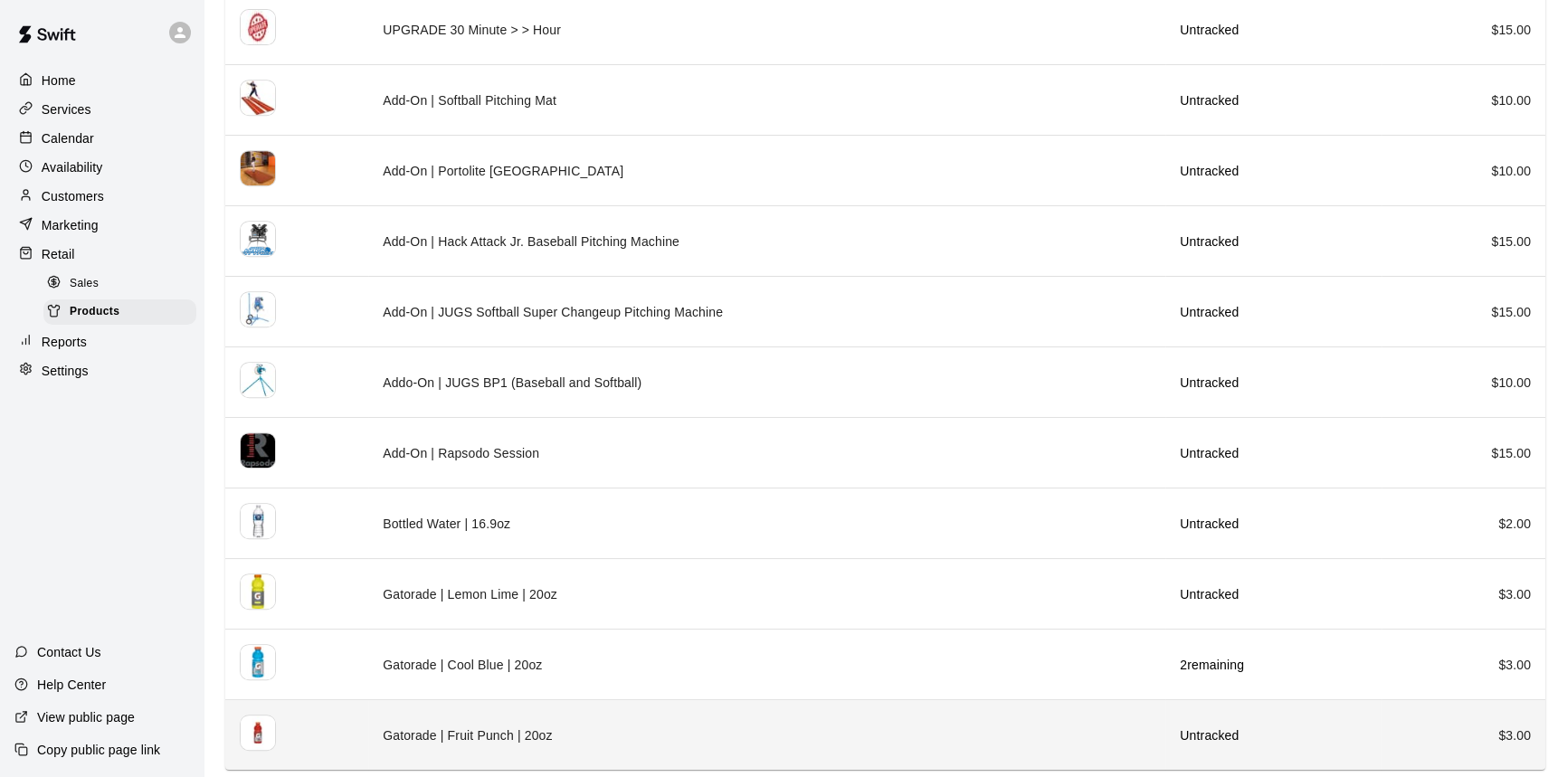
click at [792, 716] on td "Gatorade | Fruit Punch | 20oz" at bounding box center [766, 735] width 797 height 71
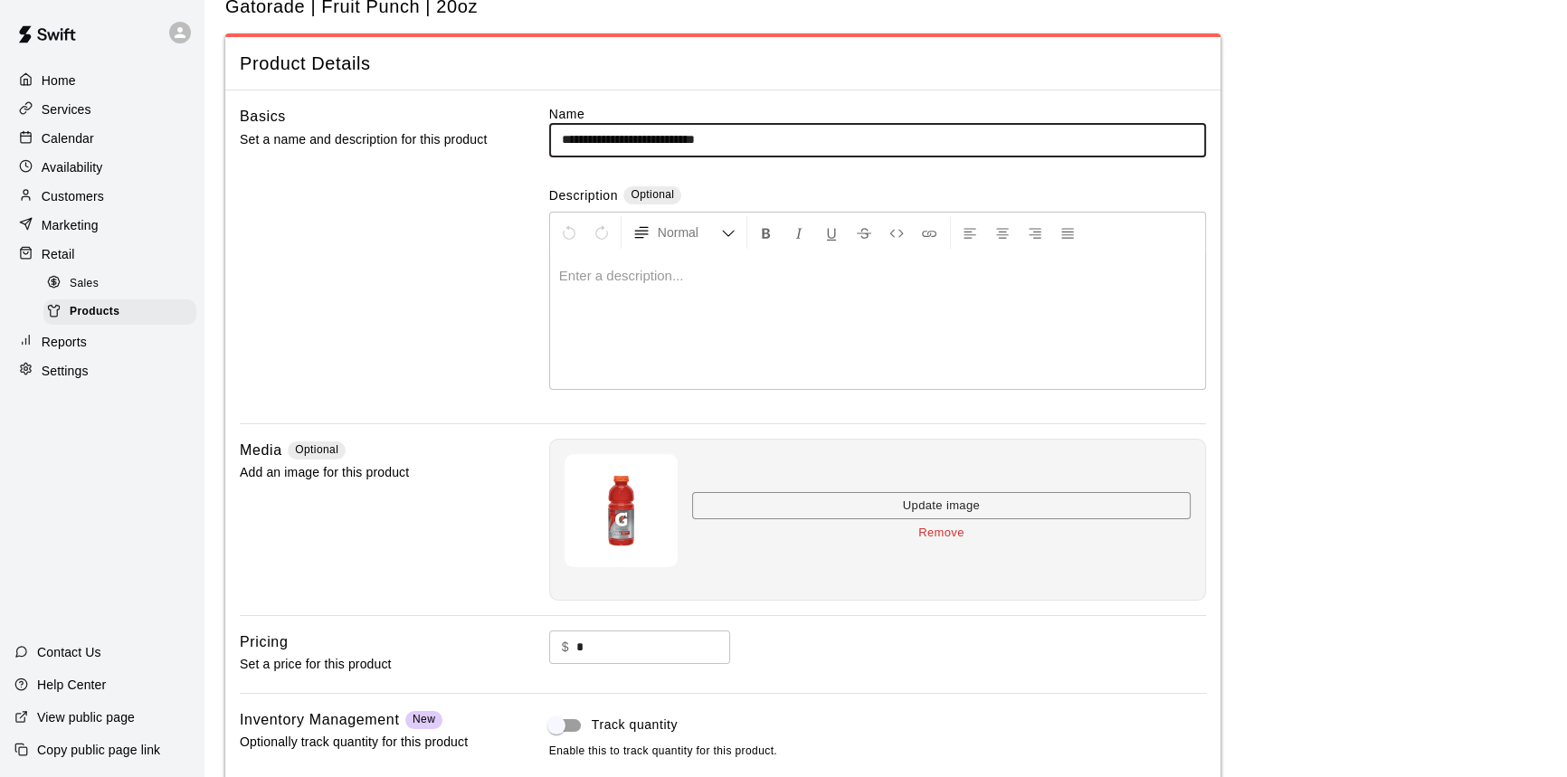
scroll to position [192, 0]
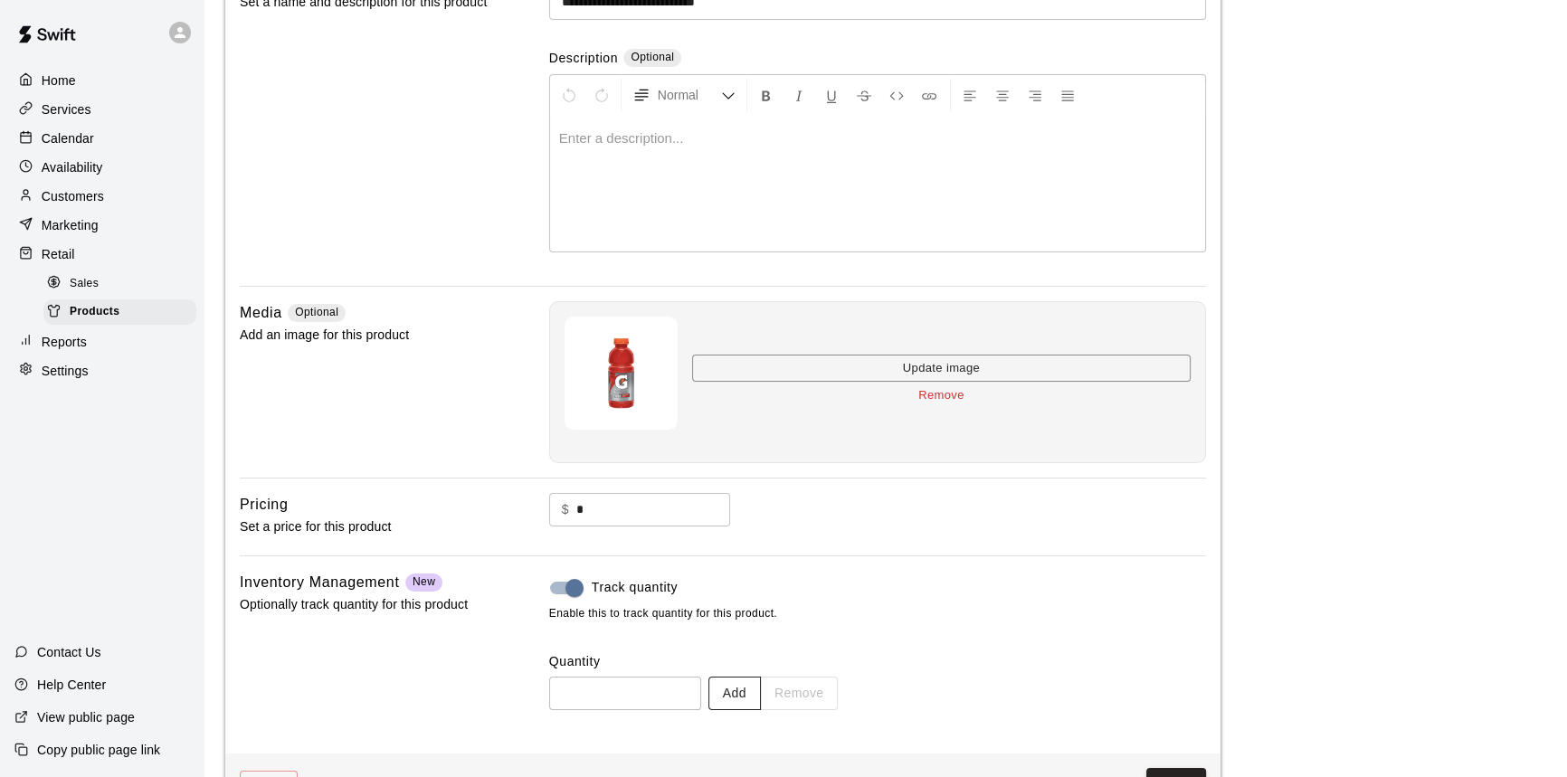
click at [761, 686] on button "Add" at bounding box center [734, 693] width 52 height 33
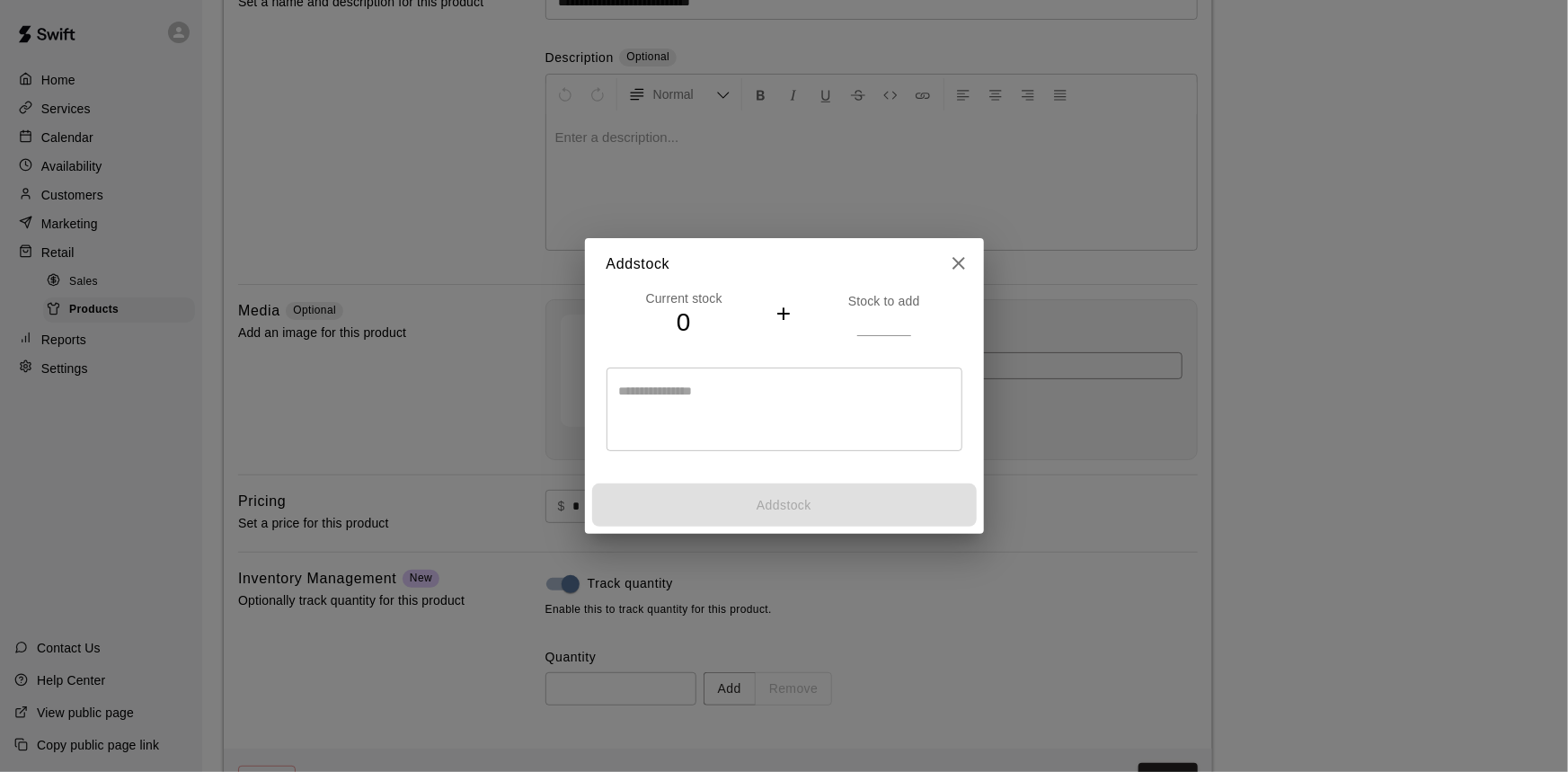
click at [879, 320] on input "number" at bounding box center [884, 323] width 54 height 26
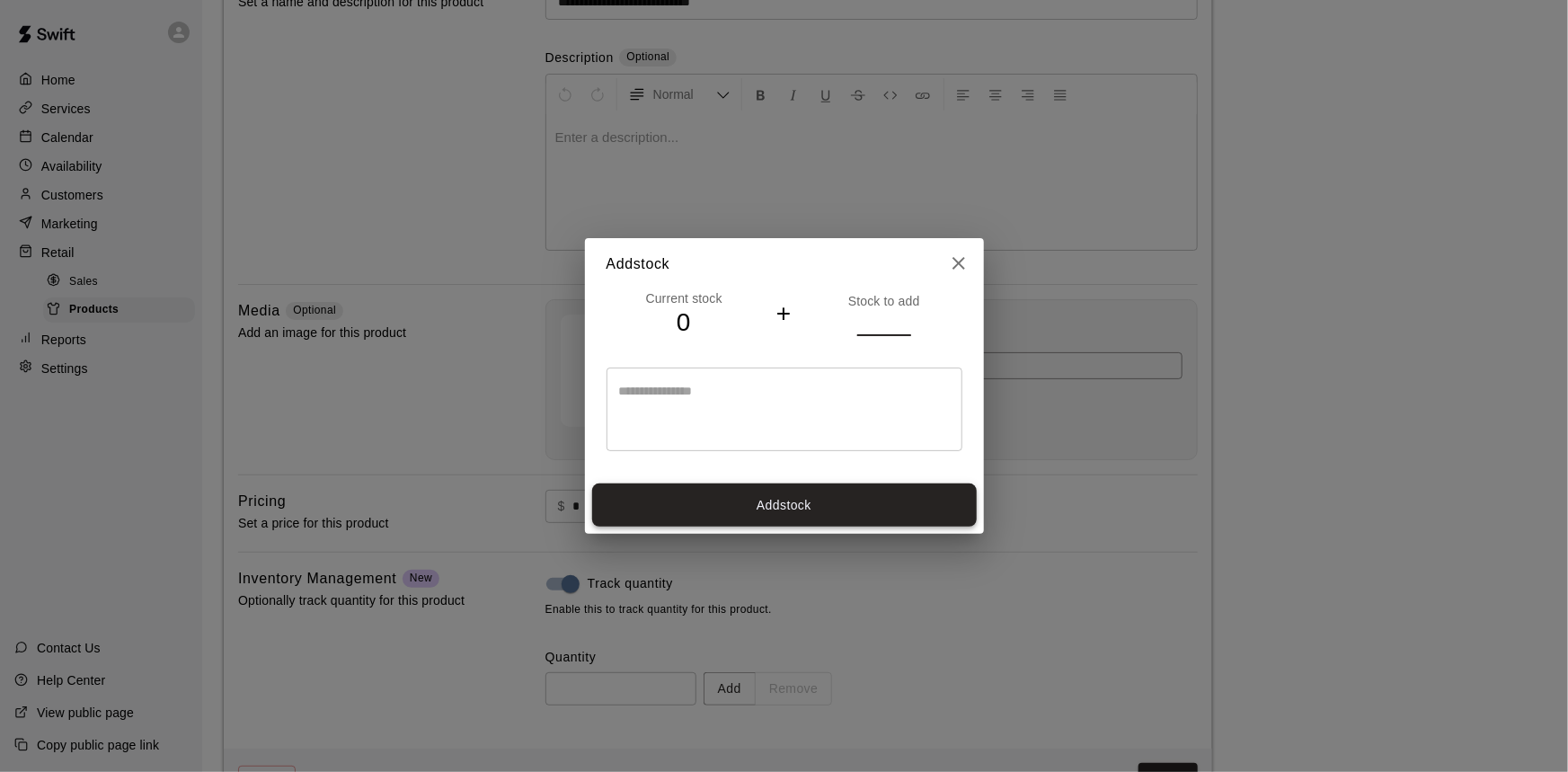
type input "**"
click at [764, 484] on button "Add stock" at bounding box center [784, 506] width 385 height 44
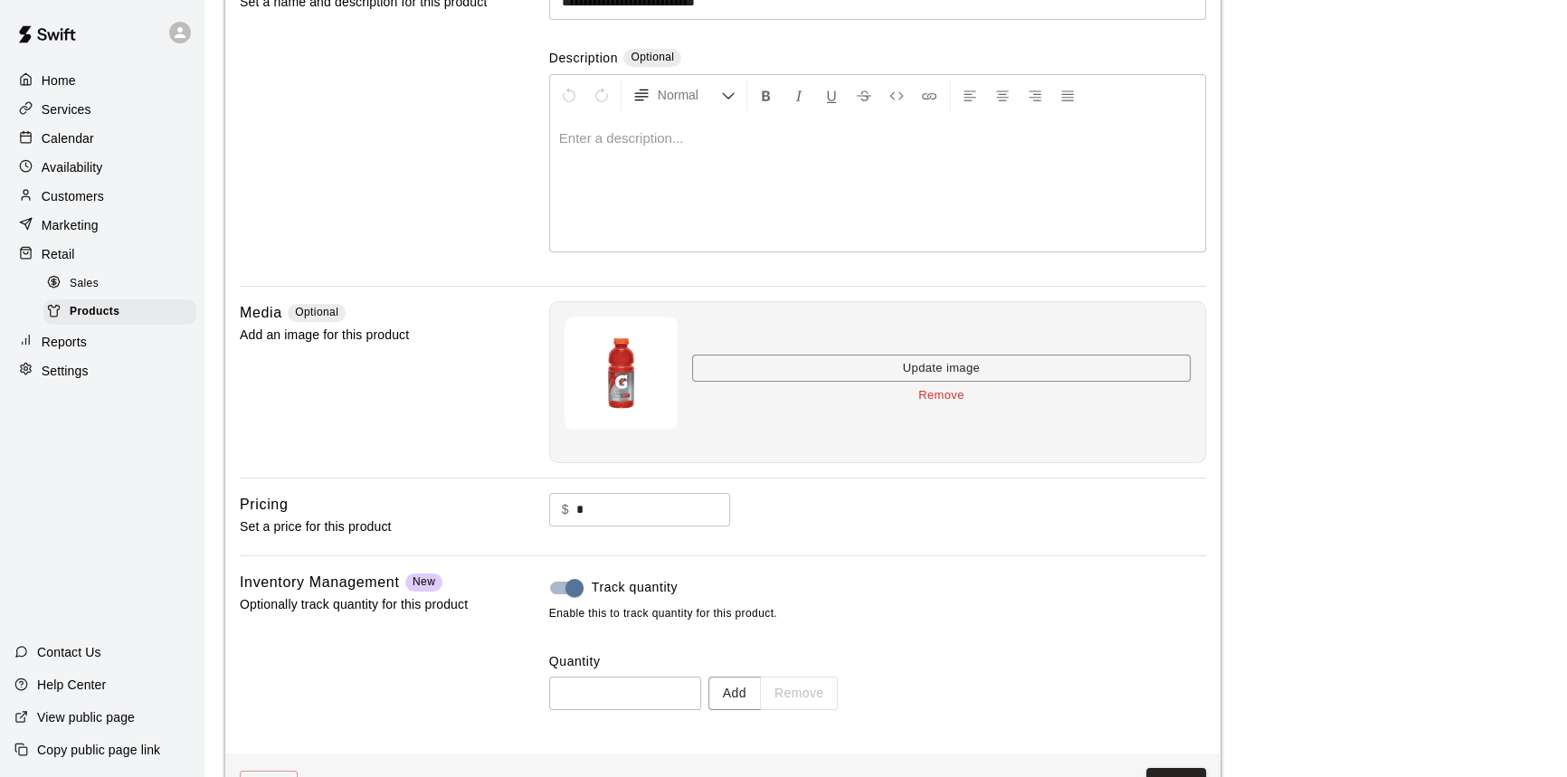
type input "**"
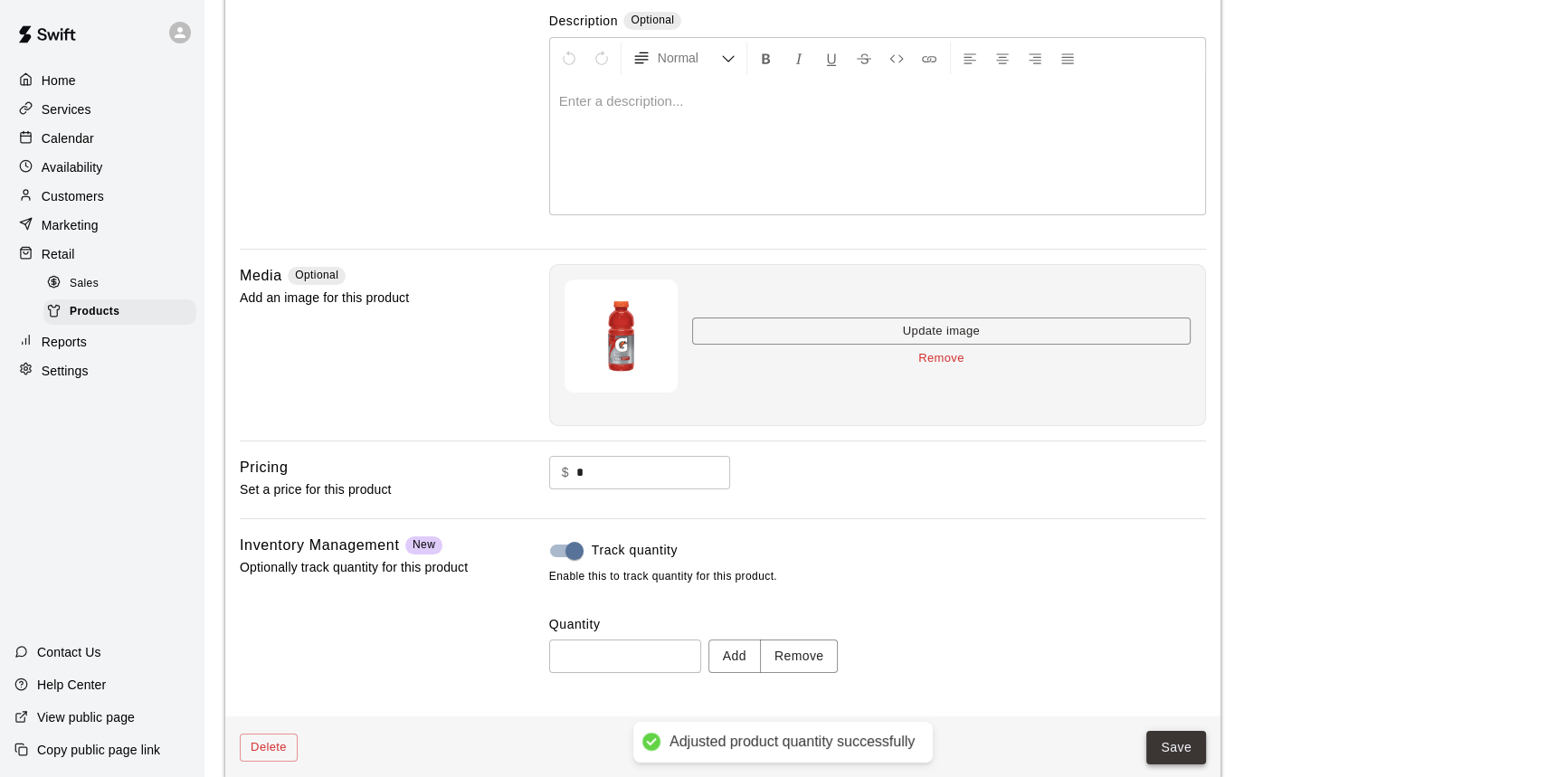
scroll to position [250, 0]
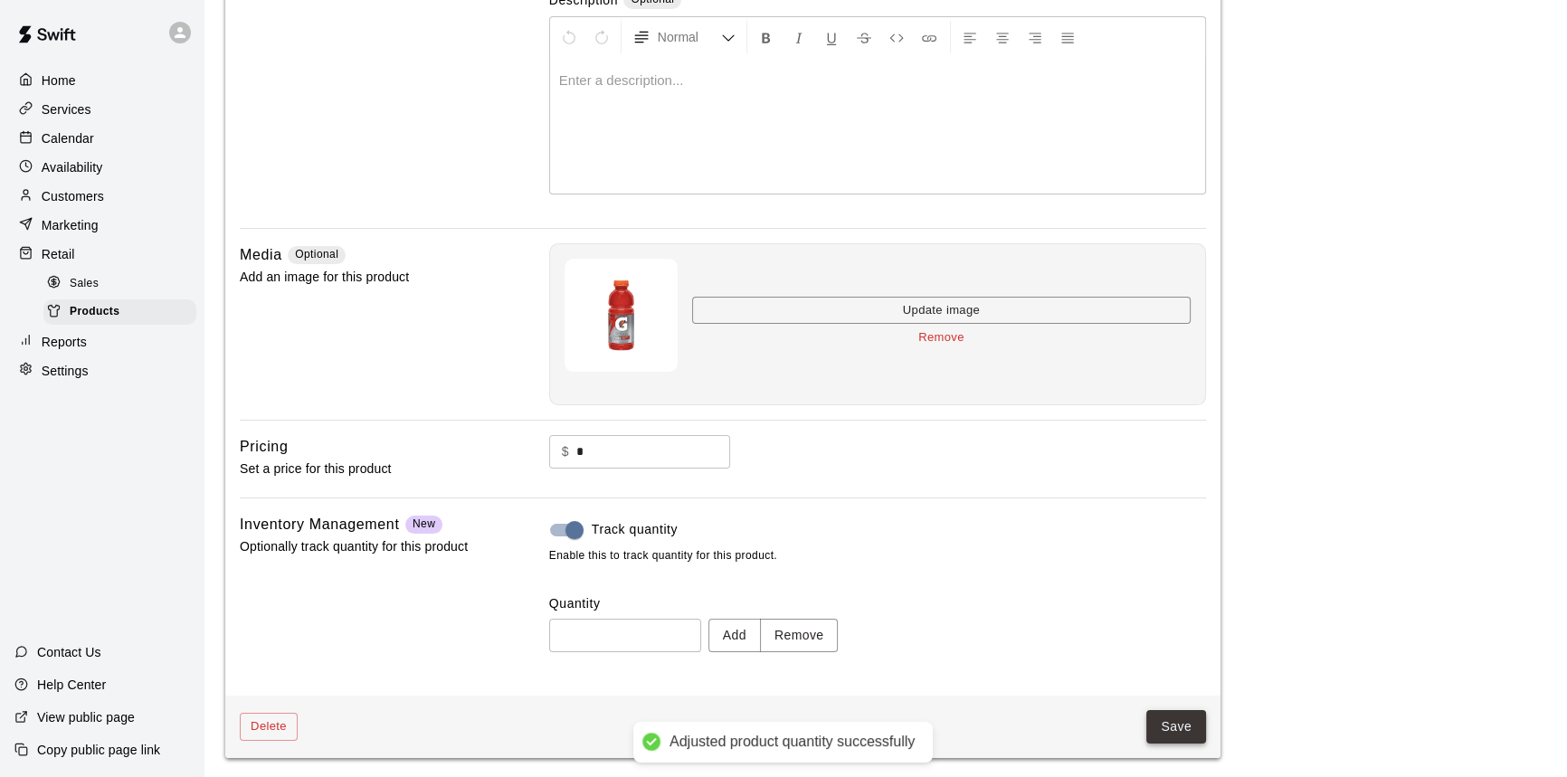
click at [1160, 723] on button "Save" at bounding box center [1176, 726] width 60 height 33
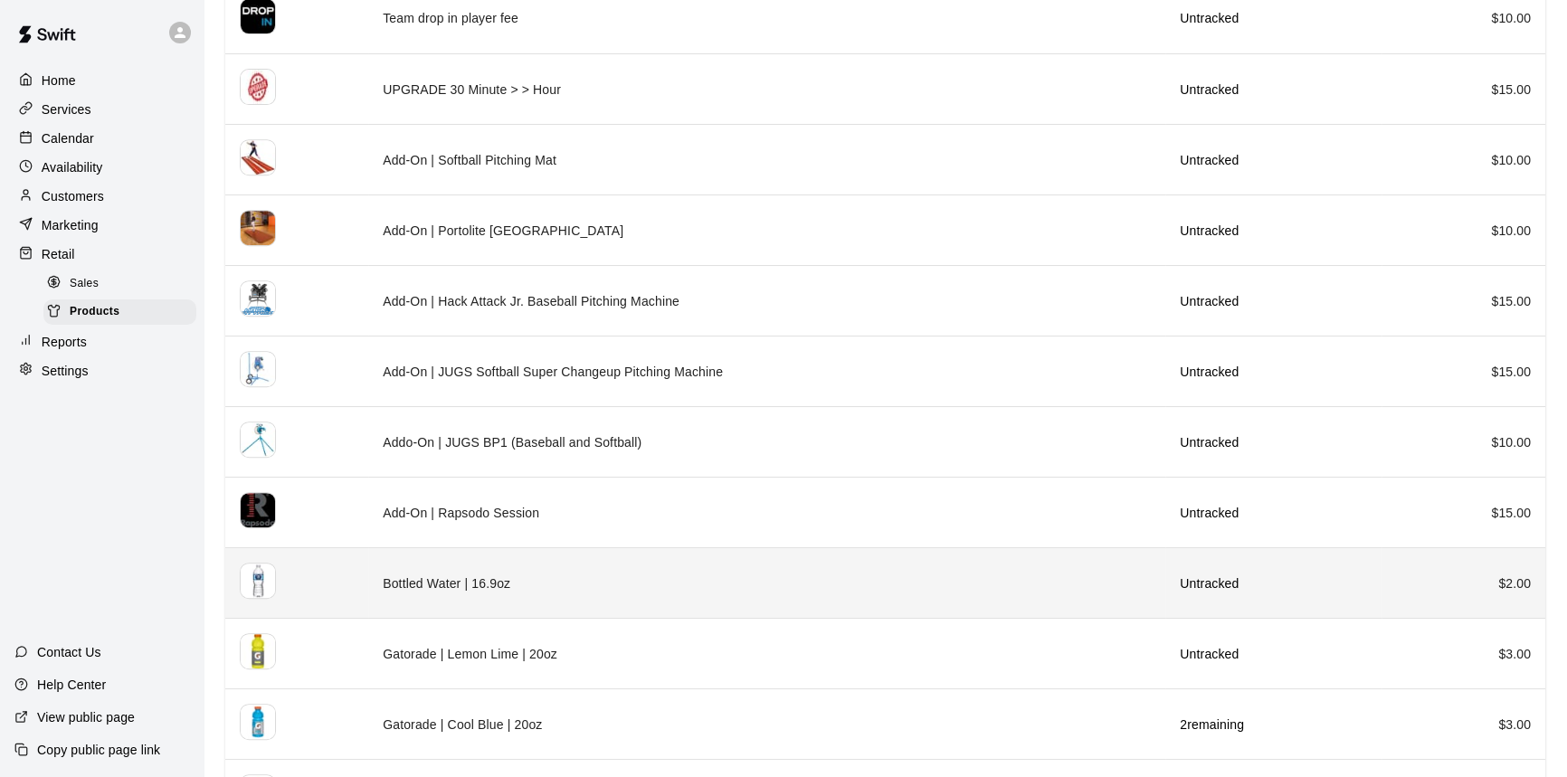
scroll to position [1034, 0]
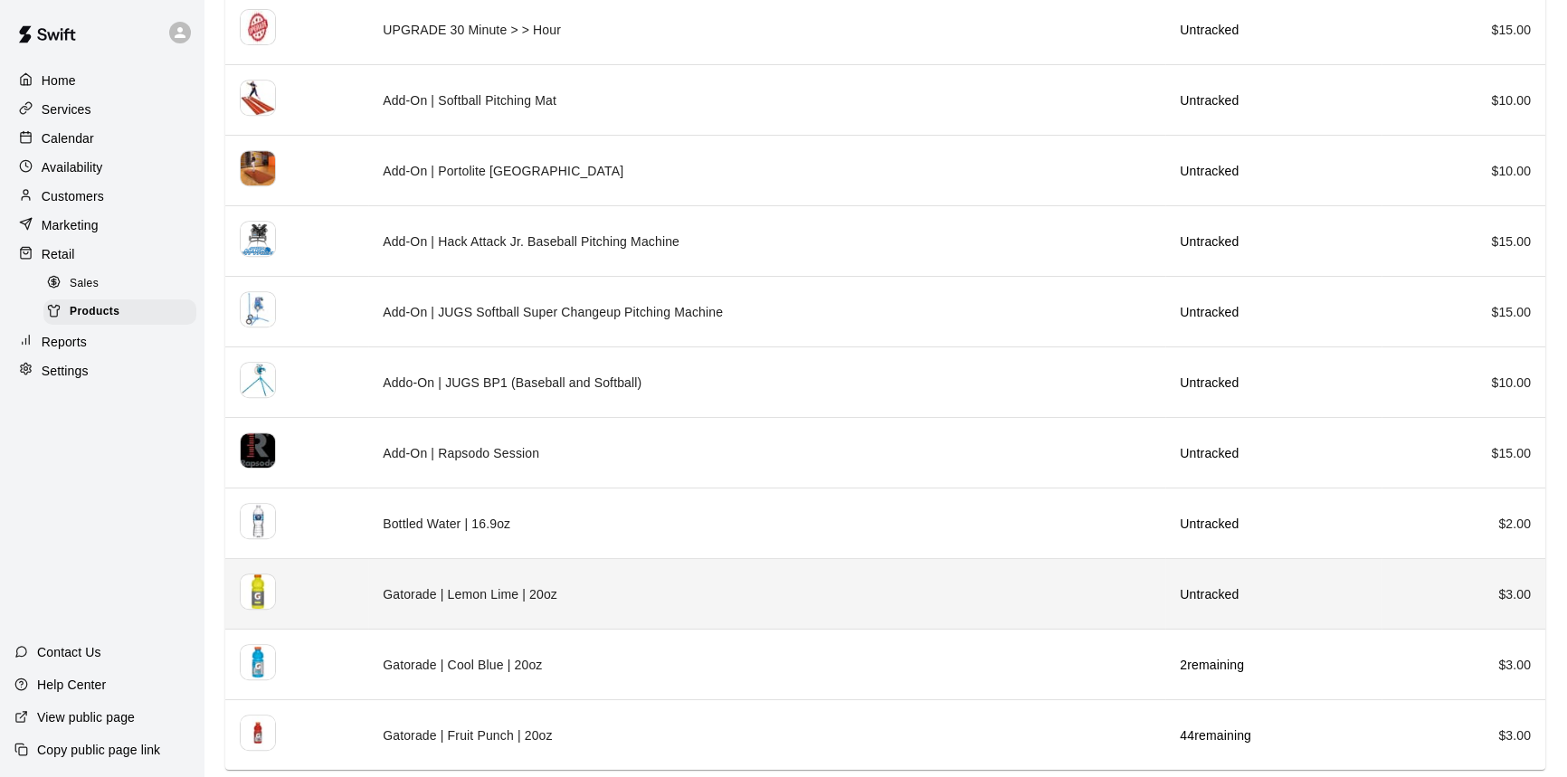
click at [1066, 611] on td "Gatorade | Lemon Lime | 20oz" at bounding box center [766, 594] width 797 height 71
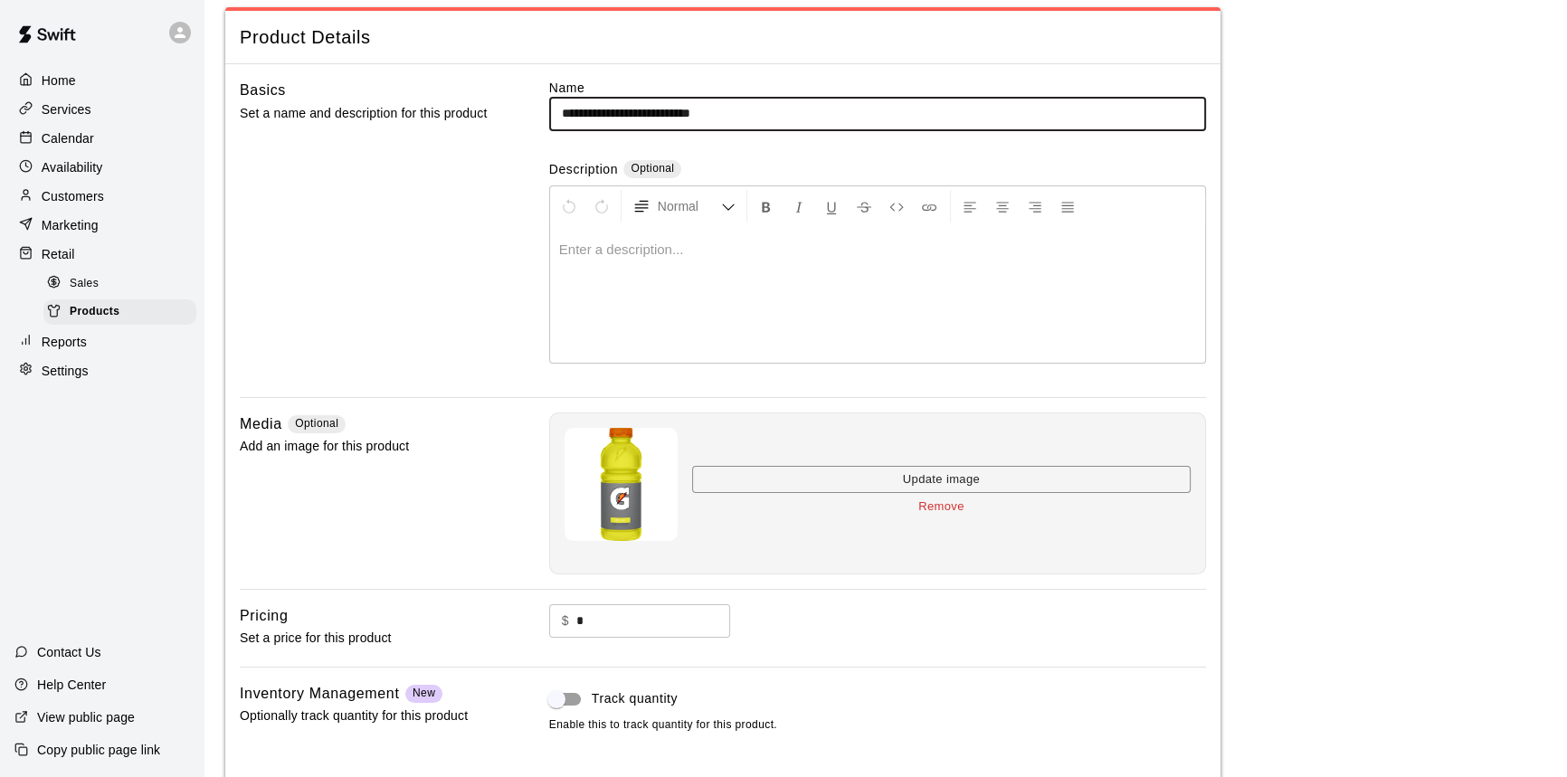
scroll to position [192, 0]
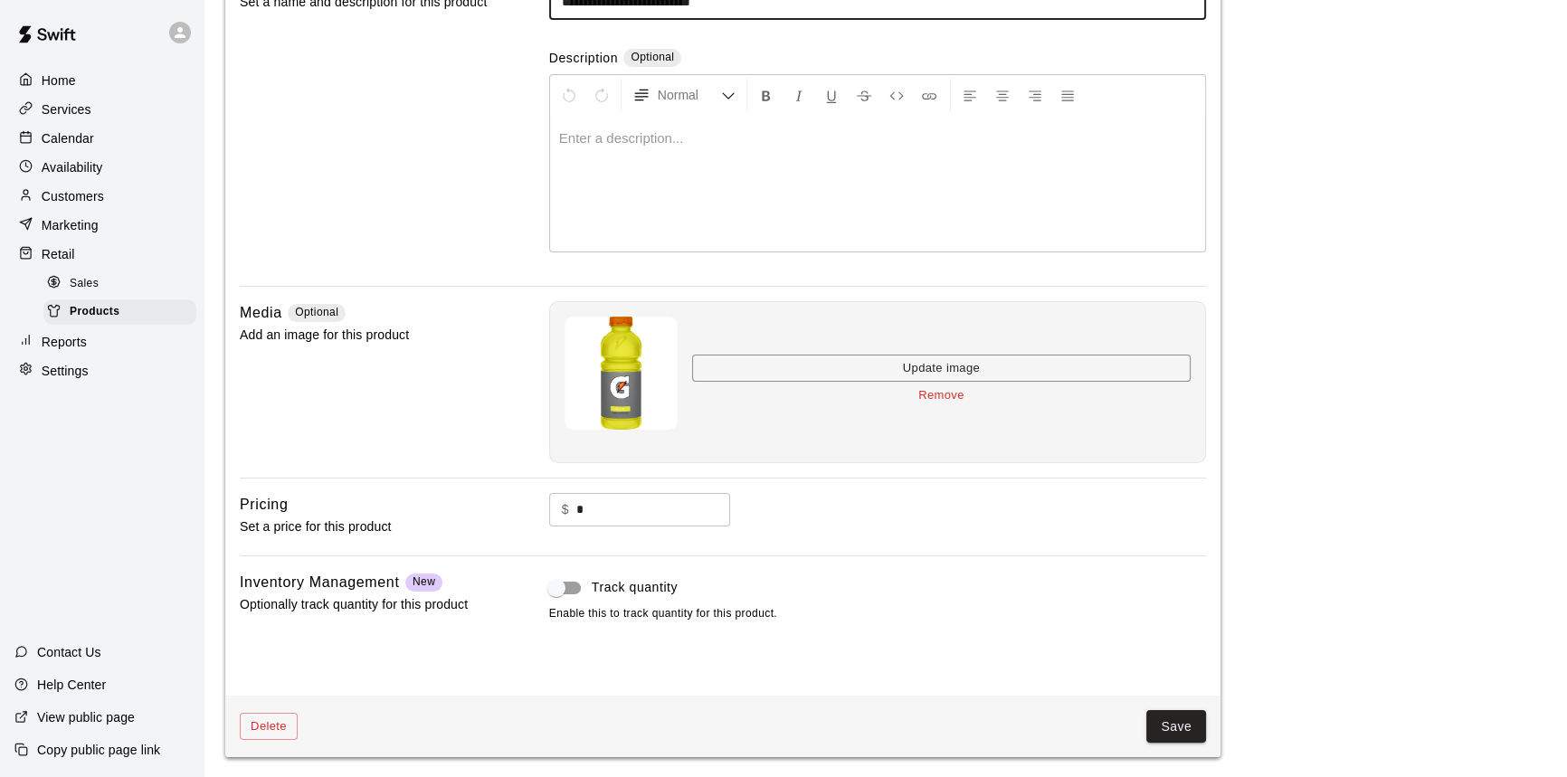
click at [649, 597] on label "Track quantity" at bounding box center [865, 588] width 652 height 34
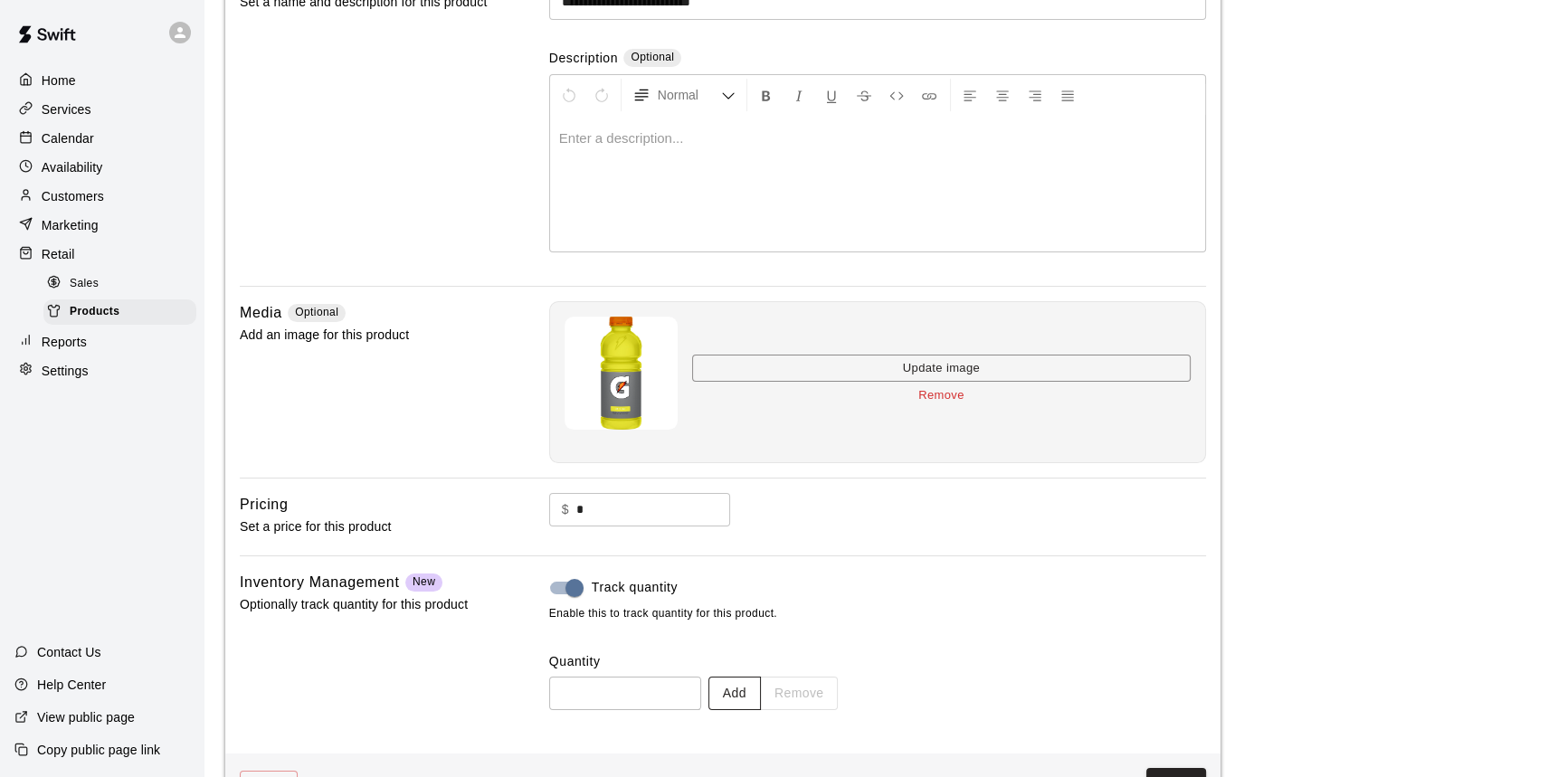
click at [760, 685] on button "Add" at bounding box center [734, 693] width 52 height 33
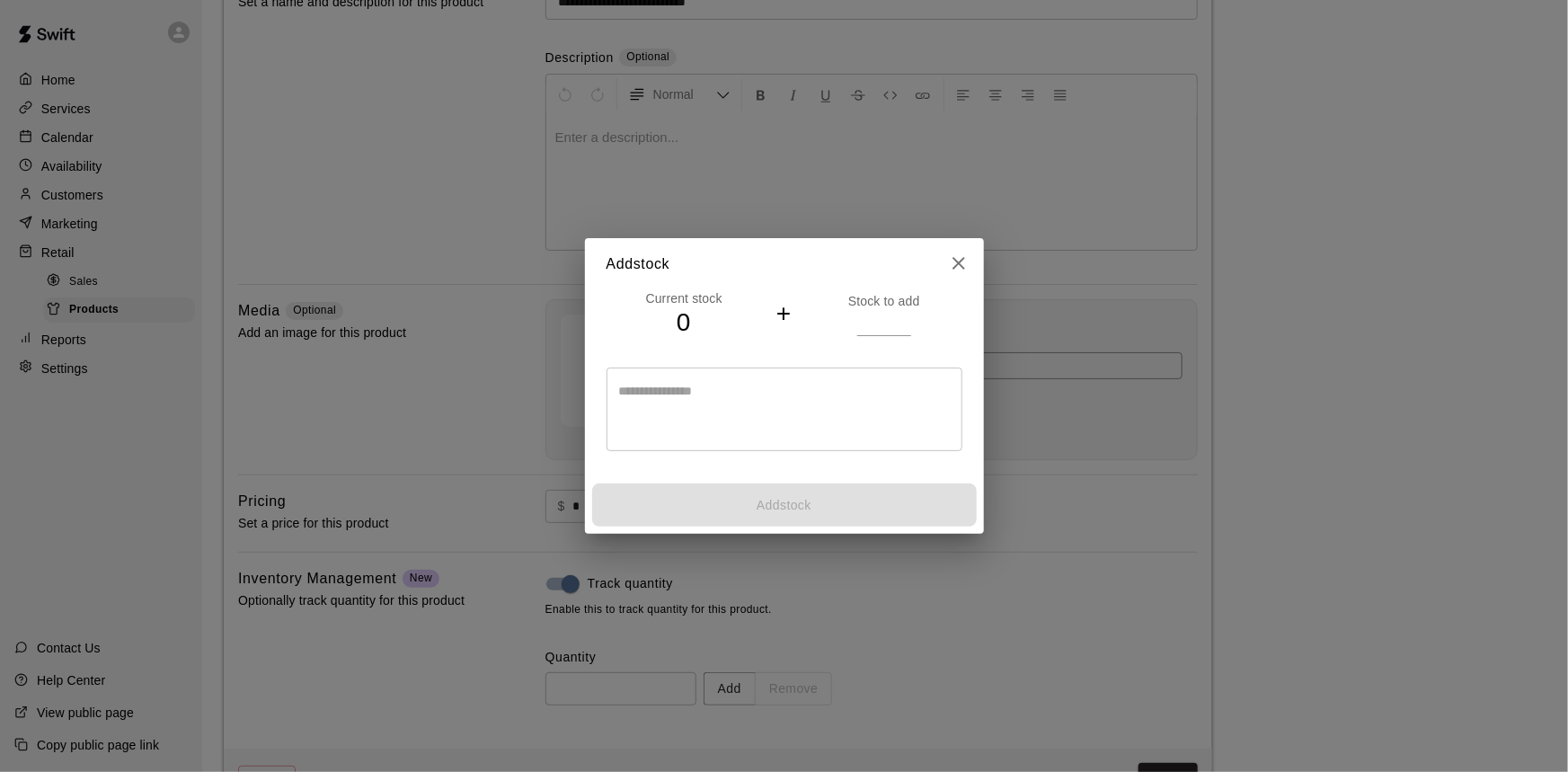
click at [872, 327] on input "number" at bounding box center [884, 323] width 54 height 26
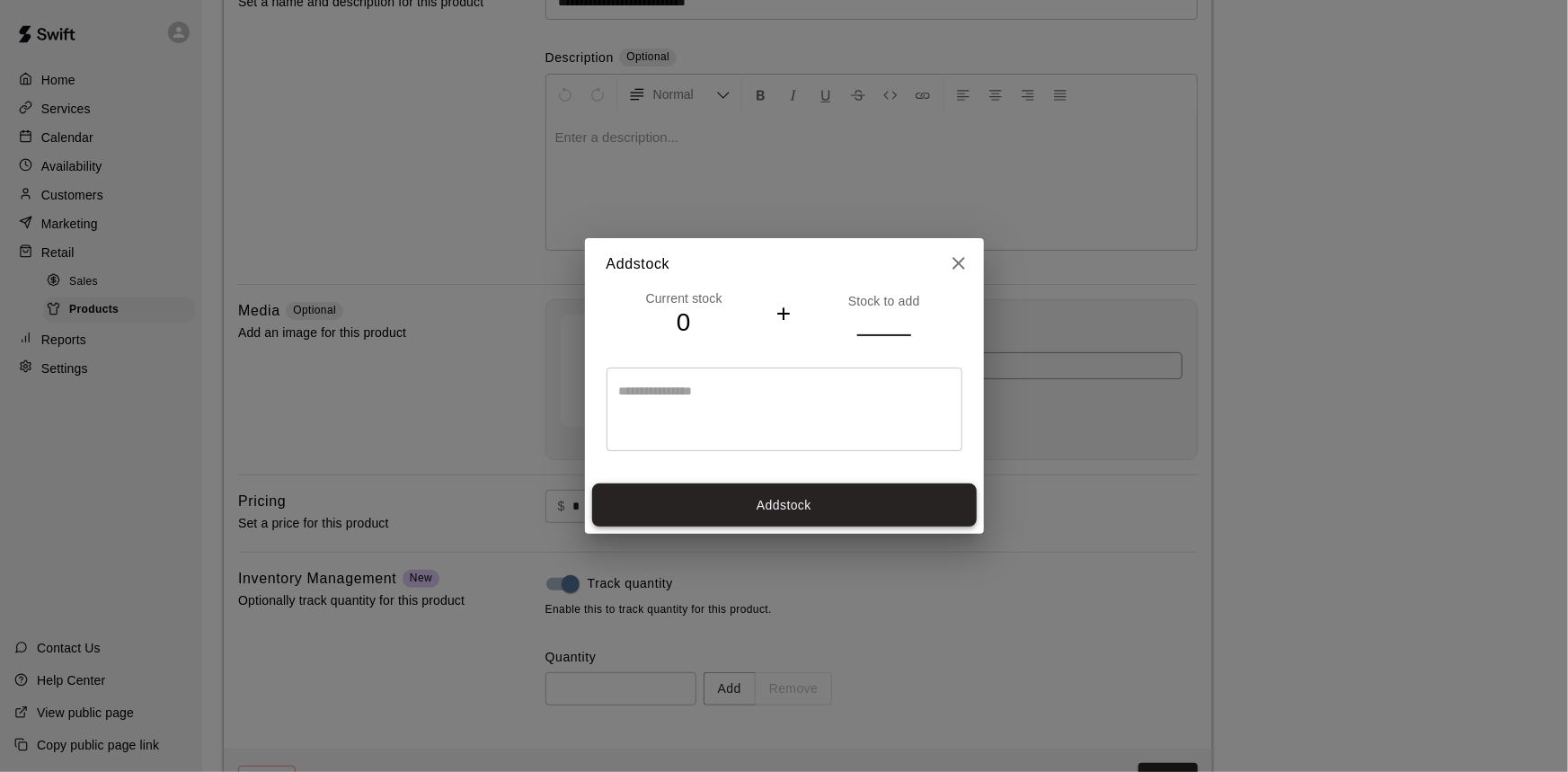
type input "**"
drag, startPoint x: 805, startPoint y: 499, endPoint x: 859, endPoint y: 531, distance: 62.8
click at [805, 498] on button "Add stock" at bounding box center [784, 506] width 385 height 44
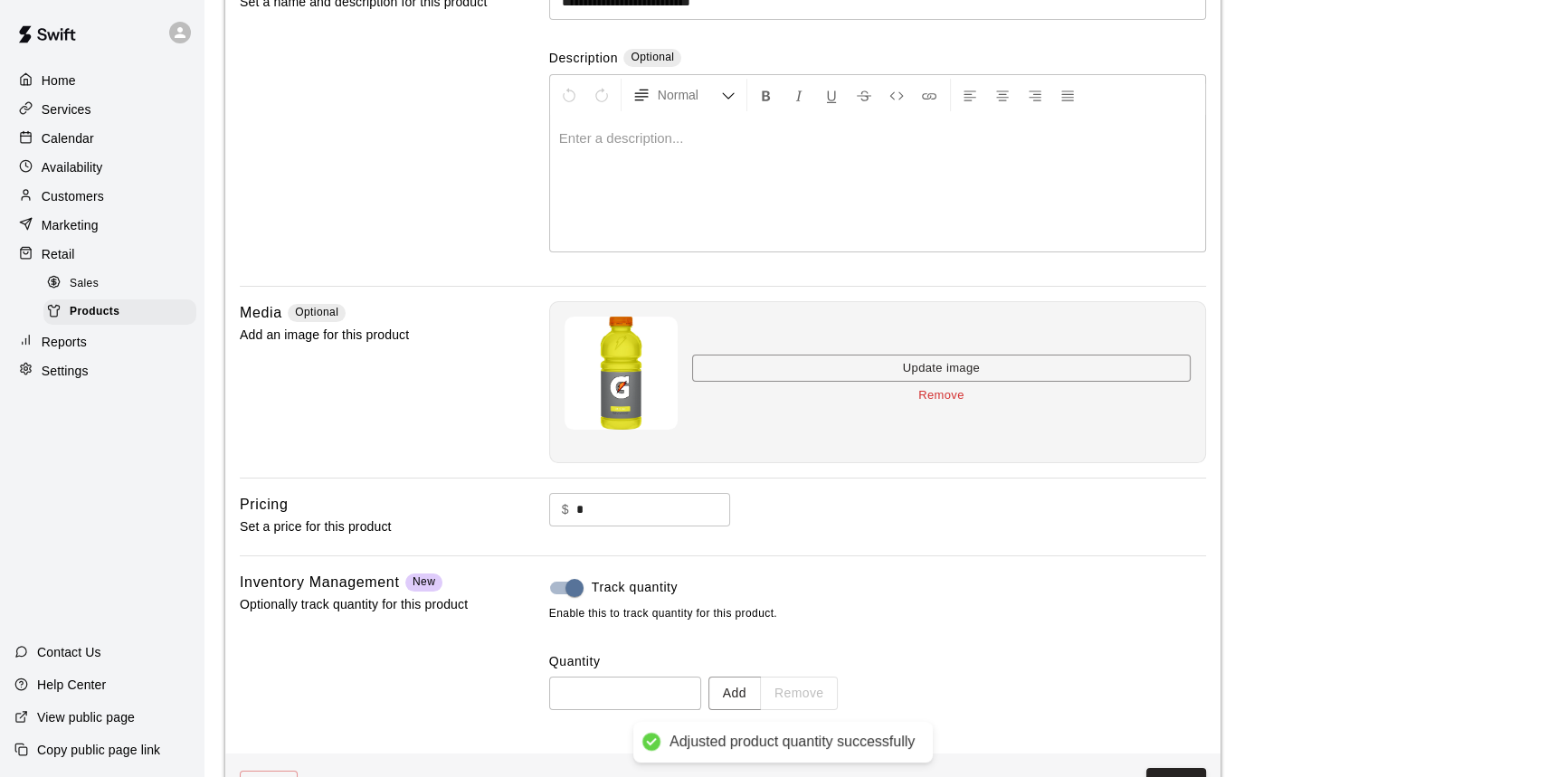
type input "**"
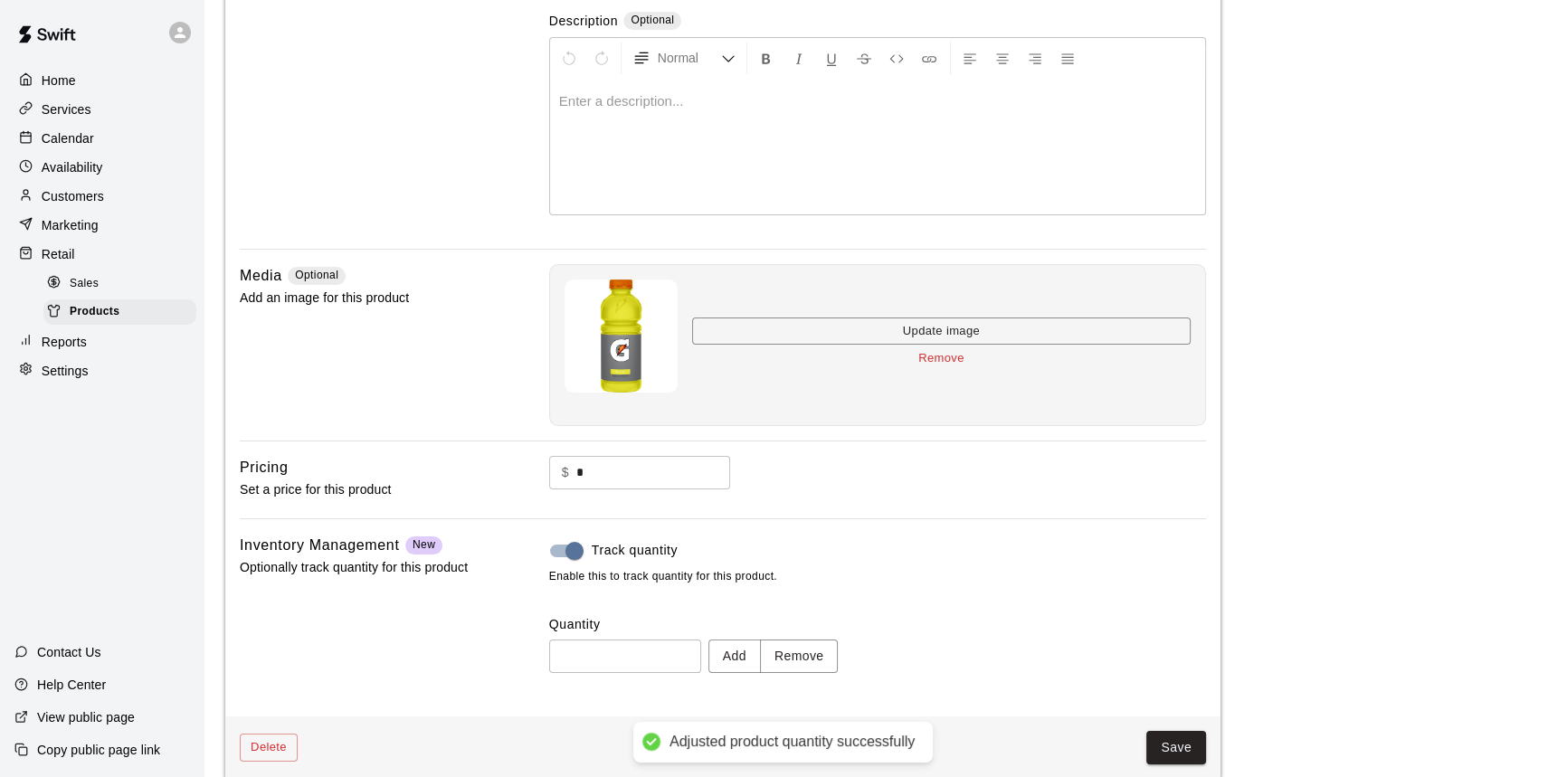
scroll to position [250, 0]
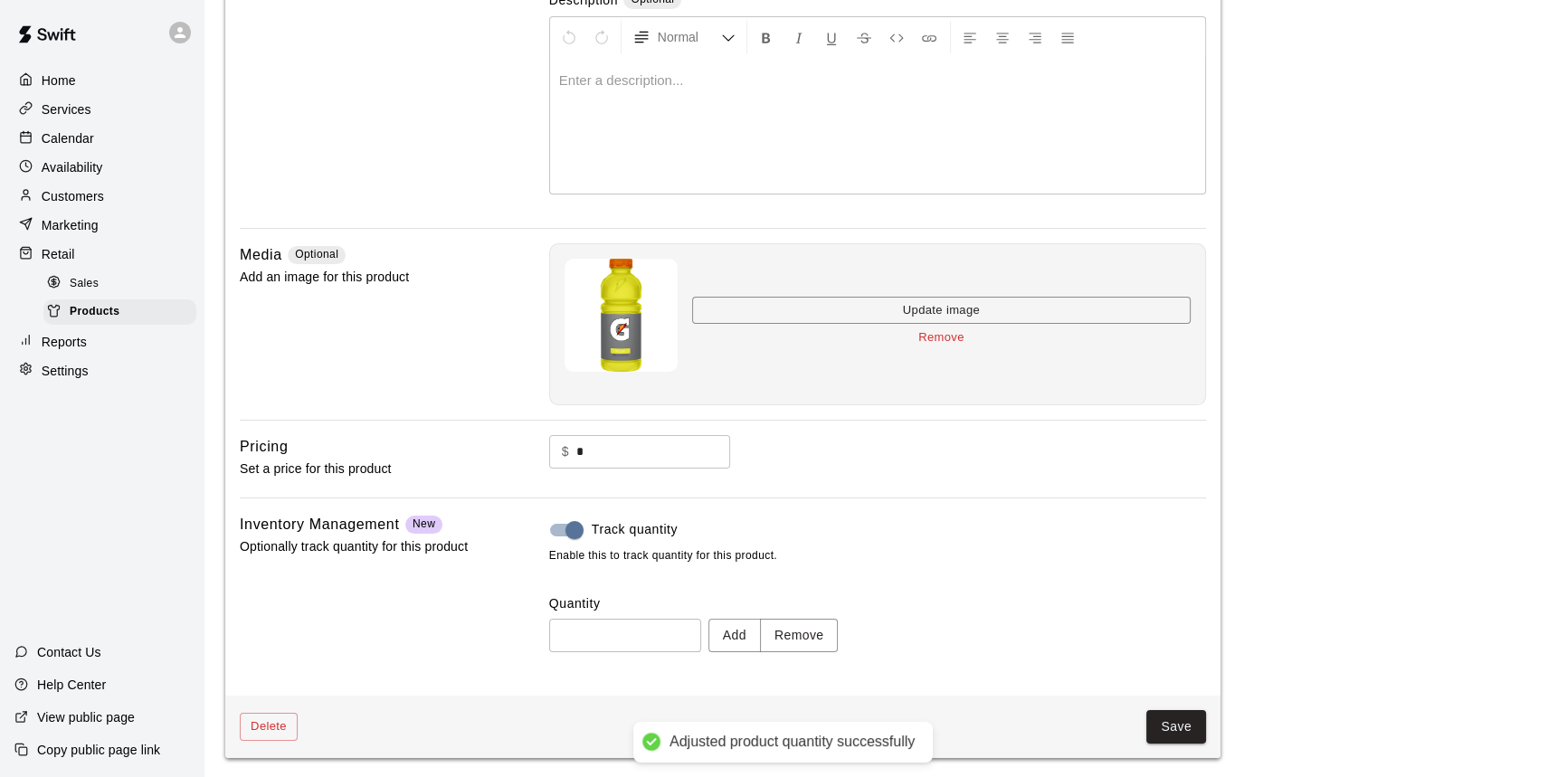
click at [1176, 722] on button "Save" at bounding box center [1176, 726] width 60 height 33
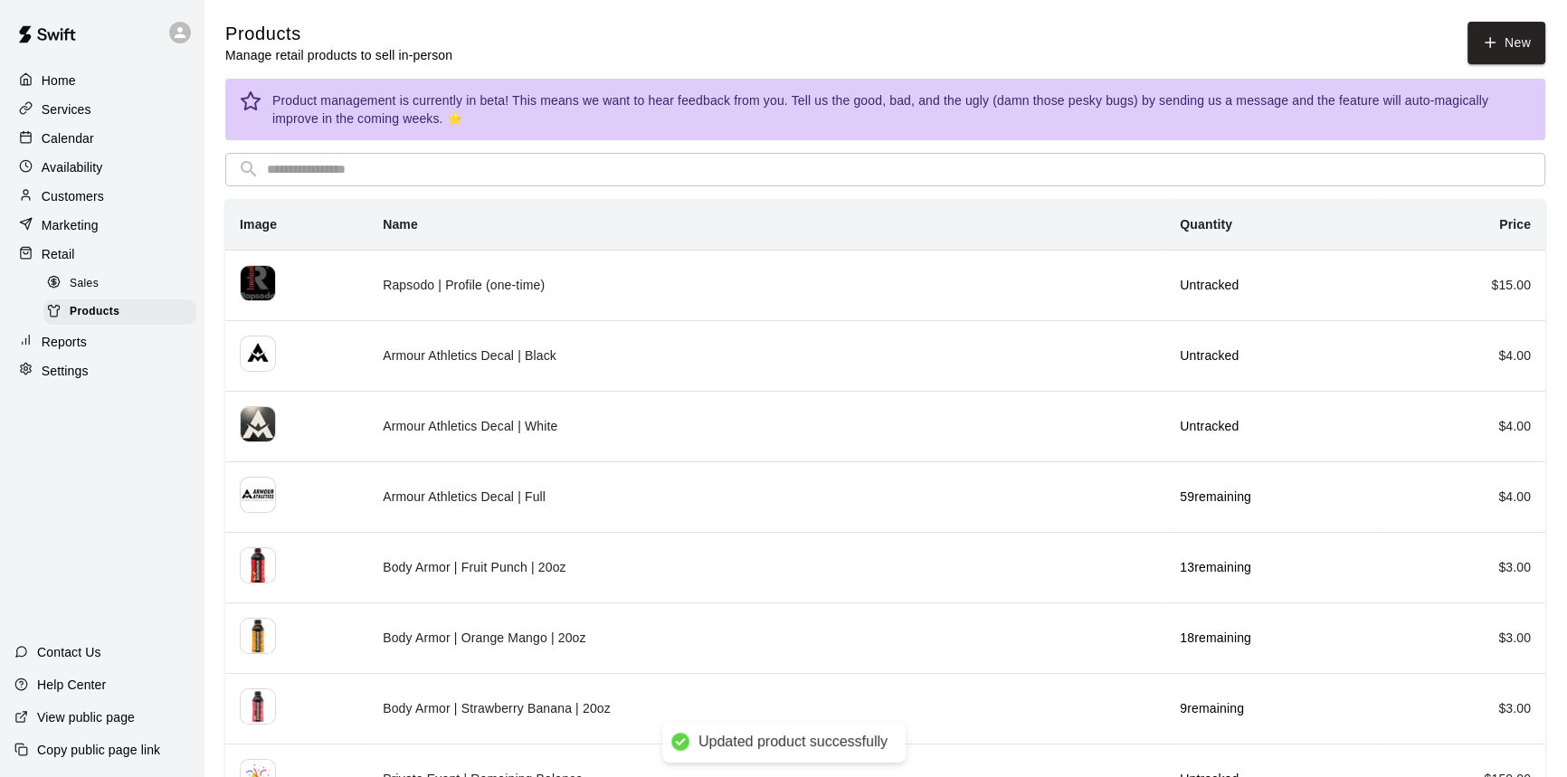
click at [83, 137] on p "Calendar" at bounding box center [68, 138] width 52 height 18
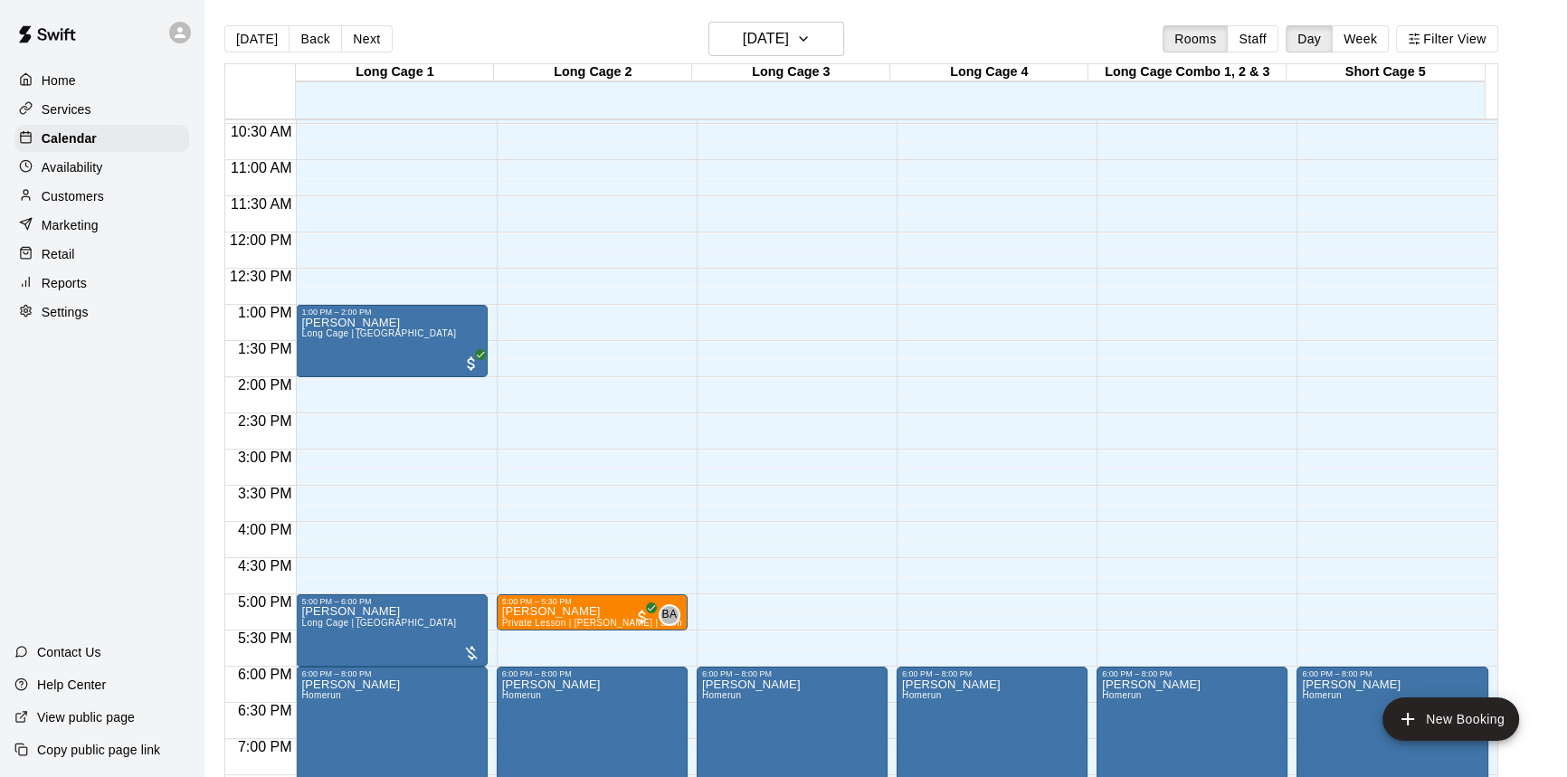
scroll to position [757, 0]
drag, startPoint x: 416, startPoint y: 204, endPoint x: 428, endPoint y: 210, distance: 13.4
click at [257, 48] on button "[DATE]" at bounding box center [256, 38] width 65 height 27
